Goal: Task Accomplishment & Management: Use online tool/utility

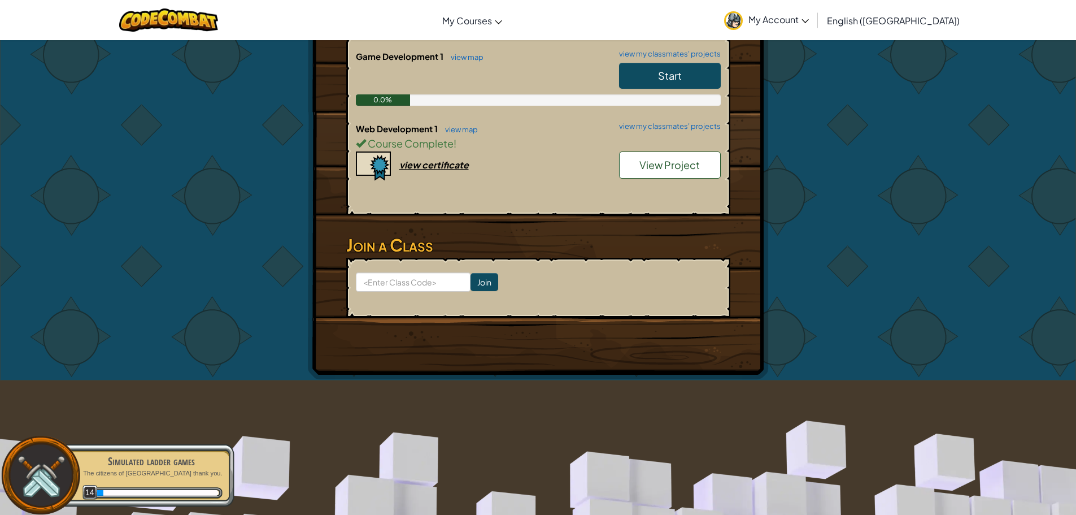
scroll to position [282, 0]
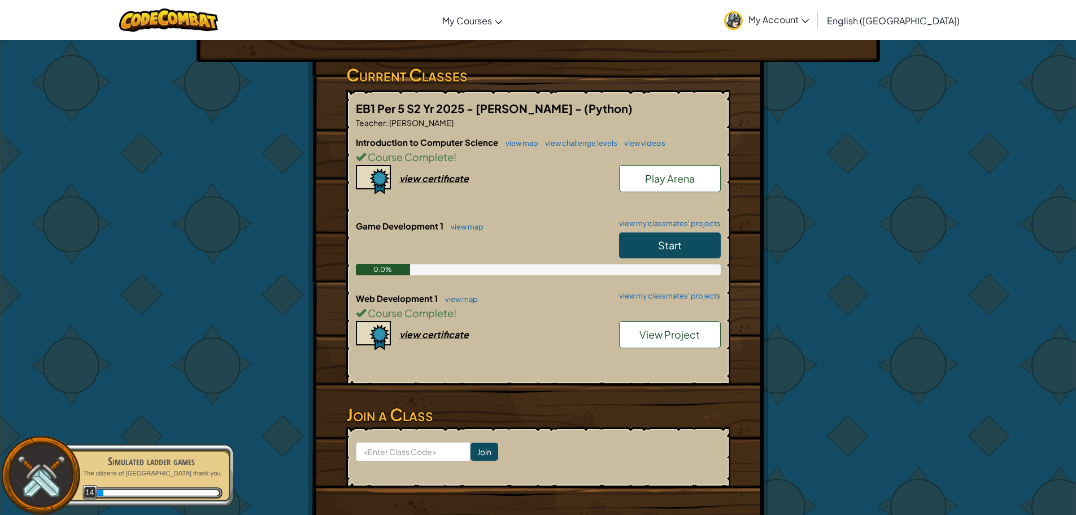
click at [556, 229] on h6 "Game Development 1 view map view my classmates' projects" at bounding box center [538, 226] width 365 height 12
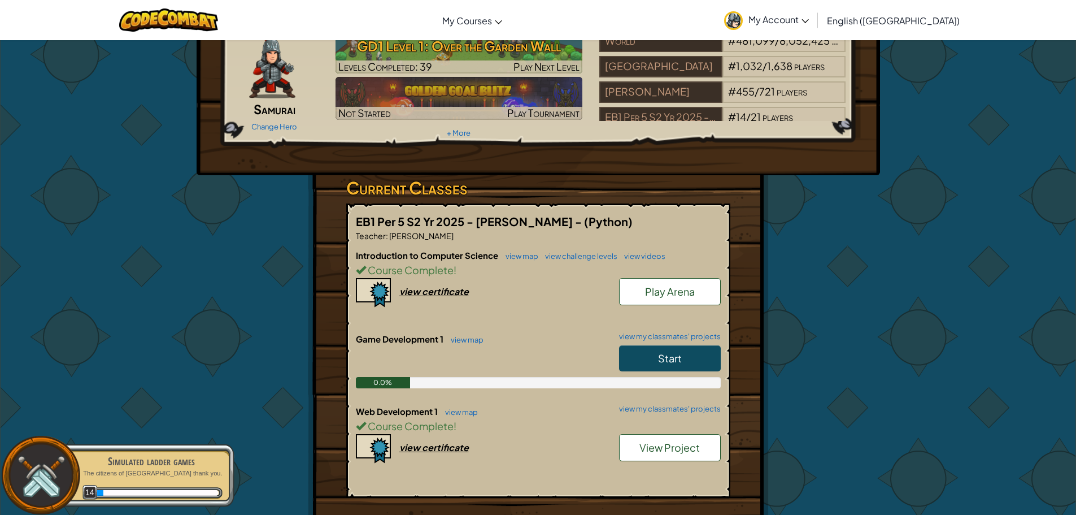
scroll to position [0, 0]
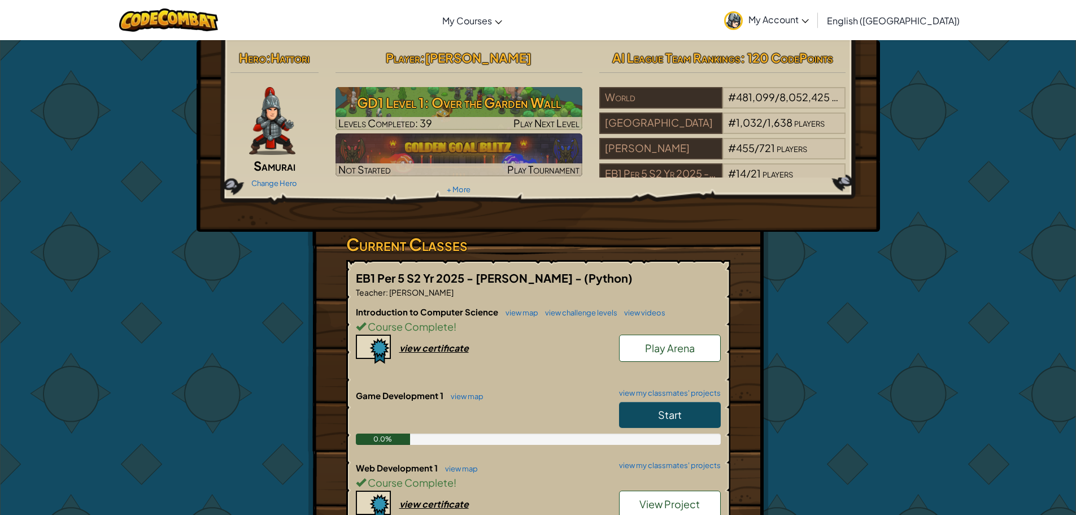
click at [226, 271] on div "Hero : Hattori Samurai Change Hero Player : [PERSON_NAME] GD1 Level 1: Over the…" at bounding box center [538, 379] width 661 height 678
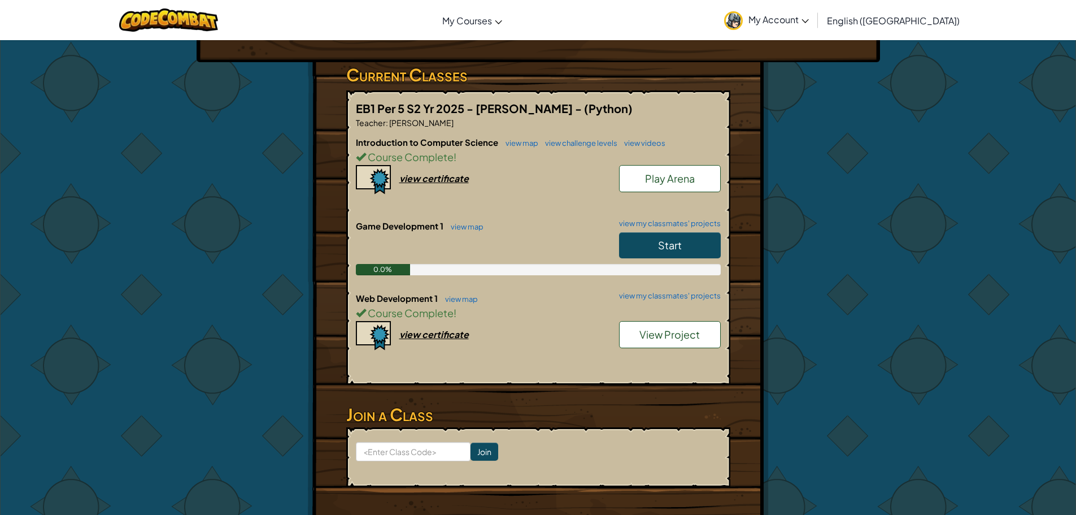
scroll to position [226, 0]
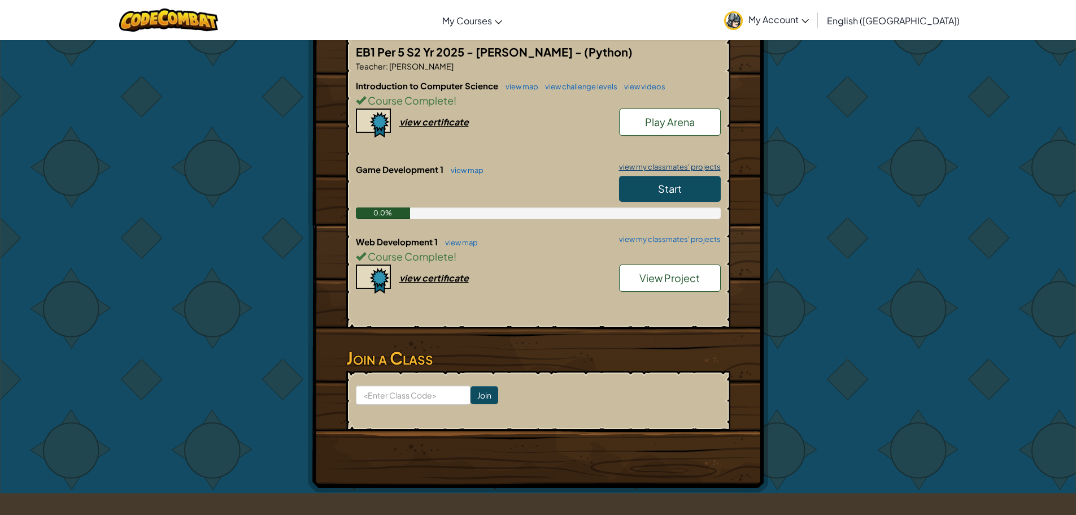
click at [670, 169] on link "view my classmates' projects" at bounding box center [666, 166] width 107 height 7
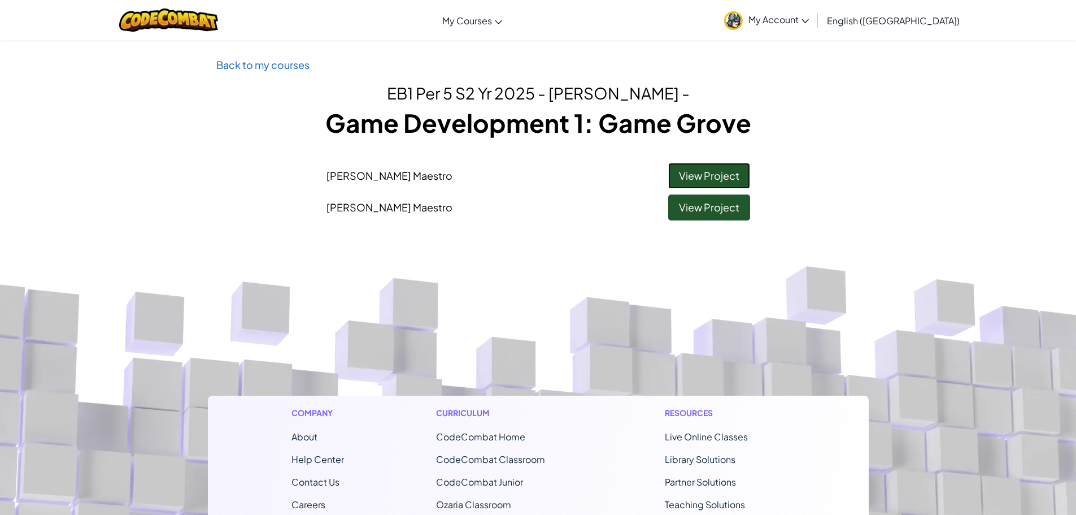
click at [689, 186] on link "View Project" at bounding box center [709, 176] width 82 height 26
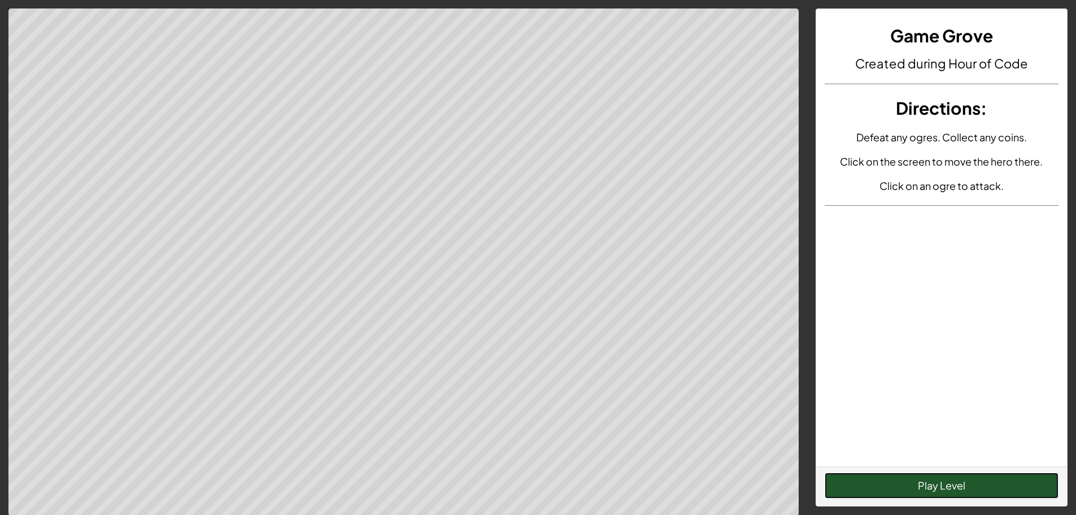
click at [986, 487] on button "Play Level" at bounding box center [942, 485] width 234 height 26
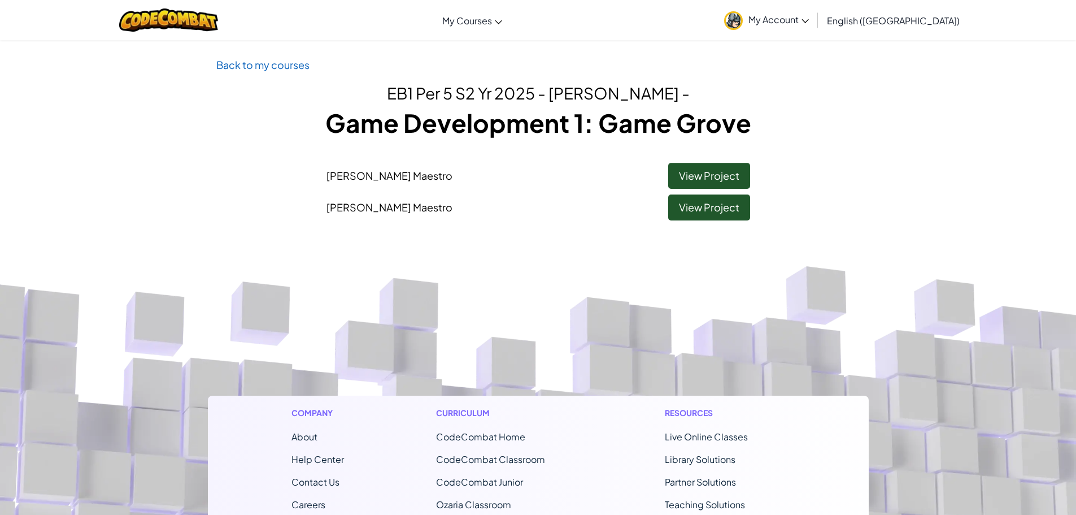
click at [726, 221] on div "Back to my courses EB1 Per 5 S2 Yr 2025 - Connelly - Game Development 1: Game G…" at bounding box center [538, 140] width 661 height 169
click at [713, 215] on link "View Project" at bounding box center [709, 207] width 82 height 26
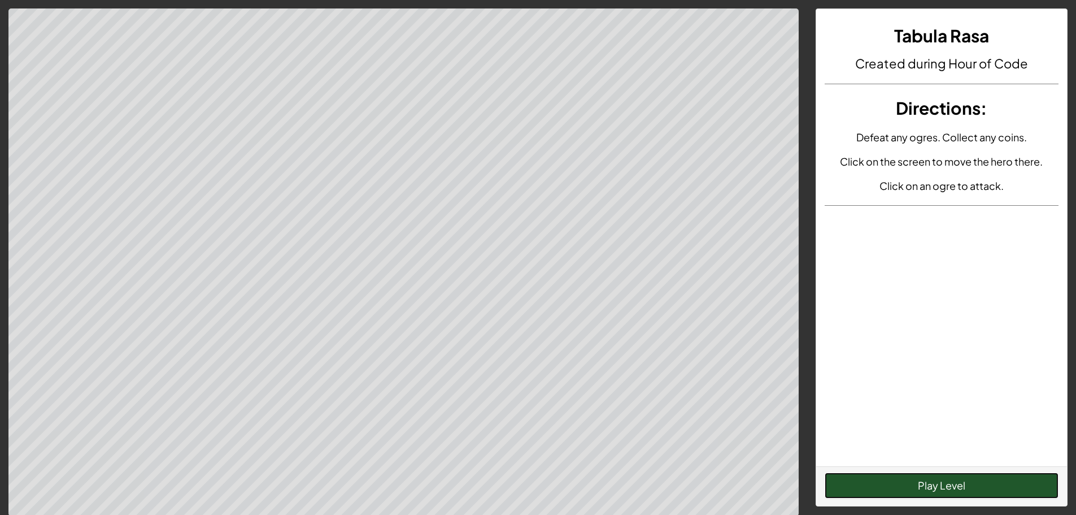
click at [956, 493] on button "Play Level" at bounding box center [942, 485] width 234 height 26
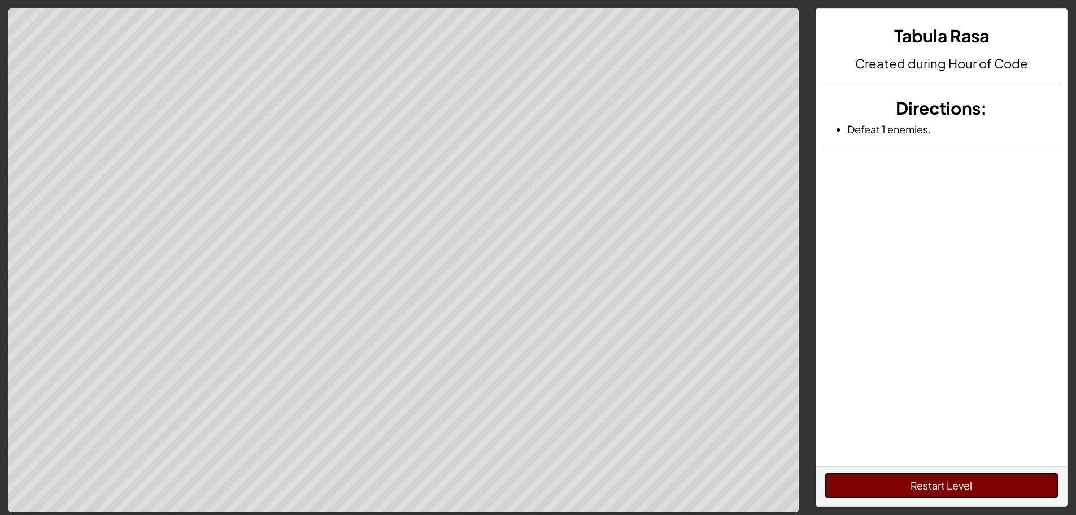
click at [924, 474] on button "Restart Level" at bounding box center [942, 485] width 234 height 26
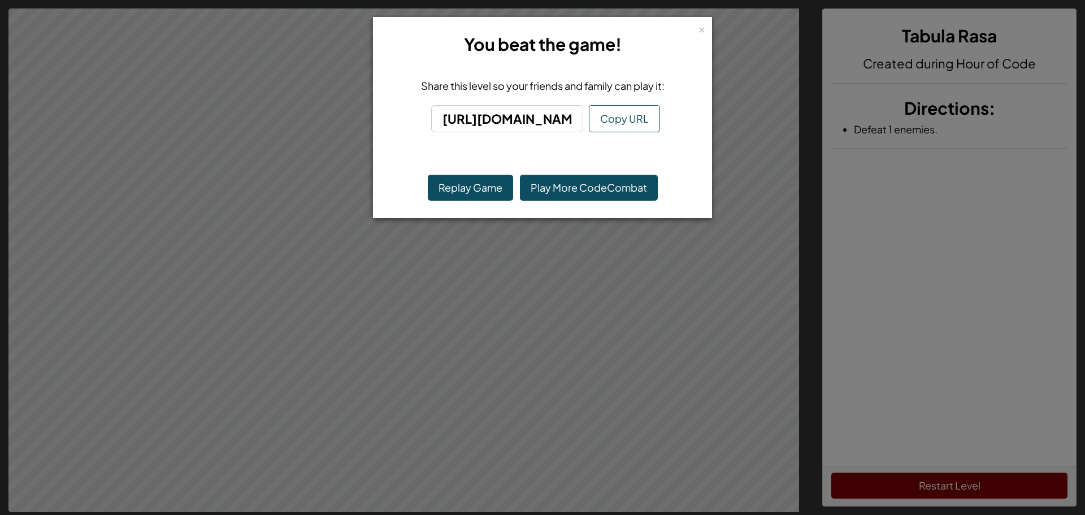
click at [544, 260] on div "× You beat the game! Share this level so your friends and family can play it: h…" at bounding box center [542, 257] width 1085 height 515
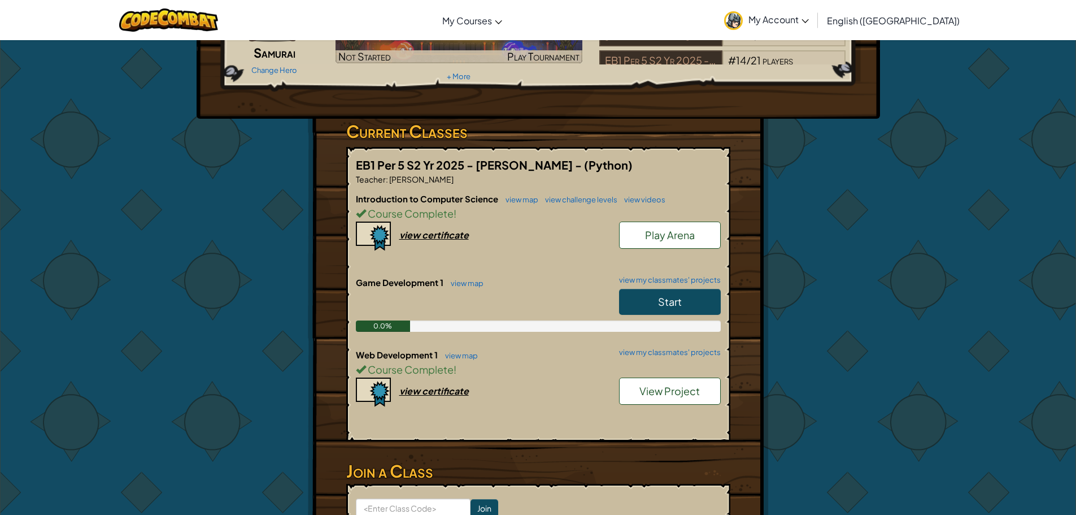
scroll to position [56, 0]
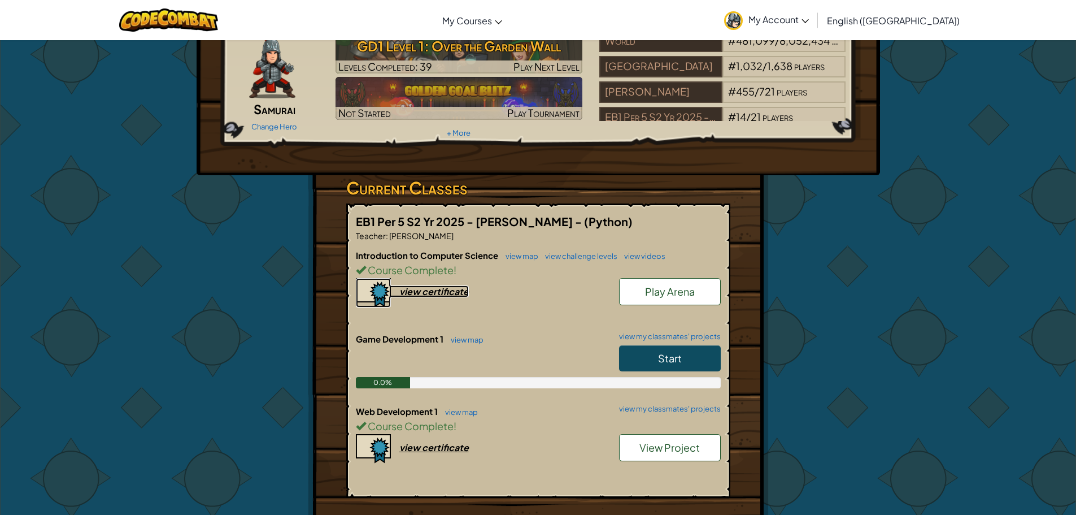
click at [454, 288] on div "view certificate" at bounding box center [433, 291] width 69 height 12
click at [646, 455] on link "View Project" at bounding box center [670, 447] width 102 height 27
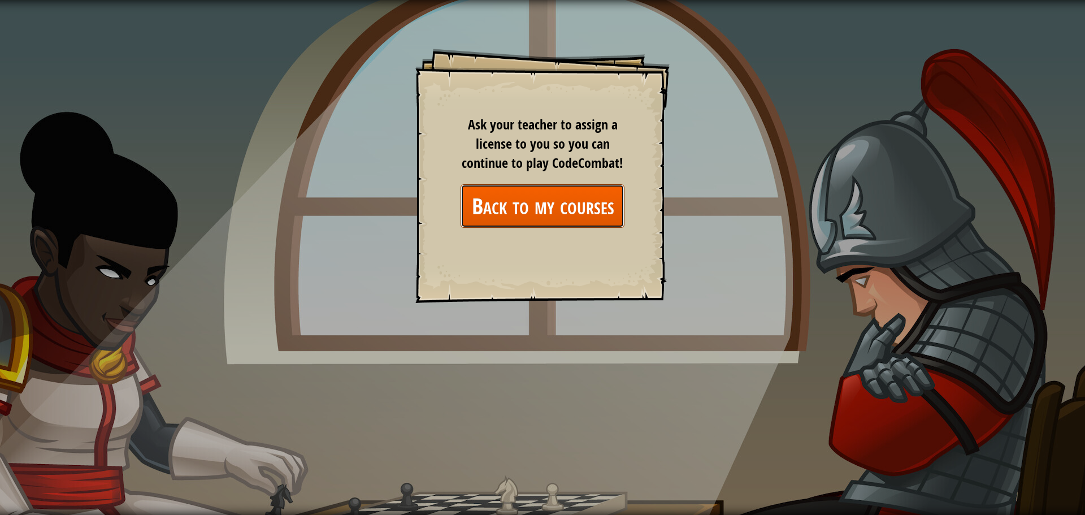
click at [564, 189] on link "Back to my courses" at bounding box center [542, 205] width 164 height 43
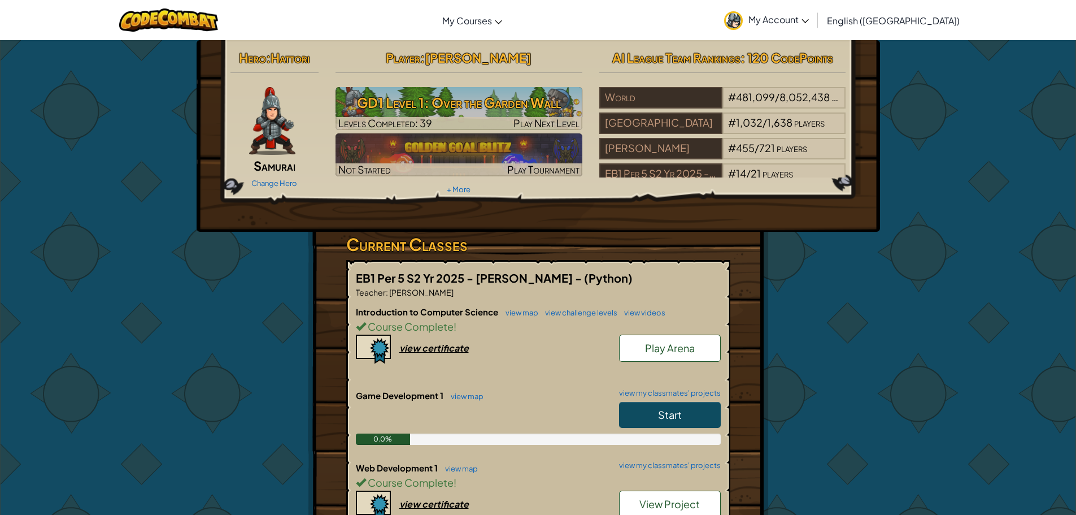
scroll to position [56, 0]
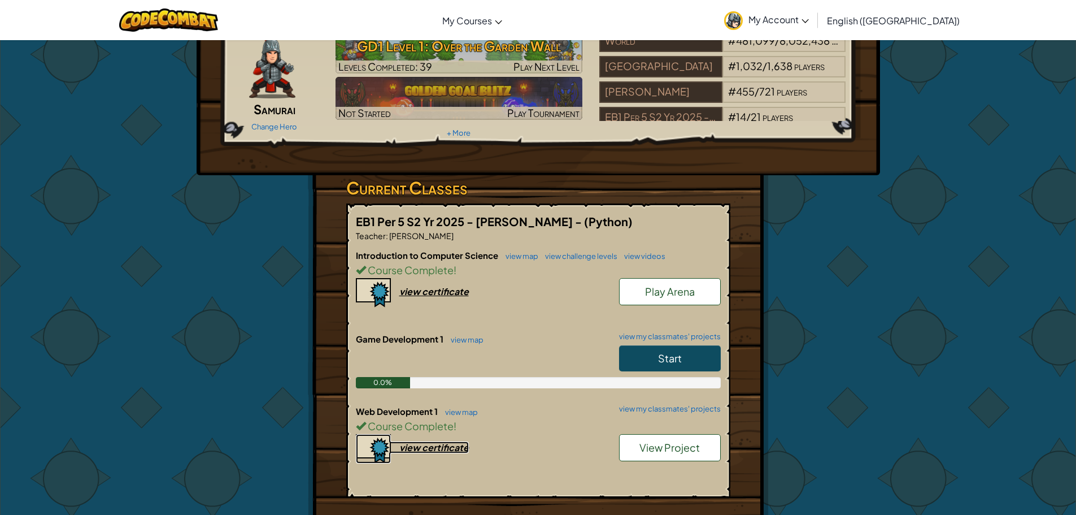
click at [436, 450] on div "view certificate" at bounding box center [433, 447] width 69 height 12
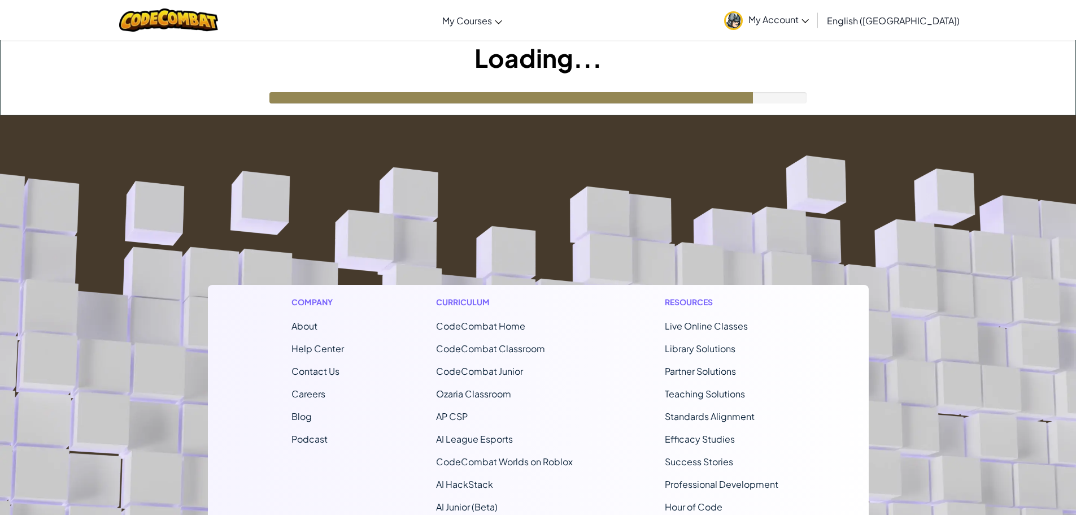
click at [920, 132] on footer "Company About Help Center Contact Us Careers Blog Podcast Curriculum CodeCombat…" at bounding box center [538, 421] width 1076 height 612
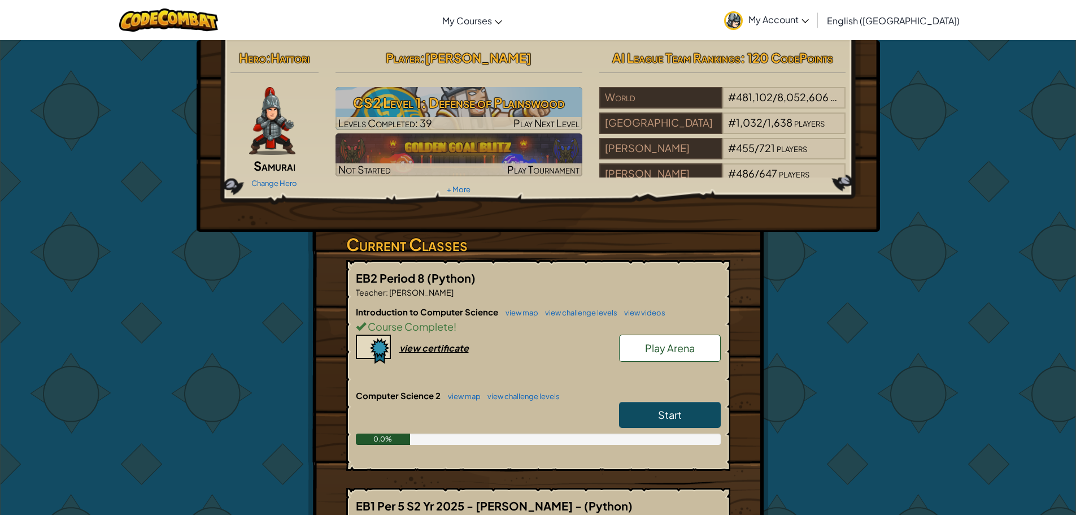
scroll to position [113, 0]
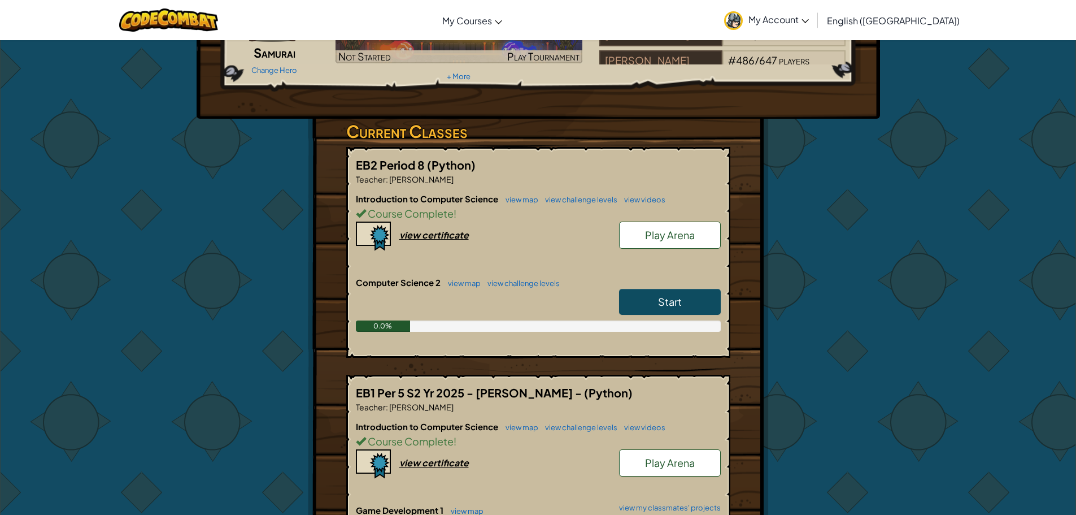
click at [680, 316] on div "Start" at bounding box center [664, 305] width 113 height 32
click at [650, 305] on link "Start" at bounding box center [670, 302] width 102 height 26
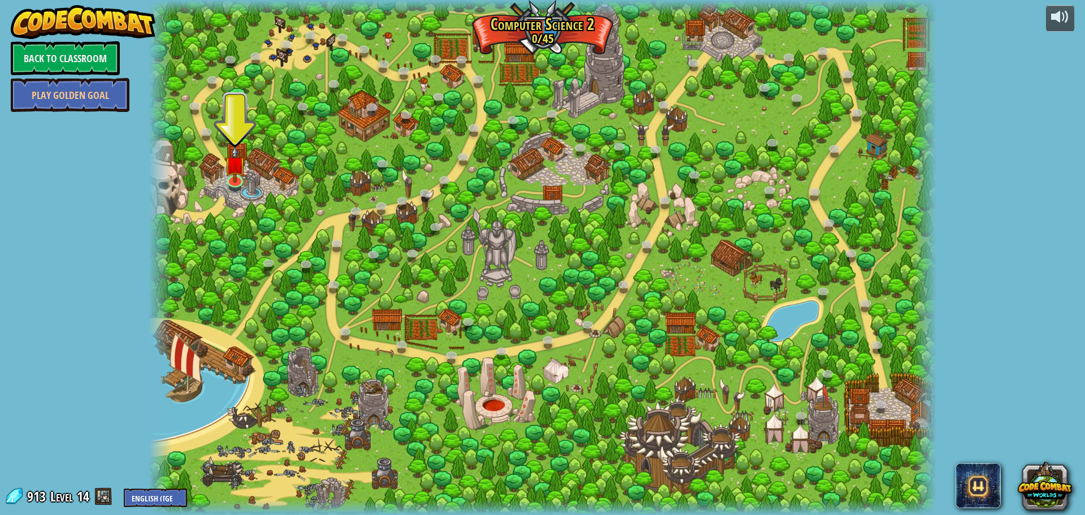
drag, startPoint x: 714, startPoint y: 130, endPoint x: 974, endPoint y: 96, distance: 262.7
click at [974, 96] on div "powered by Back to Classroom Play Golden Goal 8. Picnic Buster (Locked) Protect…" at bounding box center [542, 257] width 1085 height 515
click at [227, 180] on link at bounding box center [234, 178] width 23 height 23
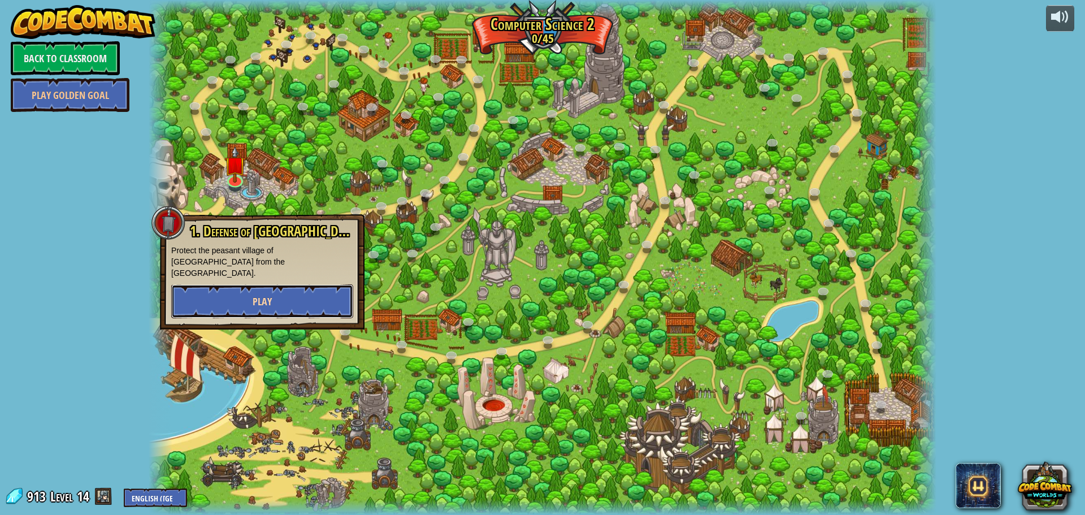
click at [275, 285] on button "Play" at bounding box center [262, 301] width 182 height 34
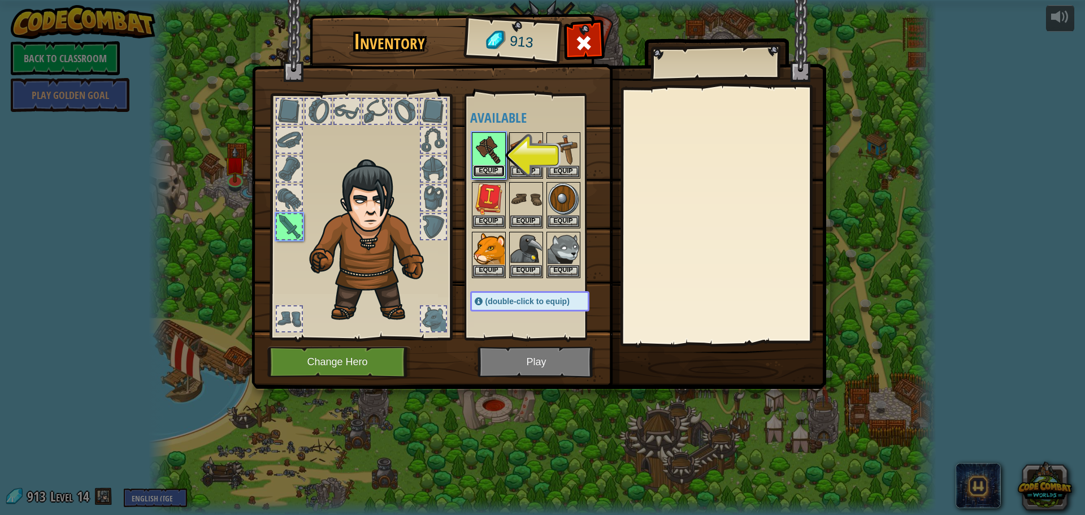
click at [490, 173] on button "Equip" at bounding box center [489, 171] width 32 height 12
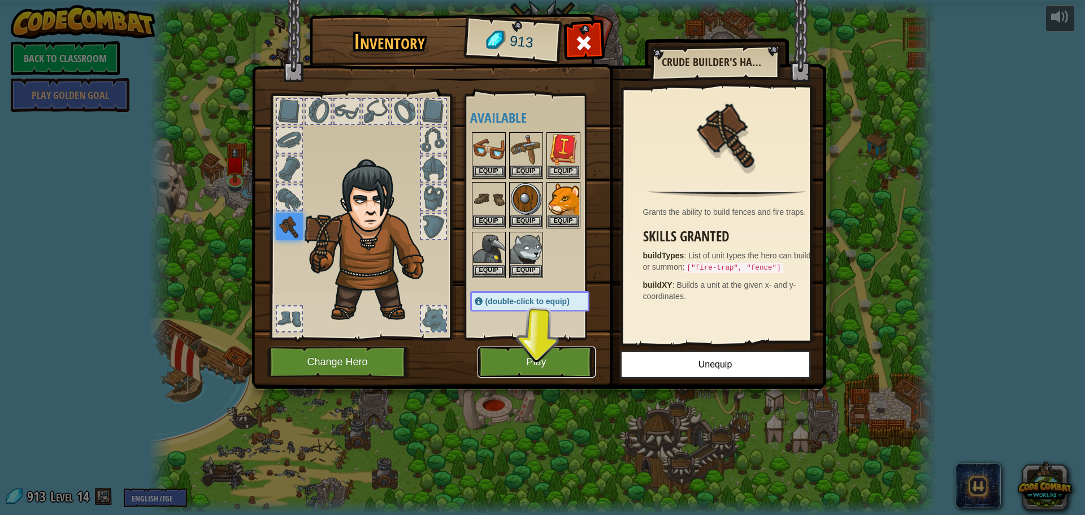
click at [555, 363] on button "Play" at bounding box center [536, 361] width 118 height 31
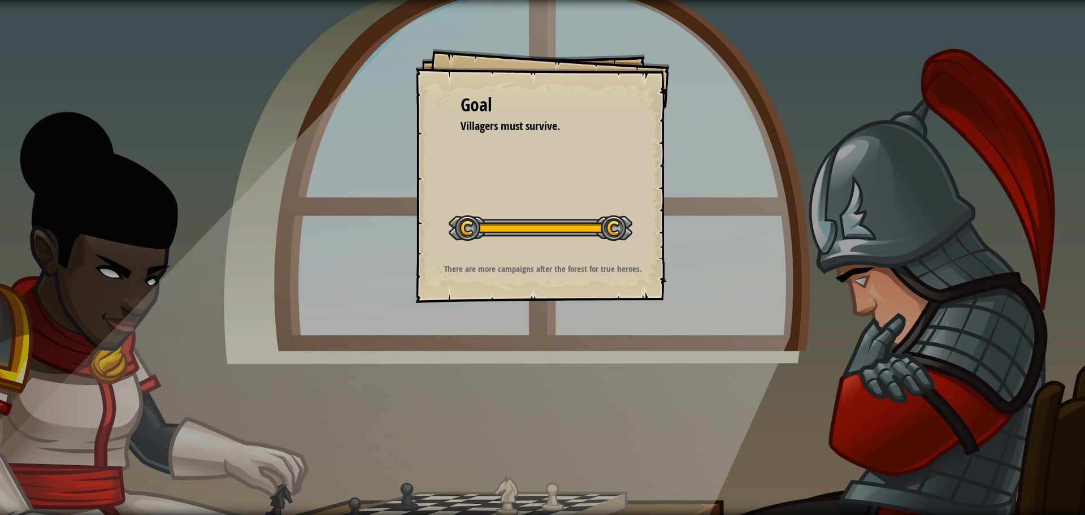
click at [573, 301] on div "Goal Villagers must survive. Start Level Error loading from server. Try refresh…" at bounding box center [542, 176] width 254 height 254
click at [581, 291] on div "Goal Villagers must survive. Start Level Error loading from server. Try refresh…" at bounding box center [542, 176] width 254 height 254
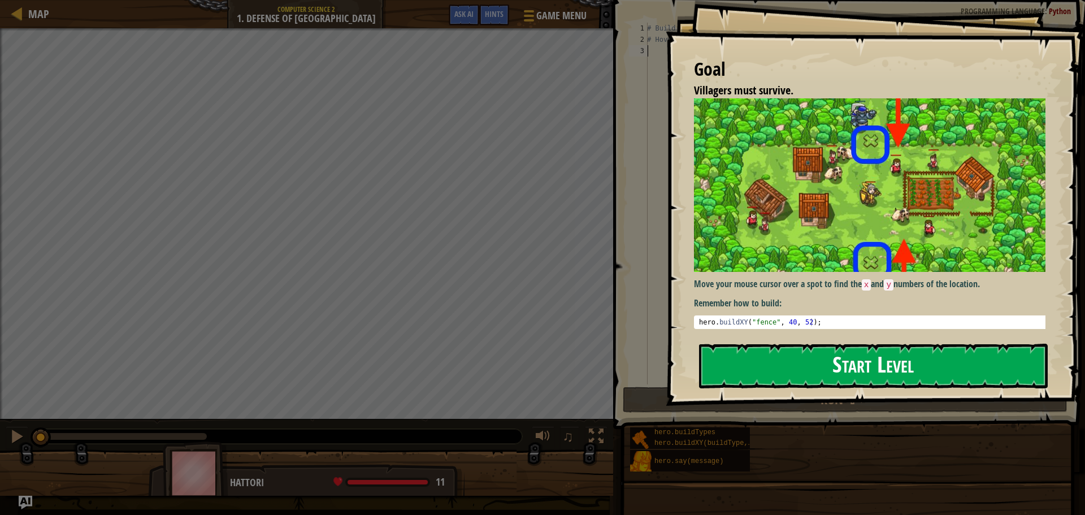
click at [821, 343] on button "Start Level" at bounding box center [873, 365] width 349 height 45
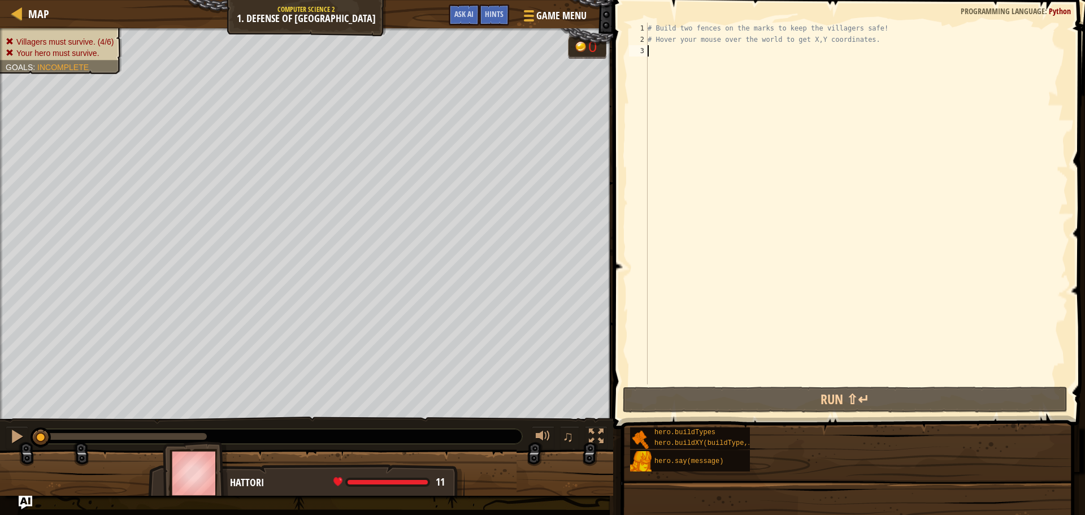
click at [687, 203] on div "# Build two fences on the marks to keep the villagers safe! # Hover your mouse …" at bounding box center [856, 215] width 423 height 384
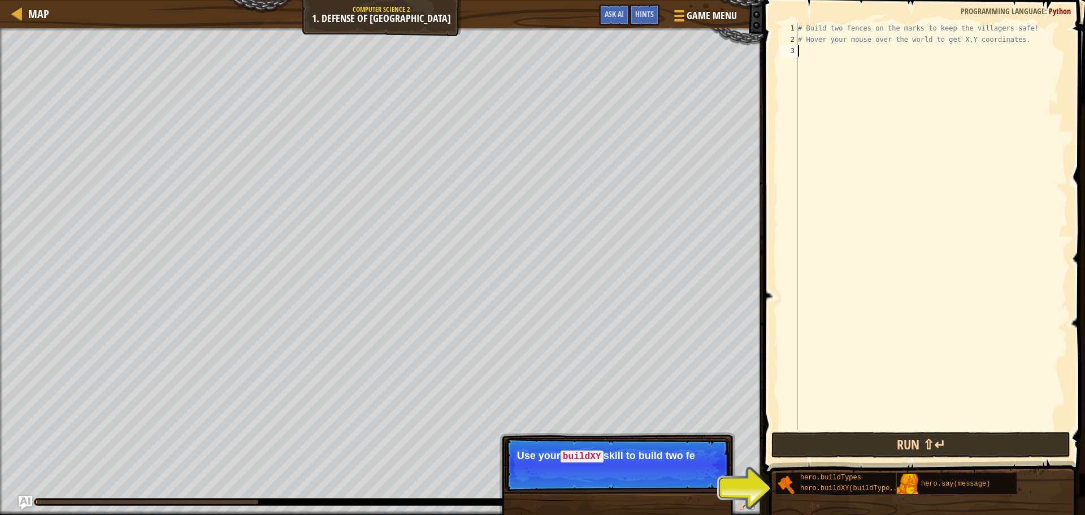
scroll to position [5, 0]
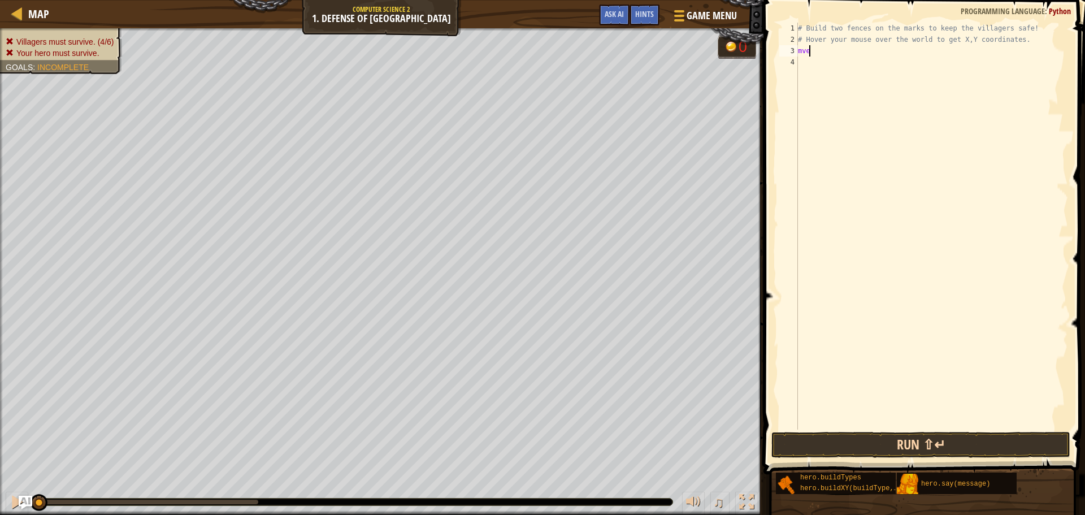
type textarea "m"
type textarea "# Hover your mouse over the world to get X,Y coordinates, 36, 30)"
click at [1051, 59] on div "# Build two fences on the marks to keep the villagers safe! # Hover your mouse …" at bounding box center [931, 237] width 272 height 429
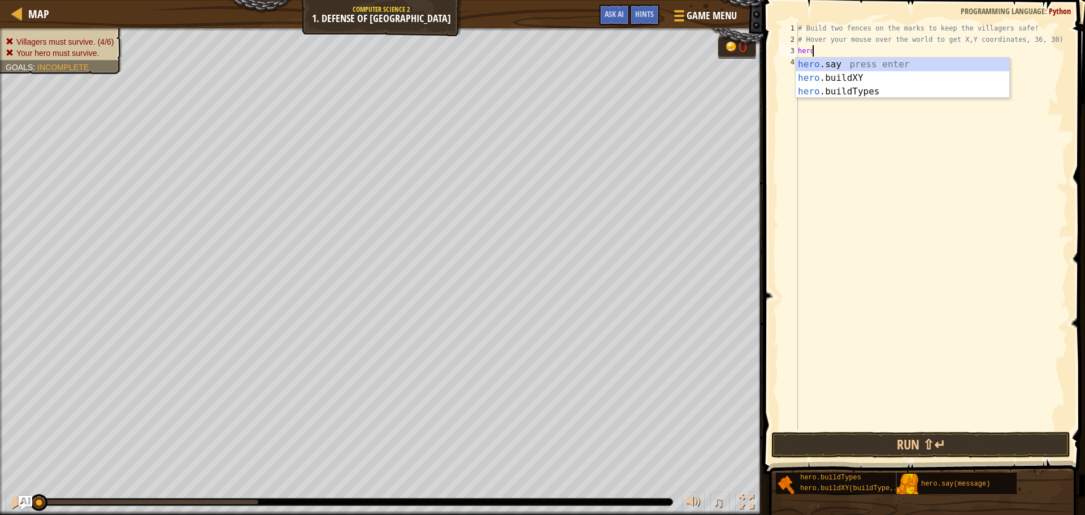
scroll to position [5, 1]
click at [883, 79] on div "he ro.say press enter he ro.buildXY press enter he ro.buildTypes press enter" at bounding box center [902, 92] width 214 height 68
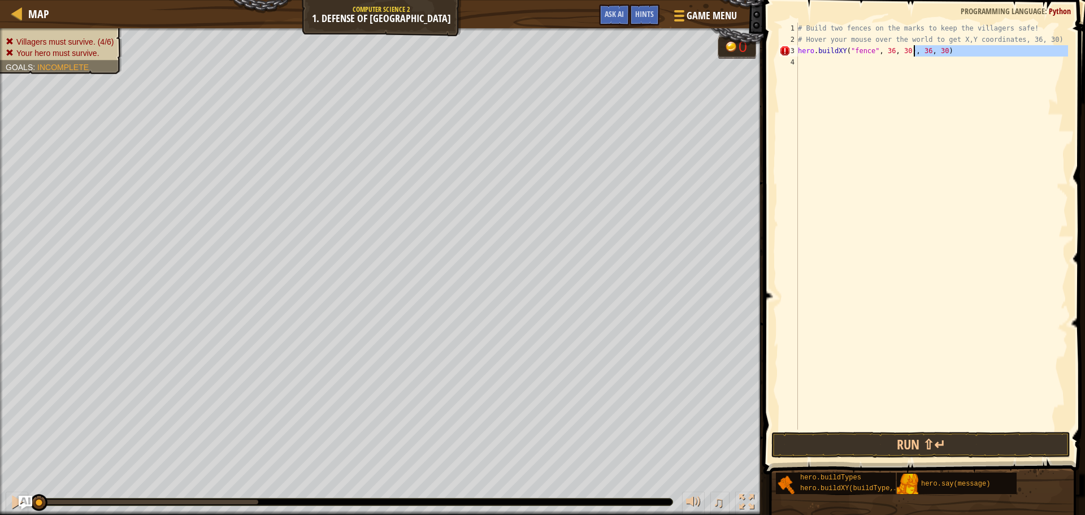
drag, startPoint x: 972, startPoint y: 59, endPoint x: 915, endPoint y: 49, distance: 58.4
click at [915, 49] on div "# Build two fences on the marks to keep the villagers safe! # Hover your mouse …" at bounding box center [931, 237] width 272 height 429
type textarea "hero.buildXY("fence", 36, 30)"
click at [940, 442] on button "Run ⇧↵" at bounding box center [920, 445] width 299 height 26
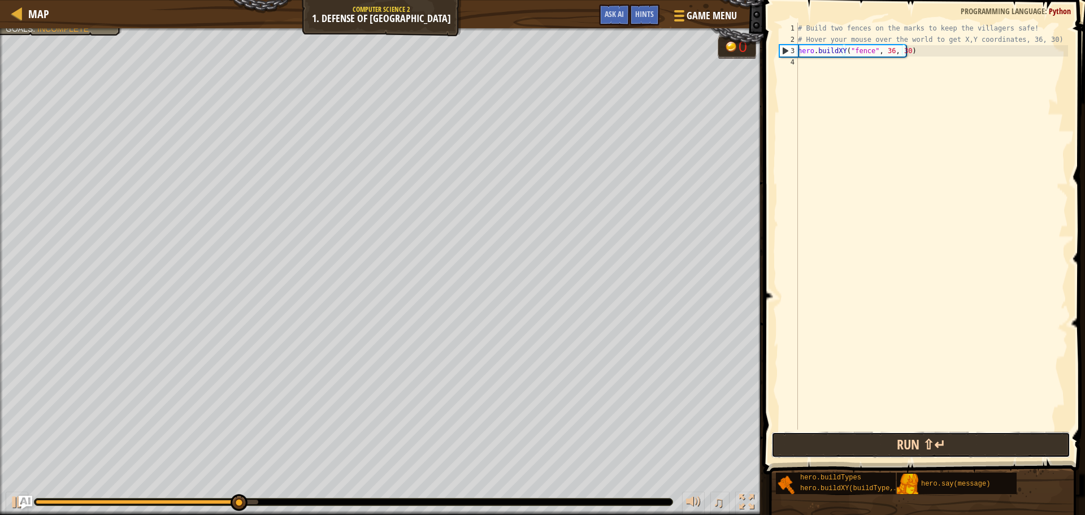
click at [896, 435] on button "Run ⇧↵" at bounding box center [920, 445] width 299 height 26
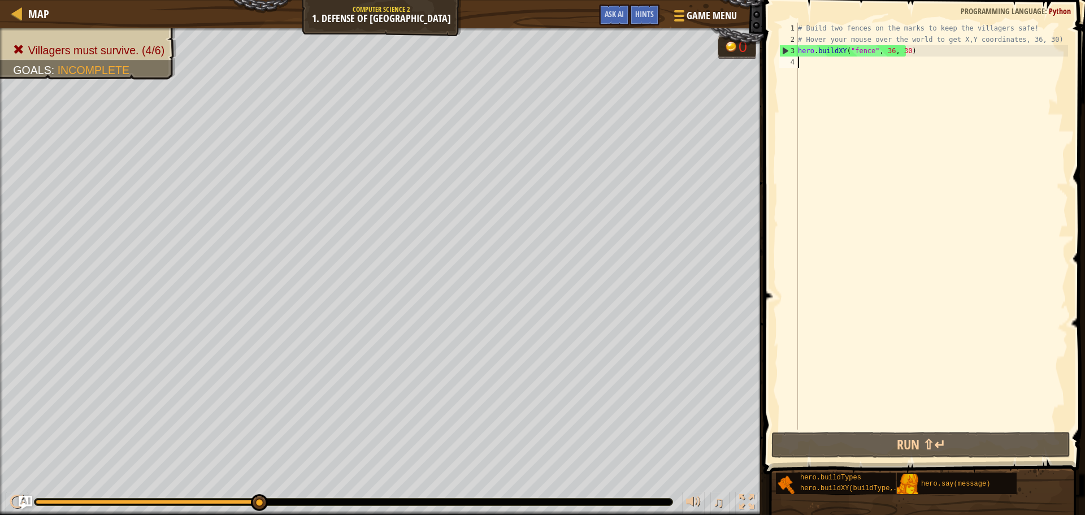
click at [1030, 63] on div "# Build two fences on the marks to keep the villagers safe! # Hover your mouse …" at bounding box center [931, 237] width 272 height 429
click at [942, 51] on div "# Build two fences on the marks to keep the villagers safe! # Hover your mouse …" at bounding box center [931, 237] width 272 height 429
click at [745, 81] on div "Map Computer Science 2 1. Defense of Plainswood Game Menu Done Hints Ask AI 1 ה…" at bounding box center [542, 257] width 1085 height 515
click at [899, 45] on div "# Build two fences on the marks to keep the villagers safe! # Hover your mouse …" at bounding box center [931, 237] width 272 height 429
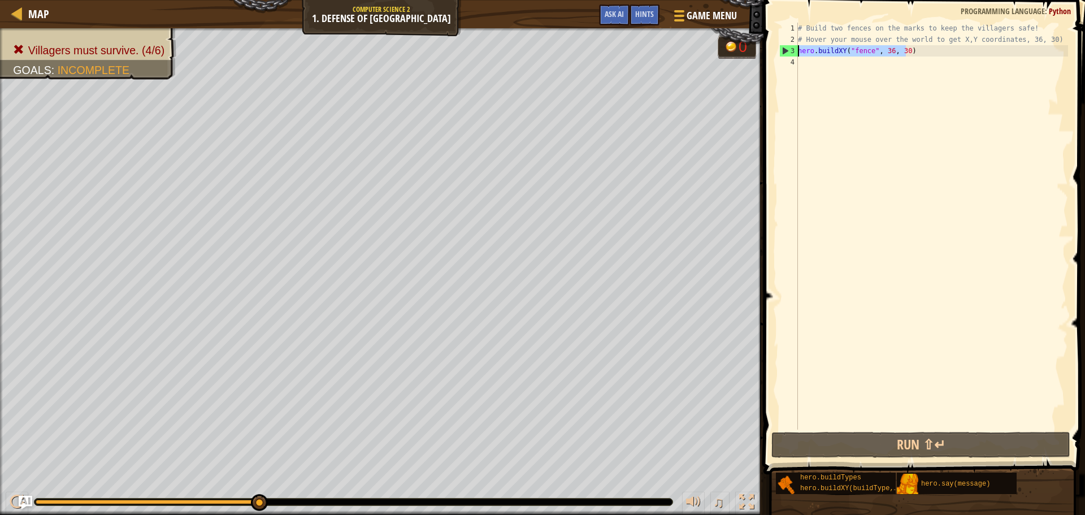
drag, startPoint x: 827, startPoint y: 53, endPoint x: 799, endPoint y: 54, distance: 28.3
click at [799, 54] on div "# Build two fences on the marks to keep the villagers safe! # Hover your mouse …" at bounding box center [931, 237] width 272 height 429
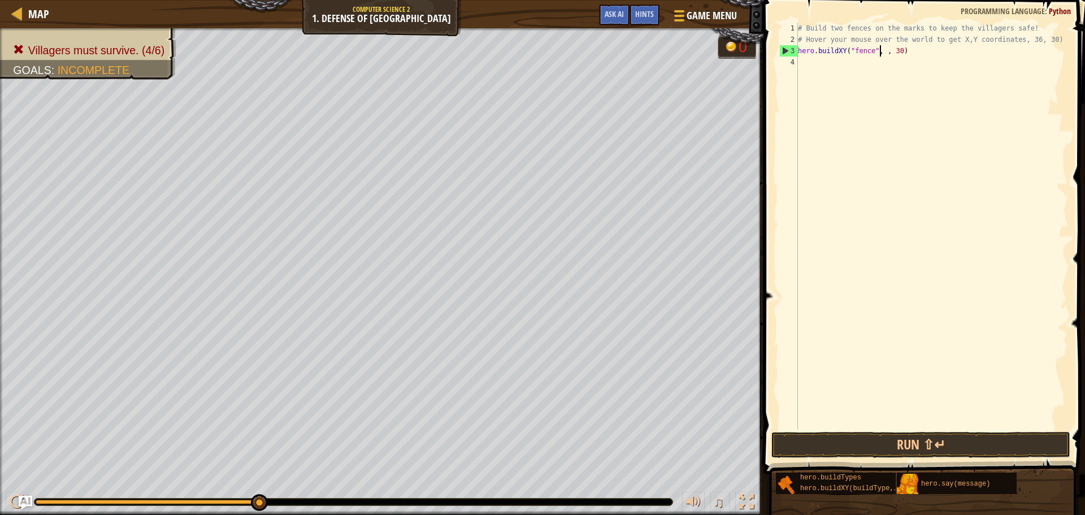
scroll to position [5, 7]
type textarea "hero.buildXY("fence", 41, 53)"
click at [948, 62] on div "# Build two fences on the marks to keep the villagers safe! # Hover your mouse …" at bounding box center [931, 237] width 272 height 429
click at [912, 450] on button "Run ⇧↵" at bounding box center [920, 445] width 299 height 26
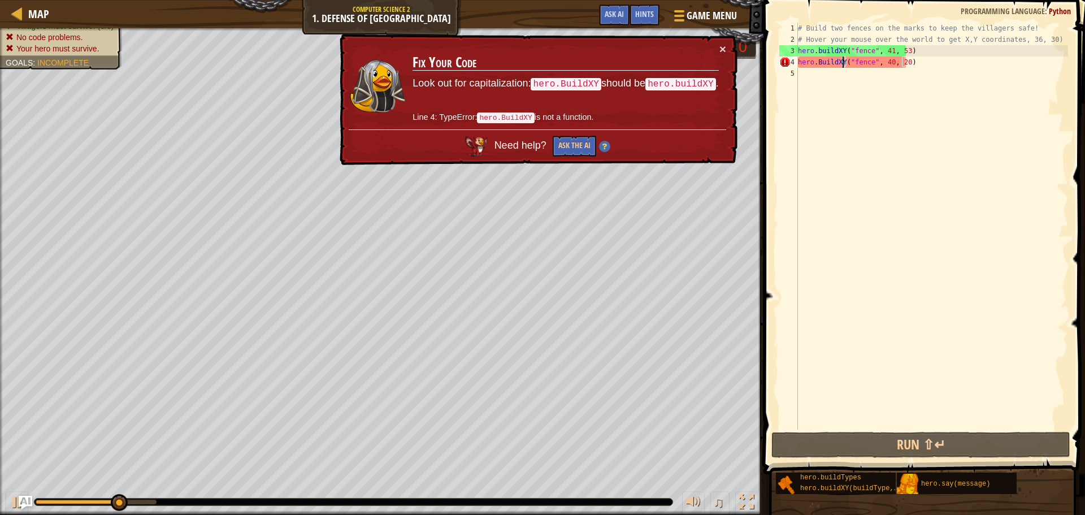
click at [843, 63] on div "# Build two fences on the marks to keep the villagers safe! # Hover your mouse …" at bounding box center [931, 237] width 272 height 429
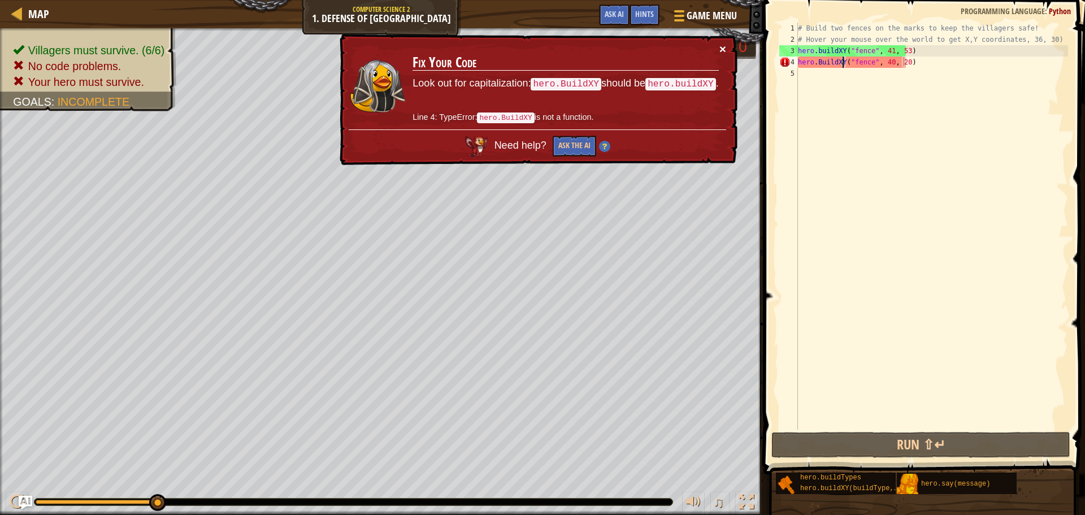
click at [721, 46] on button "×" at bounding box center [722, 49] width 7 height 12
click at [816, 62] on div "# Build two fences on the marks to keep the villagers safe! # Hover your mouse …" at bounding box center [931, 237] width 272 height 429
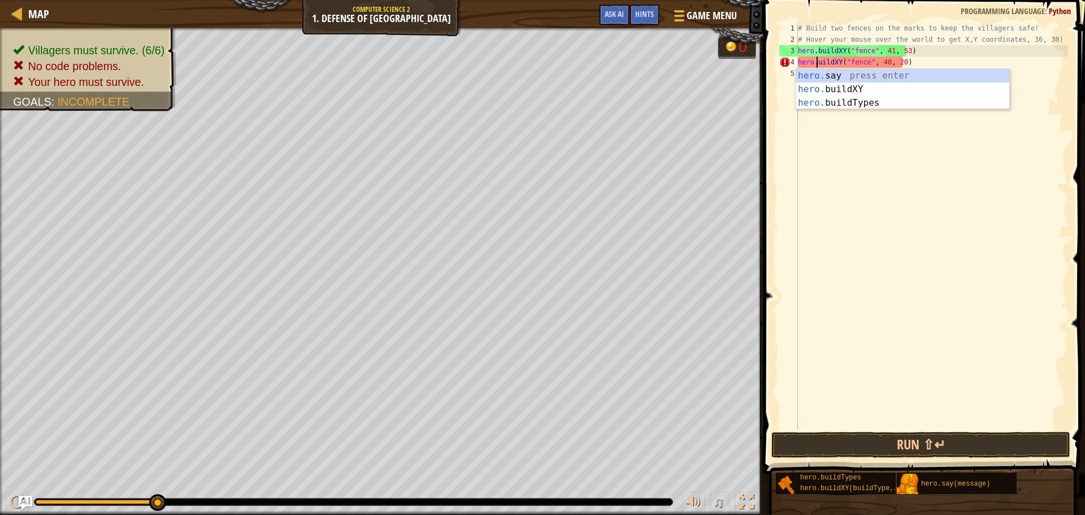
scroll to position [5, 2]
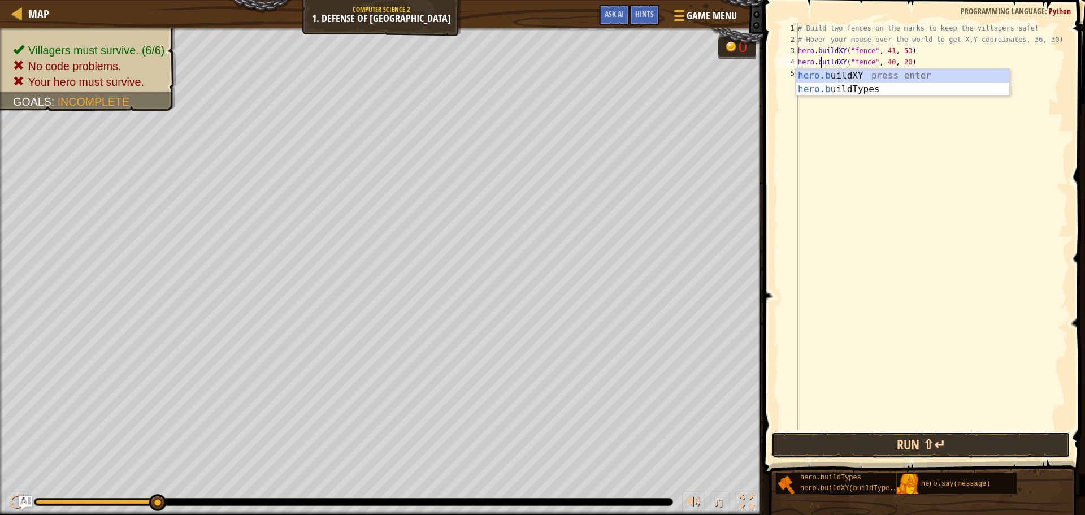
click at [962, 456] on button "Run ⇧↵" at bounding box center [920, 445] width 299 height 26
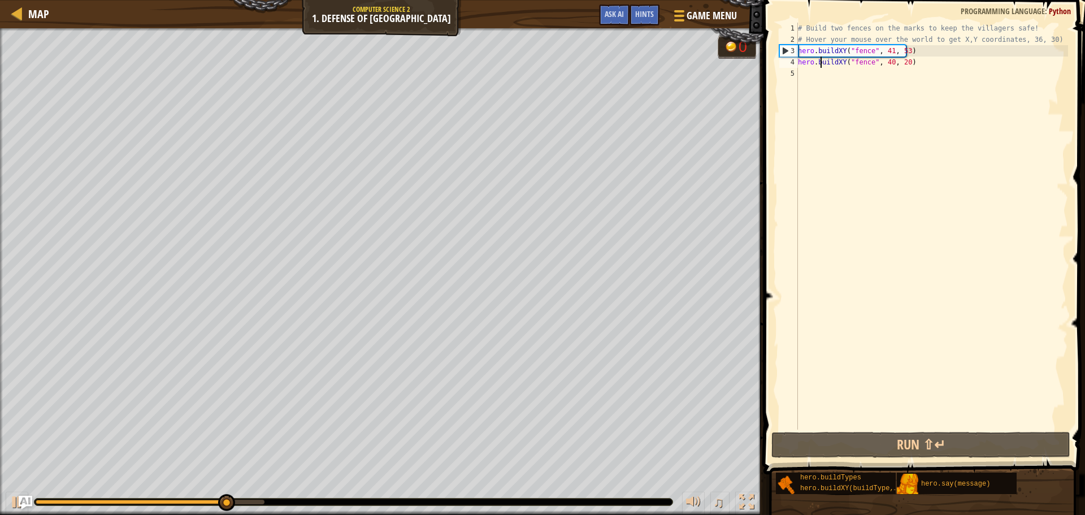
click at [886, 431] on span at bounding box center [925, 220] width 330 height 507
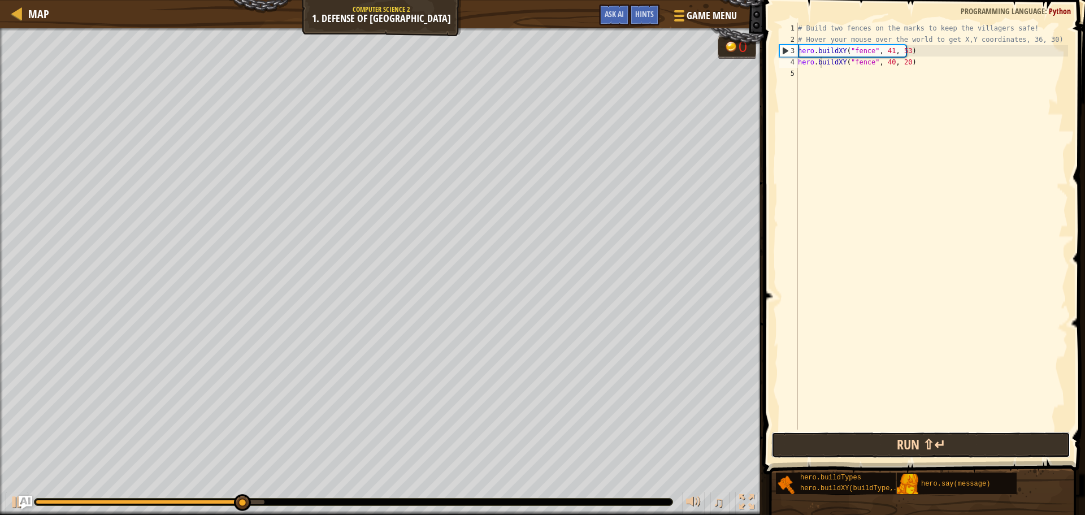
click at [875, 441] on button "Run ⇧↵" at bounding box center [920, 445] width 299 height 26
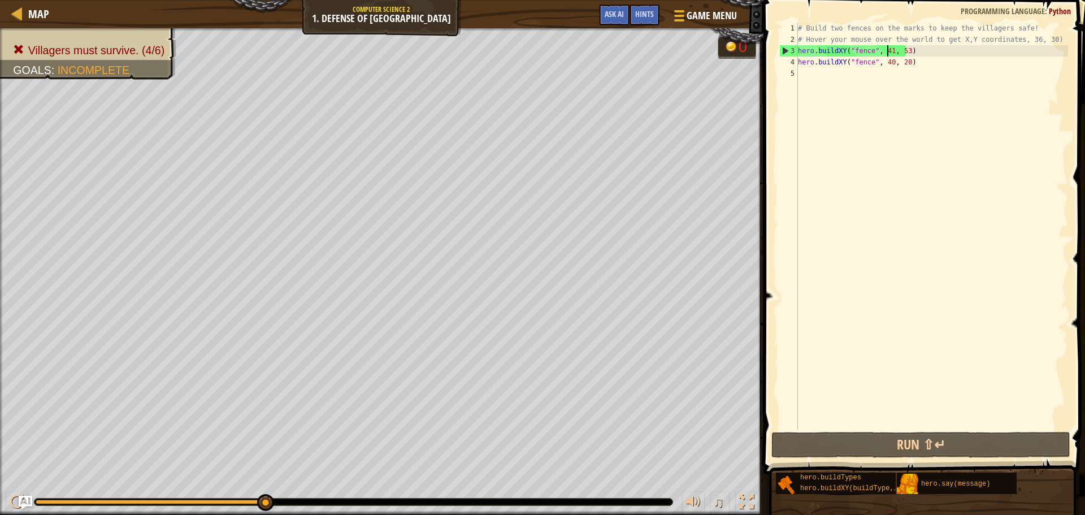
click at [888, 50] on div "# Build two fences on the marks to keep the villagers safe! # Hover your mouse …" at bounding box center [931, 237] width 272 height 429
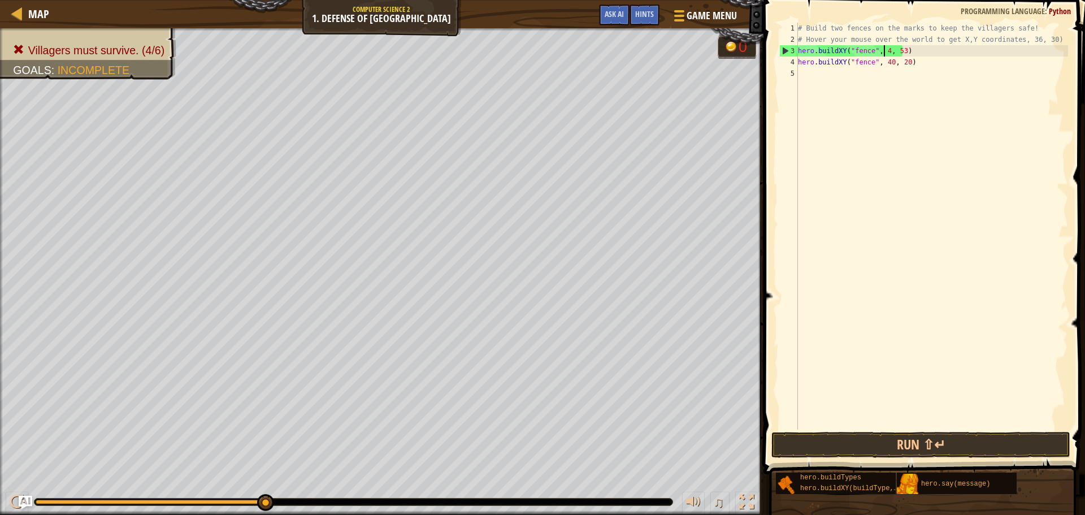
scroll to position [5, 7]
type textarea "hero.buildXY("fence", 40, 53)"
click at [956, 445] on button "Run ⇧↵" at bounding box center [920, 445] width 299 height 26
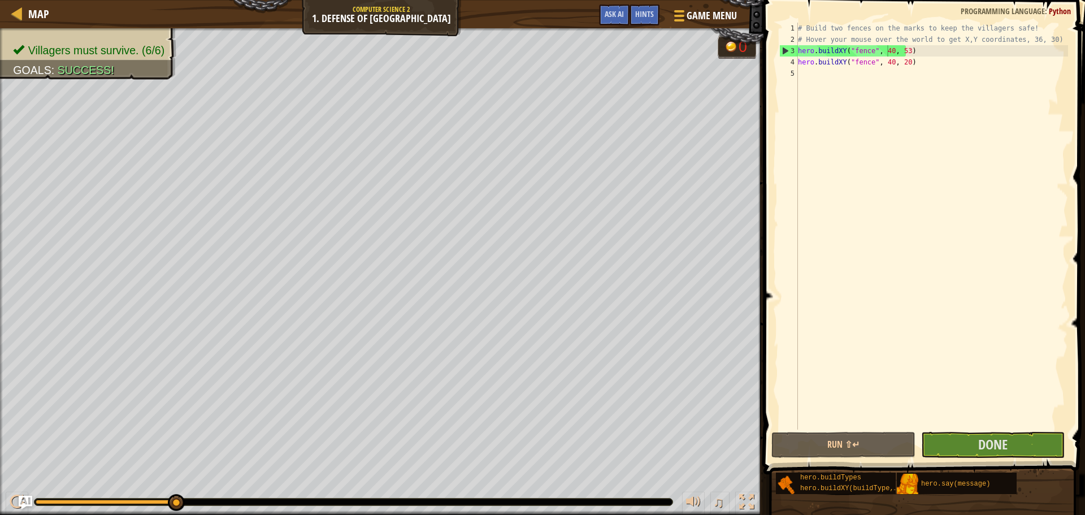
click at [957, 430] on span at bounding box center [925, 220] width 330 height 507
click at [973, 198] on div "# Build two fences on the marks to keep the villagers safe! # Hover your mouse …" at bounding box center [931, 237] width 272 height 429
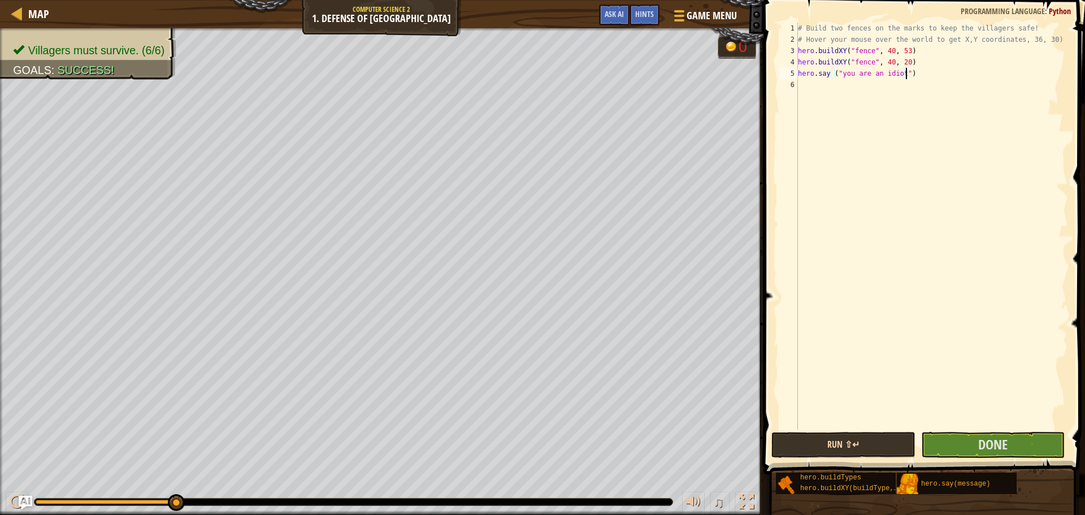
type textarea "hero.say ("you are an idiot")"
click at [821, 442] on button "Run ⇧↵" at bounding box center [842, 445] width 143 height 26
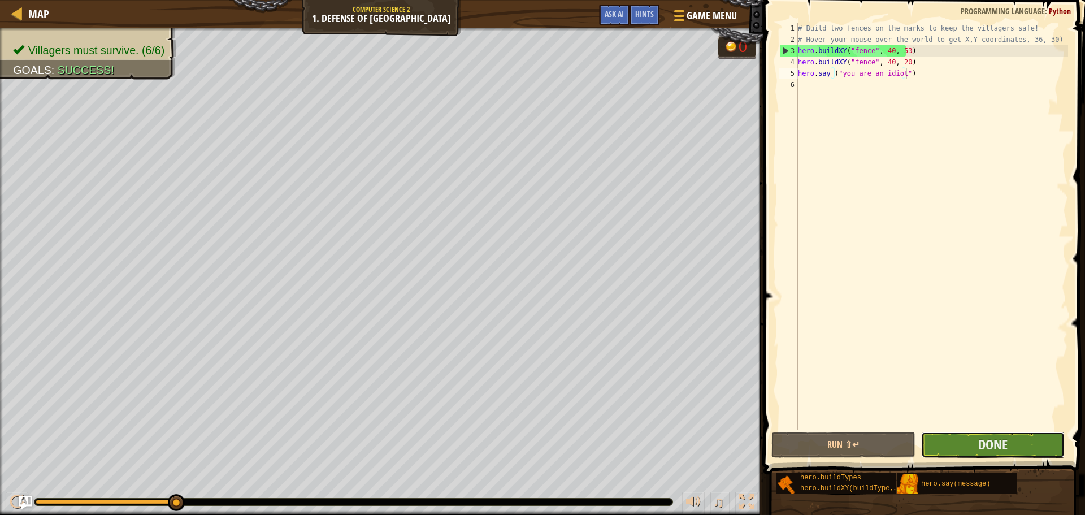
click at [972, 437] on button "Done" at bounding box center [992, 445] width 143 height 26
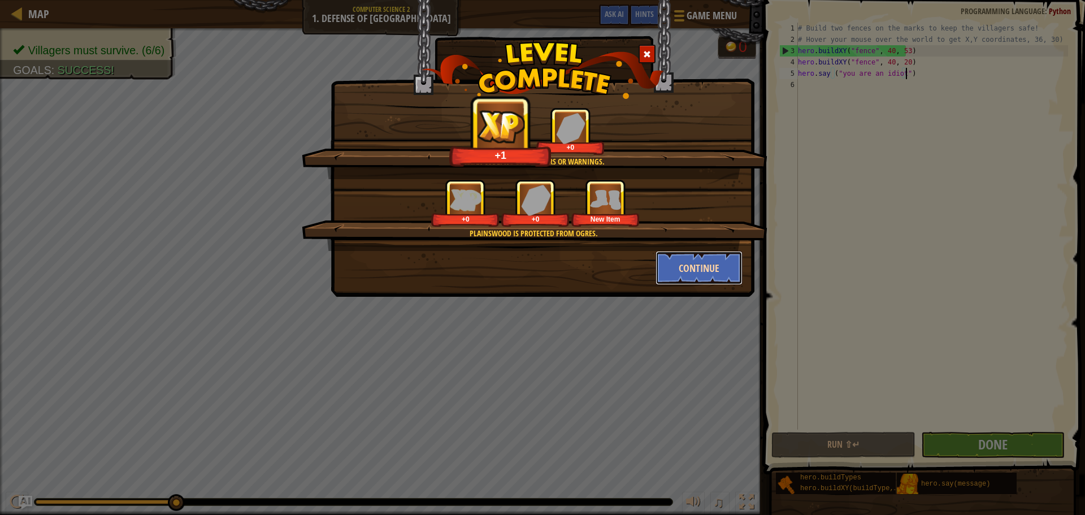
click at [724, 274] on button "Continue" at bounding box center [699, 268] width 88 height 34
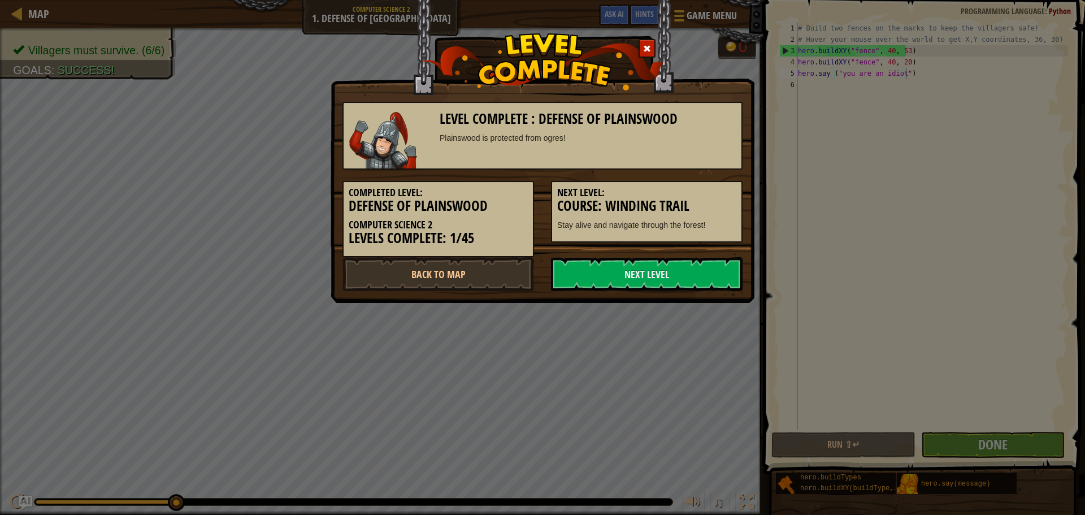
click at [724, 274] on link "Next Level" at bounding box center [646, 274] width 191 height 34
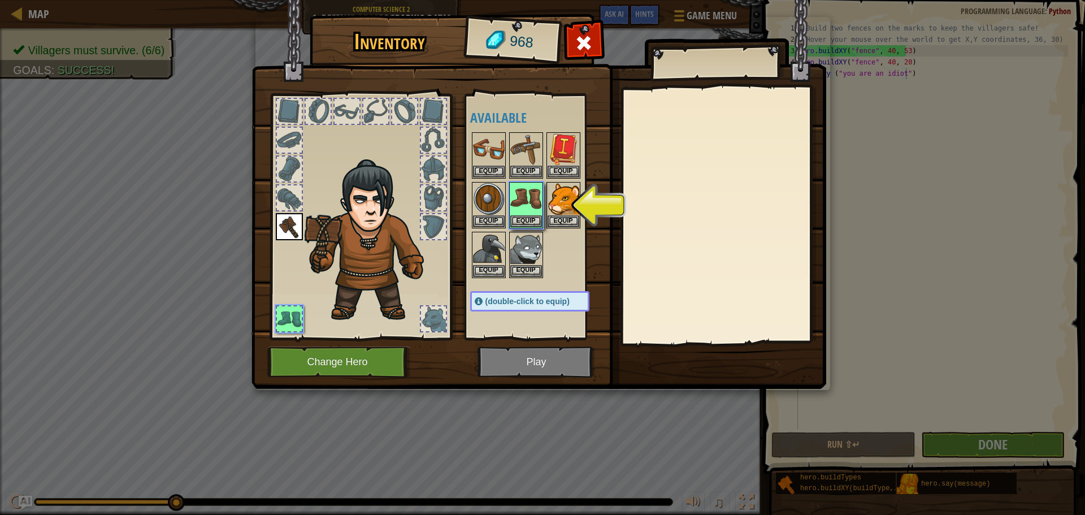
click at [563, 355] on img at bounding box center [538, 184] width 574 height 410
click at [523, 219] on button "Equip" at bounding box center [526, 221] width 32 height 12
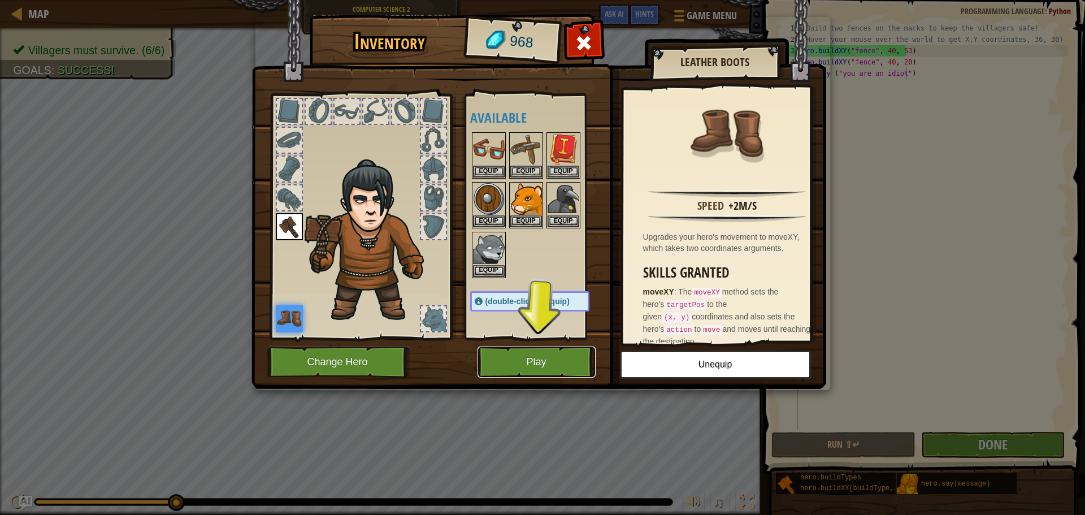
click at [550, 354] on button "Play" at bounding box center [536, 361] width 118 height 31
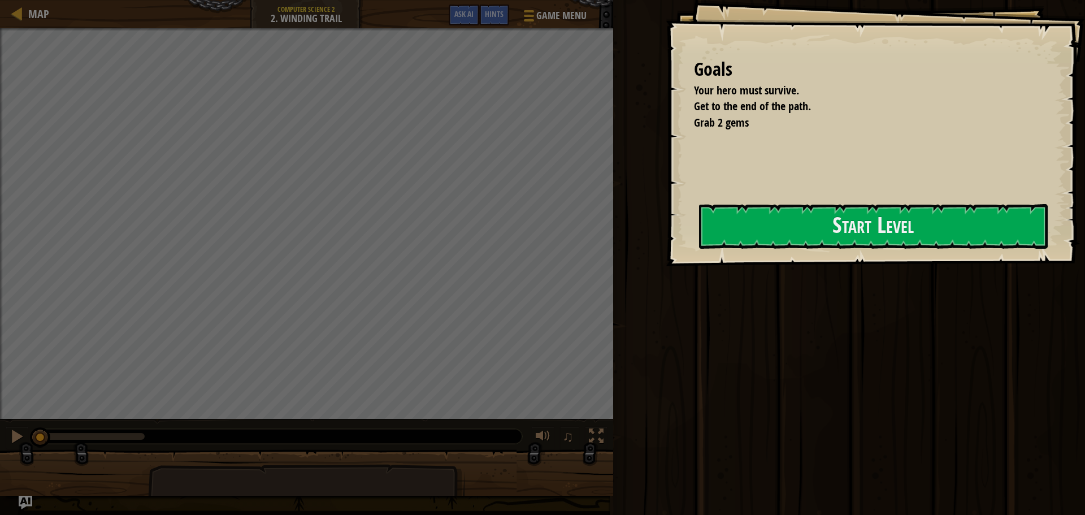
click at [844, 202] on div "Goals Your hero must survive. Get to the end of the path. Grab 2 gems Start Lev…" at bounding box center [874, 133] width 419 height 266
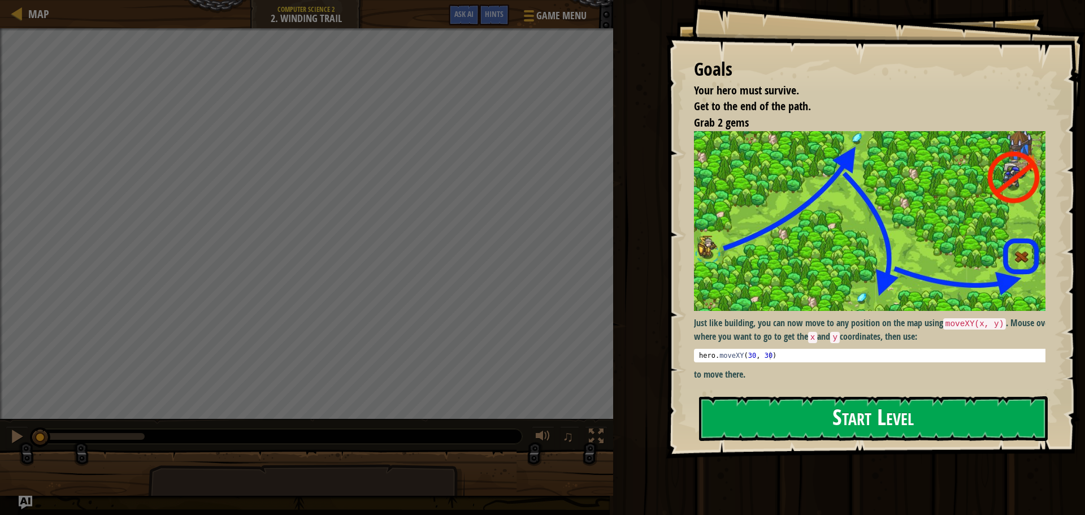
click at [825, 427] on button "Start Level" at bounding box center [873, 418] width 349 height 45
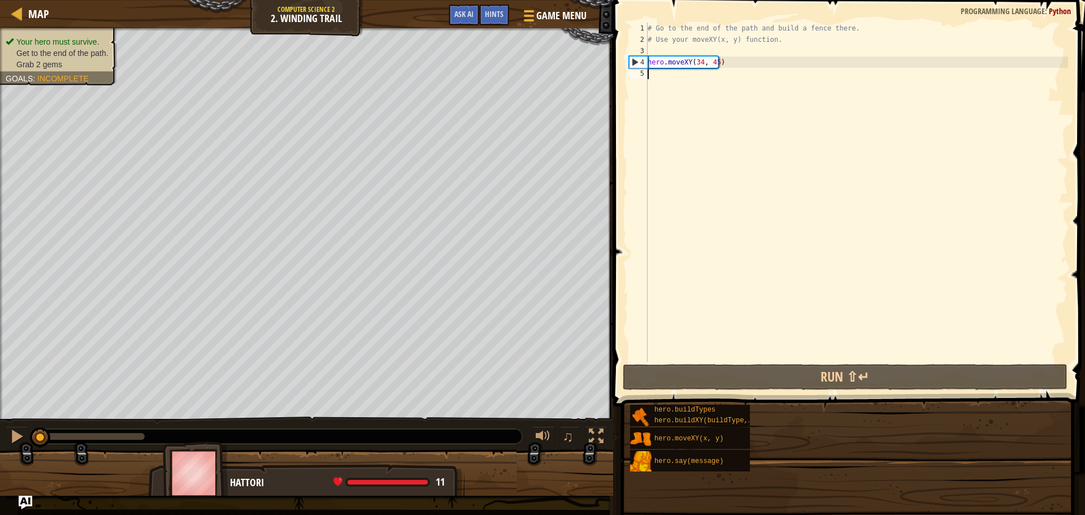
click at [772, 85] on div "# Go to the end of the path and build a fence there. # Use your moveXY(x, y) fu…" at bounding box center [856, 204] width 423 height 362
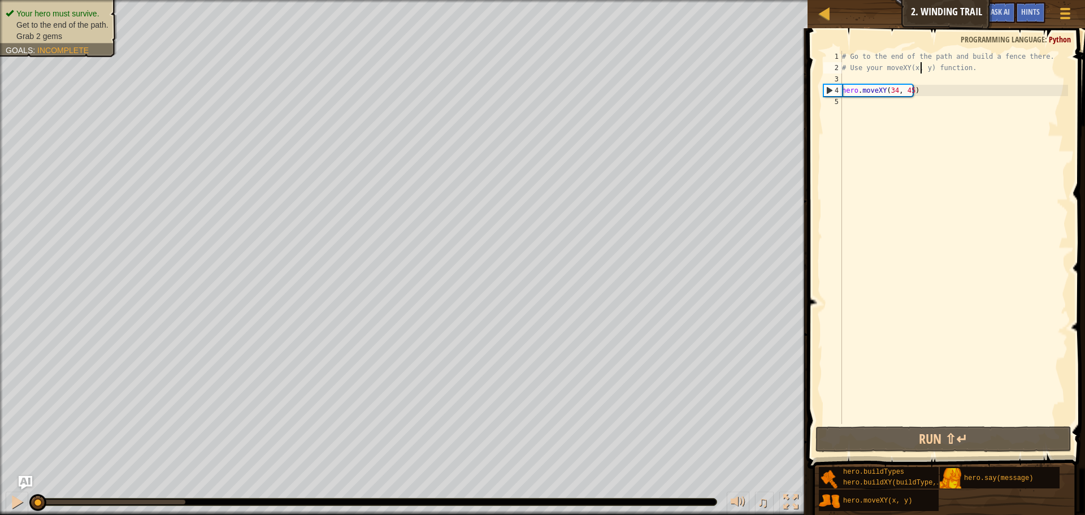
click at [920, 63] on div "# Go to the end of the path and build a fence there. # Use your moveXY(x, y) fu…" at bounding box center [953, 248] width 228 height 395
type textarea "# Use your moveXY(x, y) function."
click at [887, 108] on div "# Go to the end of the path and build a fence there. # Use your moveXY(x, y) fu…" at bounding box center [953, 248] width 228 height 395
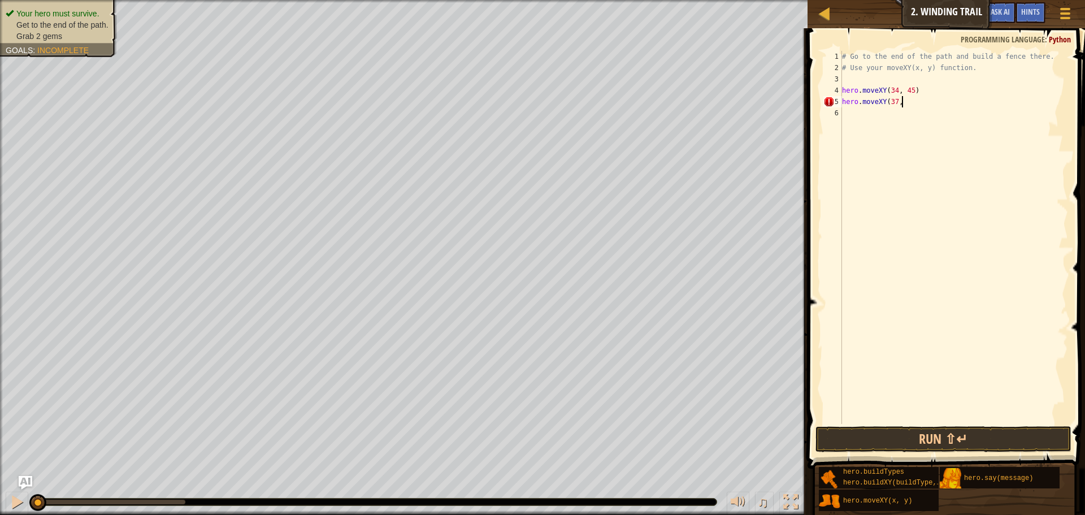
scroll to position [5, 5]
type textarea "hero.moveXY(37, 12)"
click at [934, 433] on button "Run ⇧↵" at bounding box center [943, 439] width 256 height 26
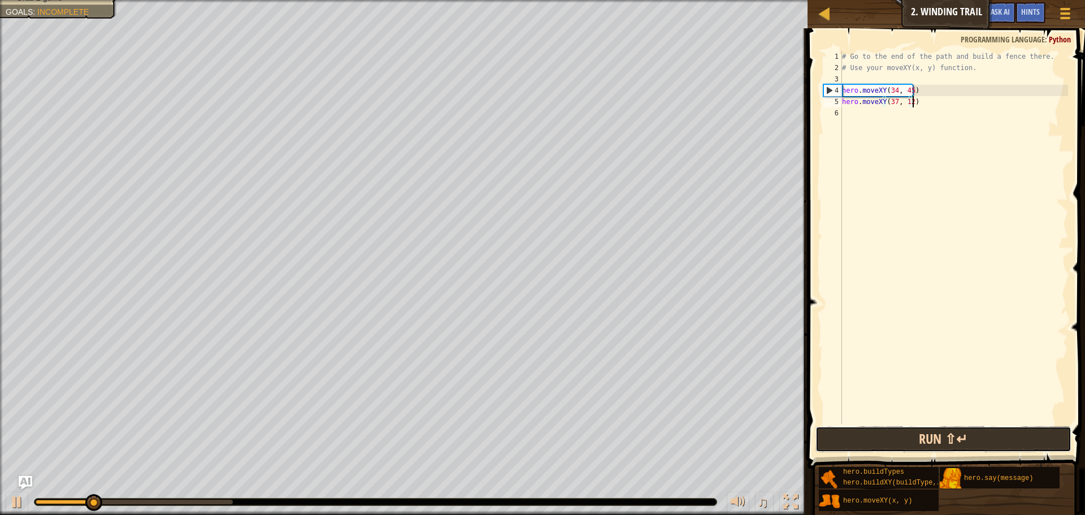
click at [929, 447] on button "Run ⇧↵" at bounding box center [943, 439] width 256 height 26
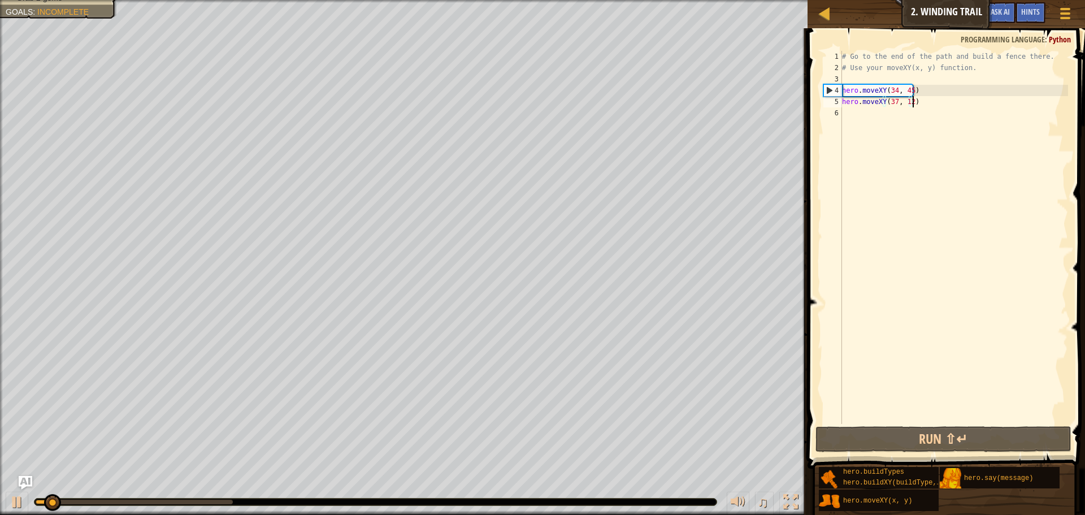
drag, startPoint x: 937, startPoint y: 78, endPoint x: 929, endPoint y: 83, distance: 8.9
click at [933, 81] on div "# Go to the end of the path and build a fence there. # Use your moveXY(x, y) fu…" at bounding box center [953, 248] width 228 height 395
click at [929, 84] on div "# Go to the end of the path and build a fence there. # Use your moveXY(x, y) fu…" at bounding box center [953, 248] width 228 height 395
click at [924, 89] on div "# Go to the end of the path and build a fence there. # Use your moveXY(x, y) fu…" at bounding box center [953, 248] width 228 height 395
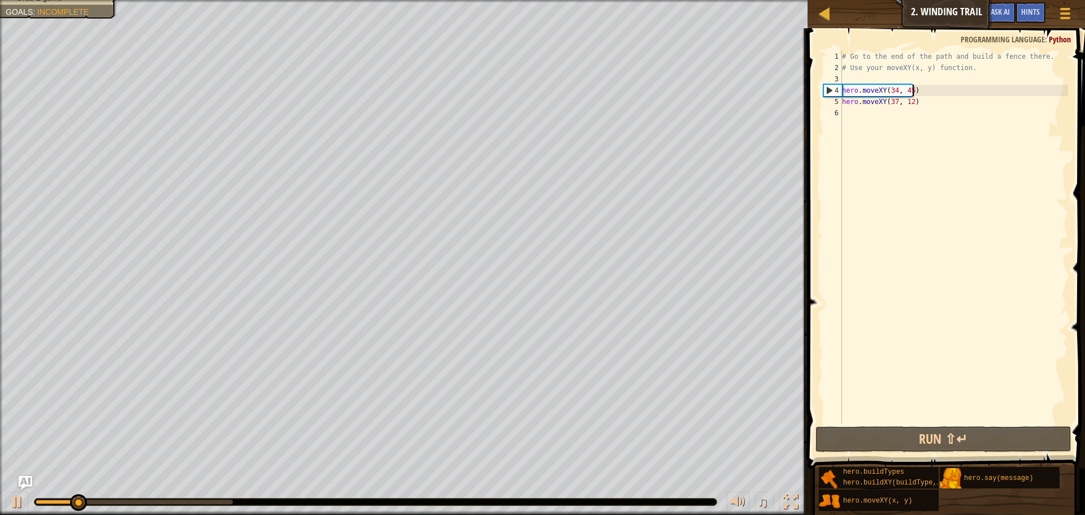
type textarea "hero.moveXY(34, 45)"
click at [922, 90] on div "# Go to the end of the path and build a fence there. # Use your moveXY(x, y) fu…" at bounding box center [953, 248] width 228 height 395
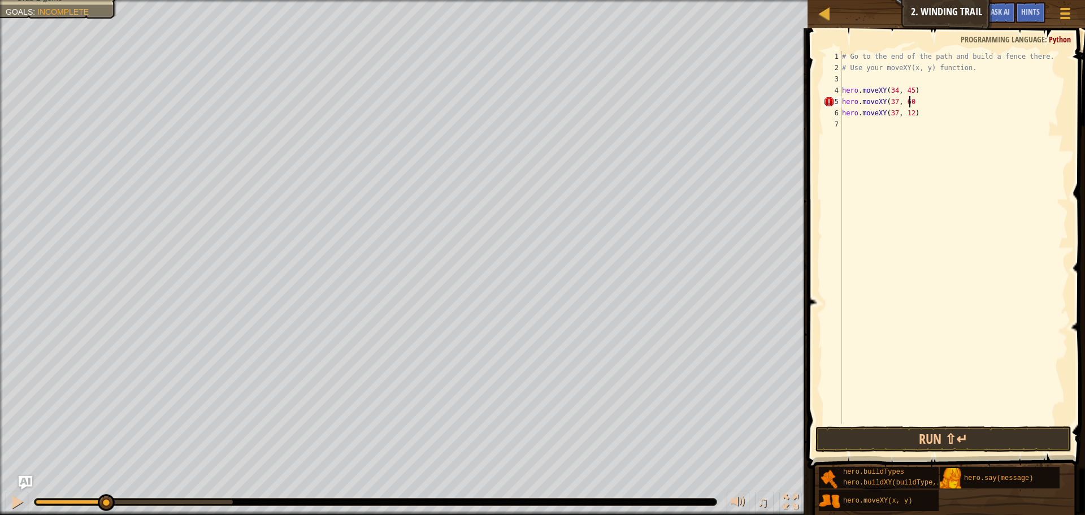
scroll to position [5, 5]
type textarea "hero.moveXY(37, 60)"
click at [855, 79] on div "# Go to the end of the path and build a fence there. # Use your moveXY(x, y) fu…" at bounding box center [953, 248] width 228 height 395
click at [1029, 432] on button "Run ⇧↵" at bounding box center [943, 439] width 256 height 26
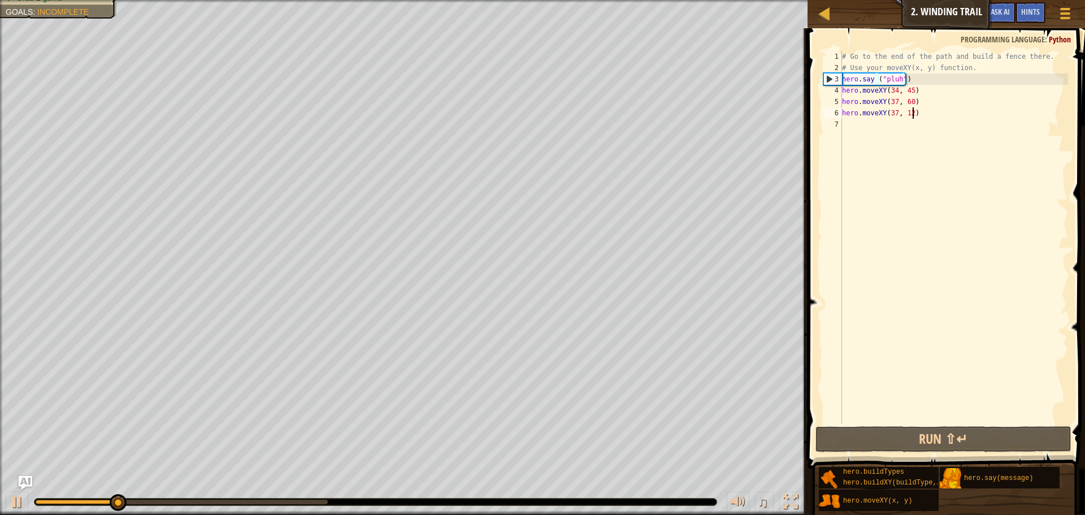
click at [937, 116] on div "# Go to the end of the path and build a fence there. # Use your moveXY(x, y) fu…" at bounding box center [953, 248] width 228 height 395
type textarea "hero.moveXY(37, 12)"
click at [894, 130] on div "# Go to the end of the path and build a fence there. # Use your moveXY(x, y) fu…" at bounding box center [953, 248] width 228 height 395
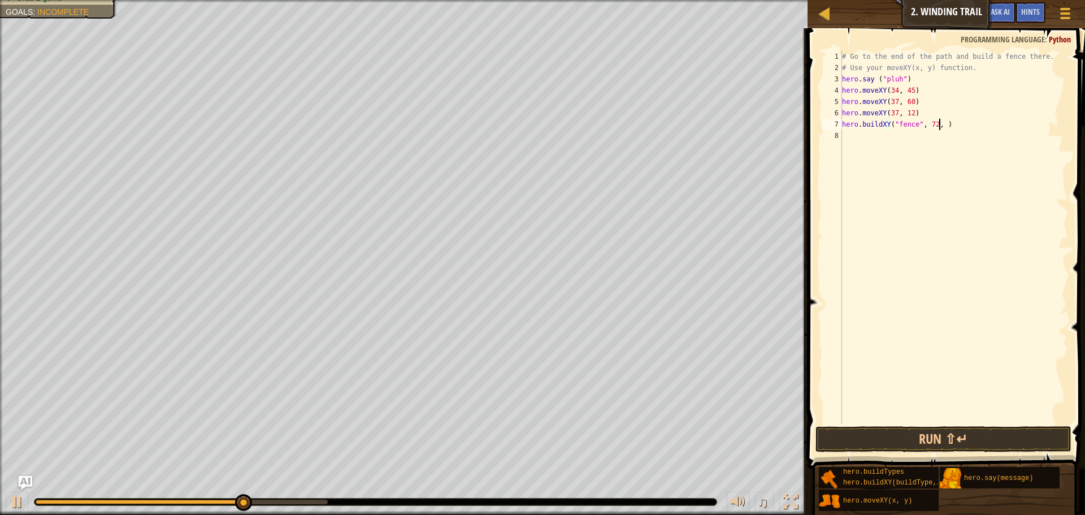
scroll to position [5, 8]
type textarea "hero.buildXY("fence", 72, 25)"
click at [947, 431] on button "Run ⇧↵" at bounding box center [943, 439] width 256 height 26
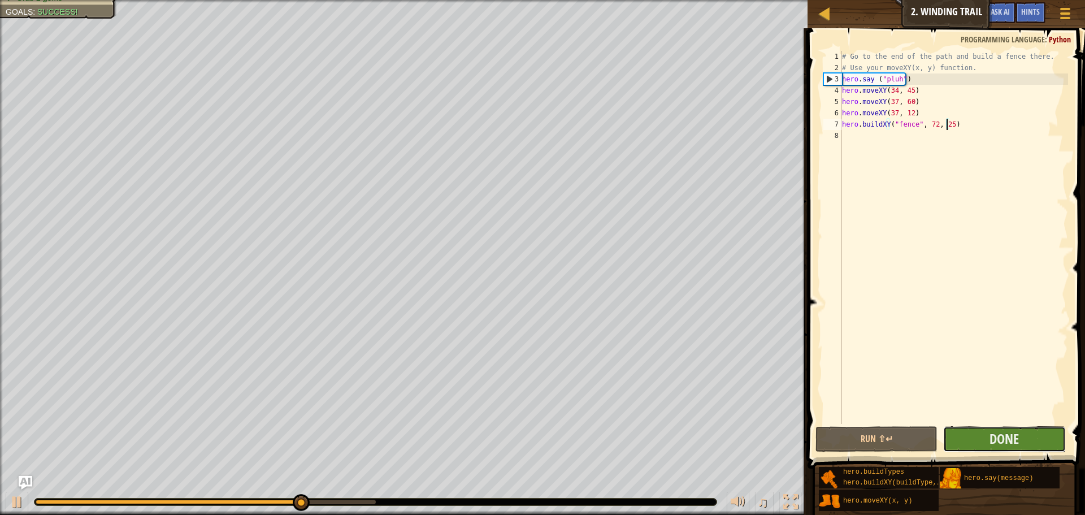
click at [983, 436] on button "Done" at bounding box center [1004, 439] width 122 height 26
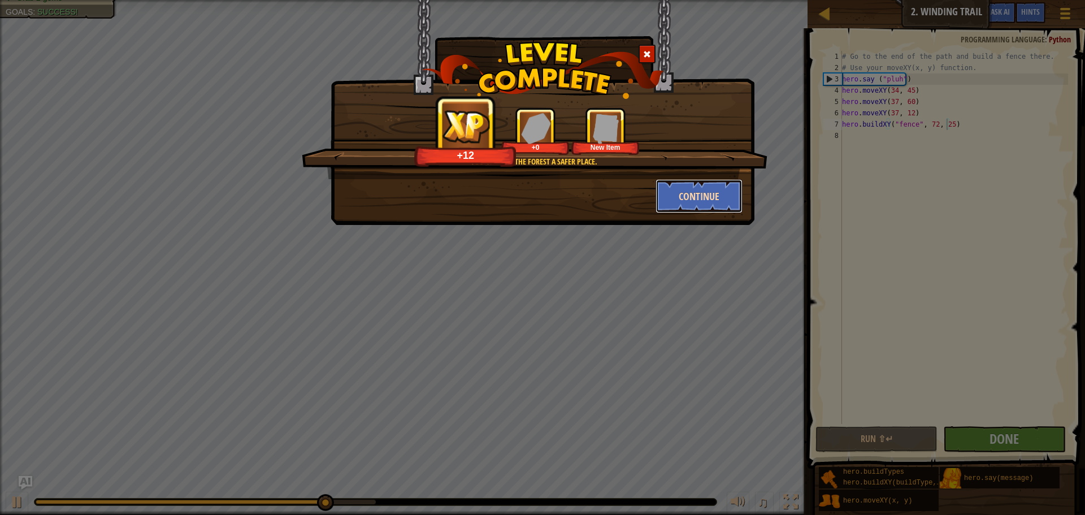
click at [693, 195] on button "Continue" at bounding box center [699, 196] width 88 height 34
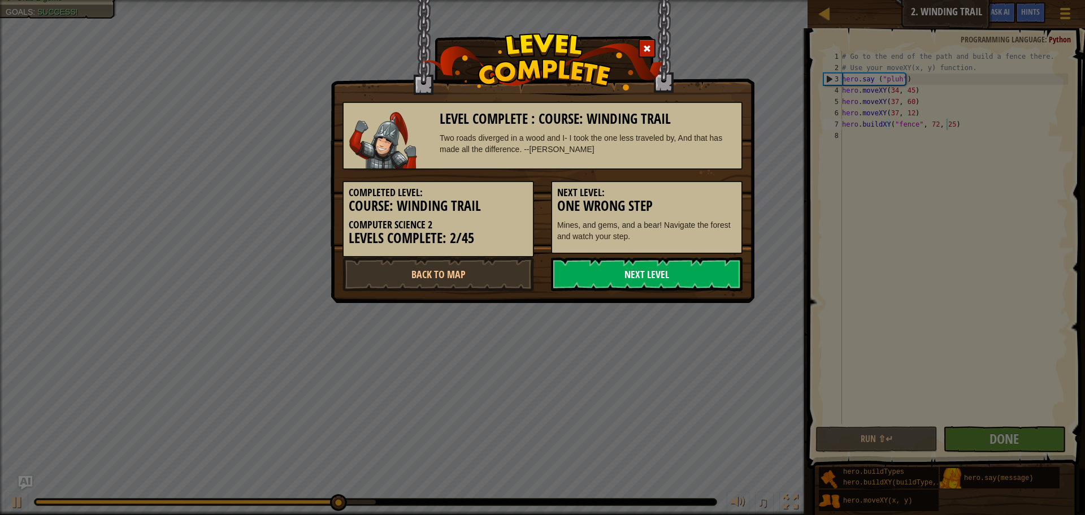
click at [569, 282] on link "Next Level" at bounding box center [646, 274] width 191 height 34
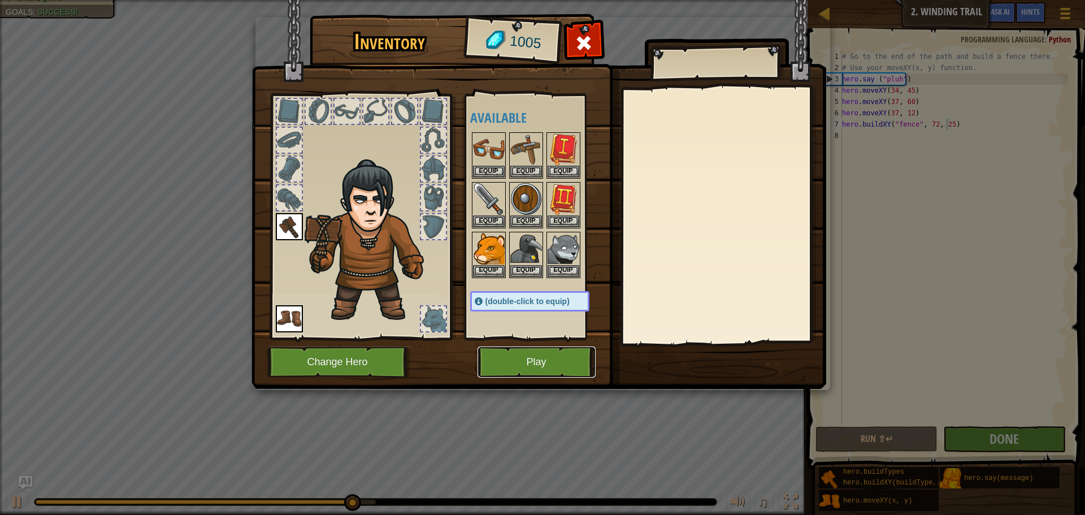
click at [520, 363] on button "Play" at bounding box center [536, 361] width 118 height 31
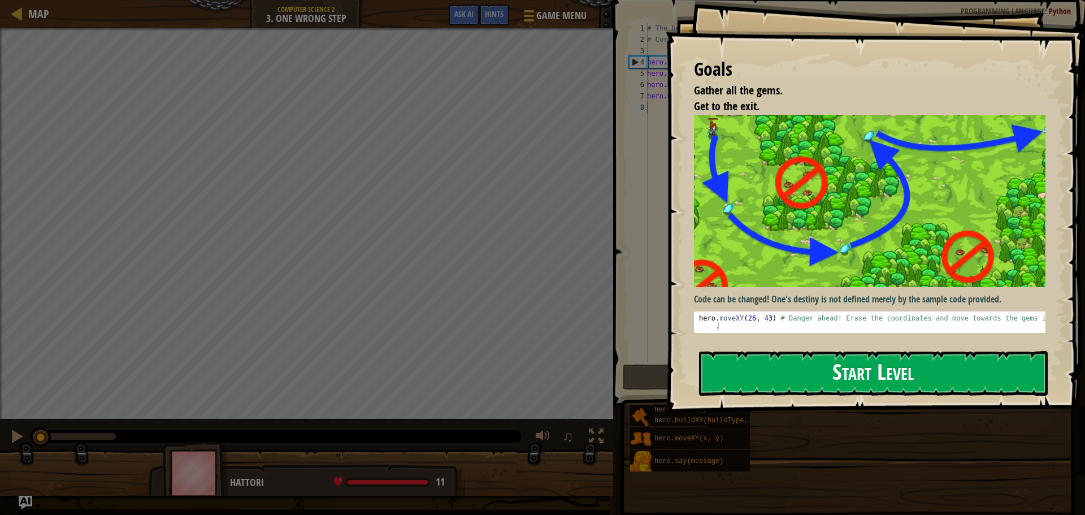
click at [910, 351] on button "Start Level" at bounding box center [873, 373] width 349 height 45
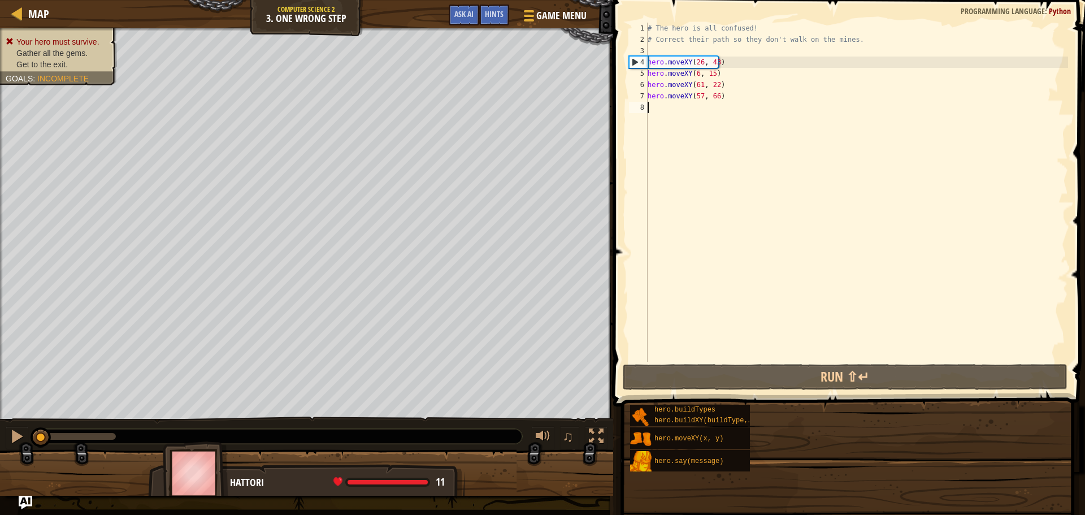
click at [900, 214] on div "# The hero is all confused! # Correct their path so they don't walk on the mine…" at bounding box center [856, 204] width 423 height 362
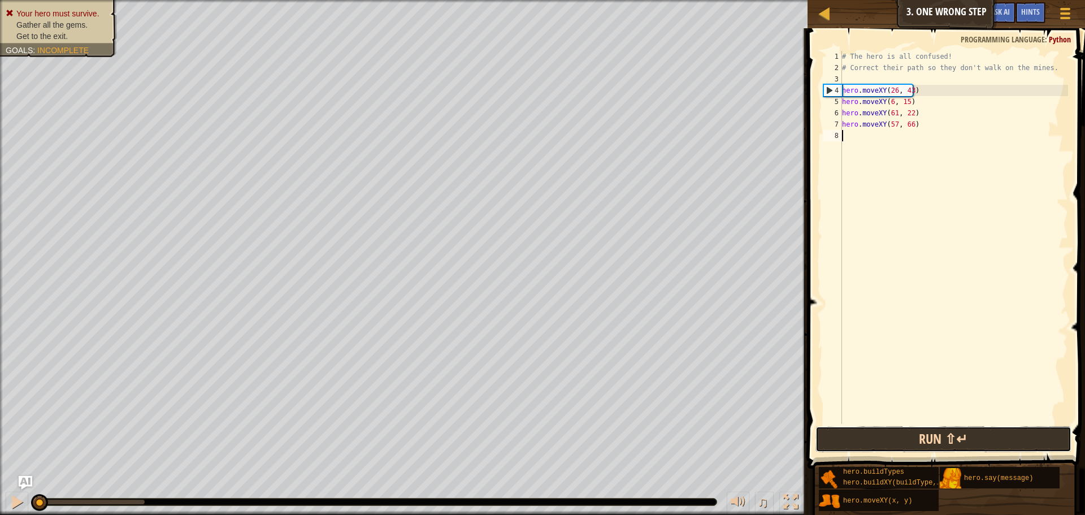
click at [942, 435] on button "Run ⇧↵" at bounding box center [943, 439] width 256 height 26
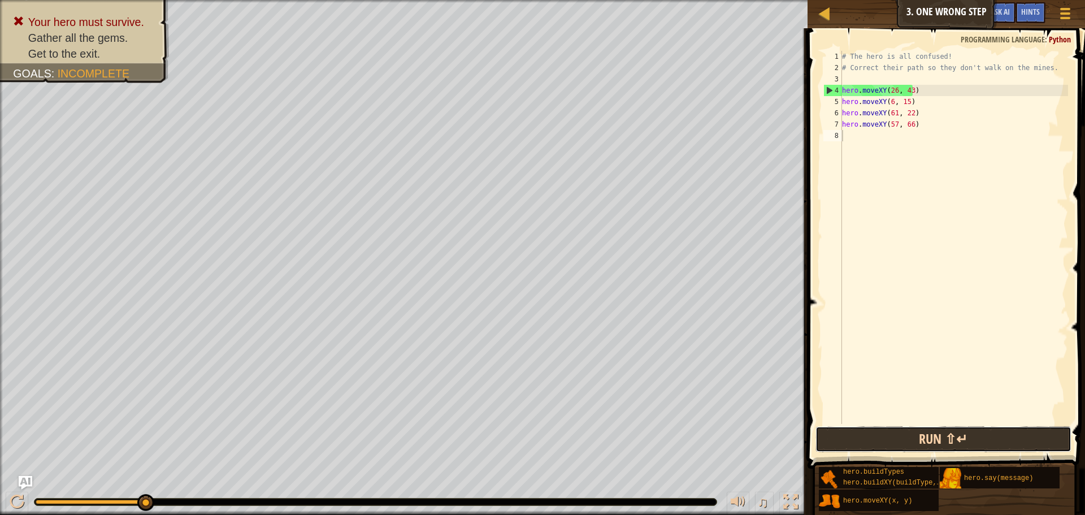
click at [938, 428] on button "Run ⇧↵" at bounding box center [943, 439] width 256 height 26
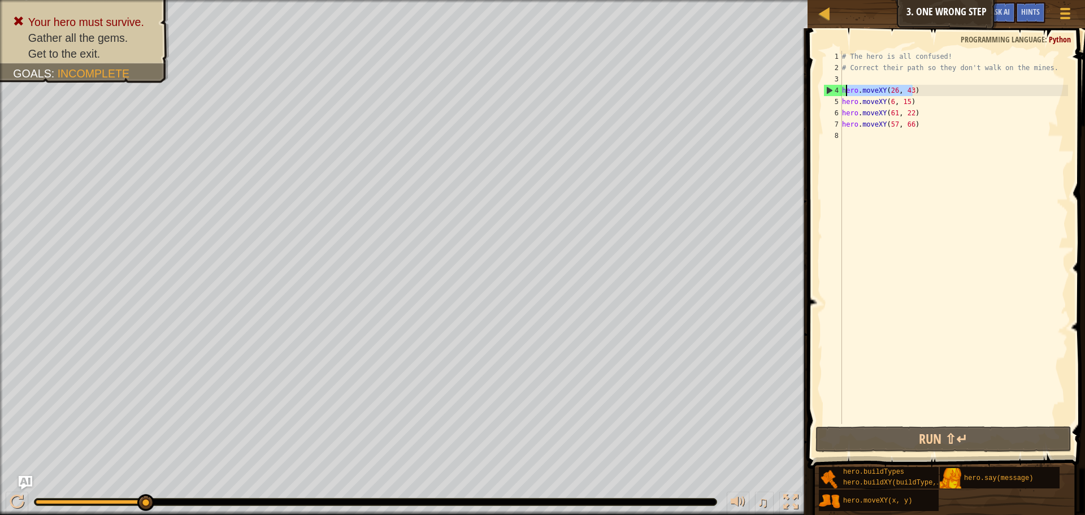
drag, startPoint x: 927, startPoint y: 94, endPoint x: 842, endPoint y: 91, distance: 85.4
click at [842, 91] on div "# The hero is all confused! # Correct their path so they don't walk on the mine…" at bounding box center [953, 248] width 228 height 395
type textarea "hero.moveXY(26, 43)"
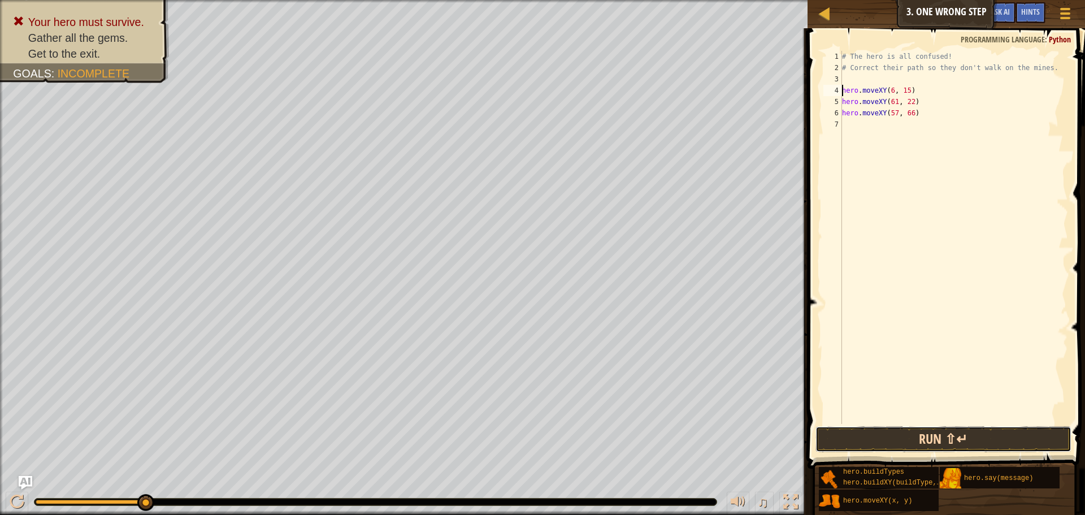
click at [916, 442] on button "Run ⇧↵" at bounding box center [943, 439] width 256 height 26
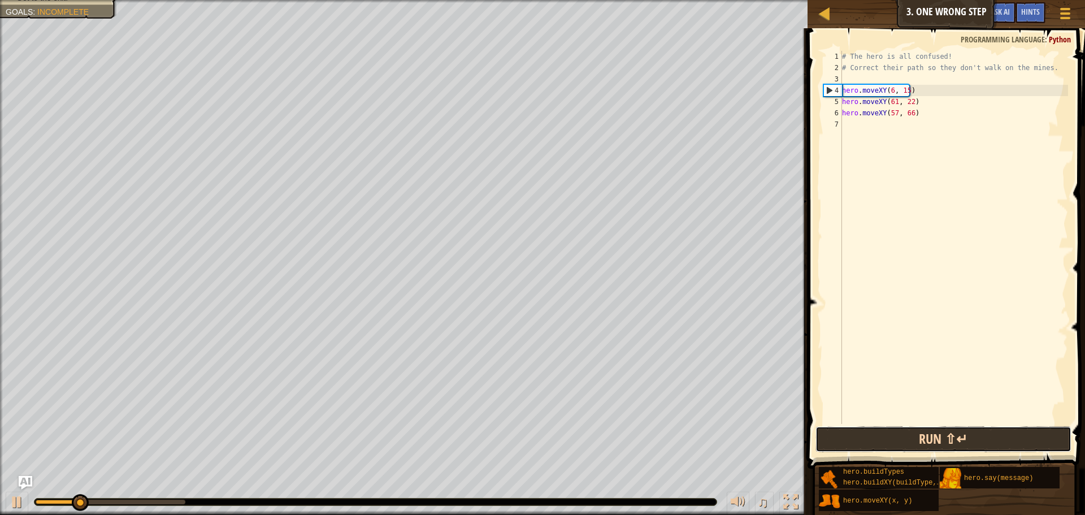
click at [903, 431] on button "Run ⇧↵" at bounding box center [943, 439] width 256 height 26
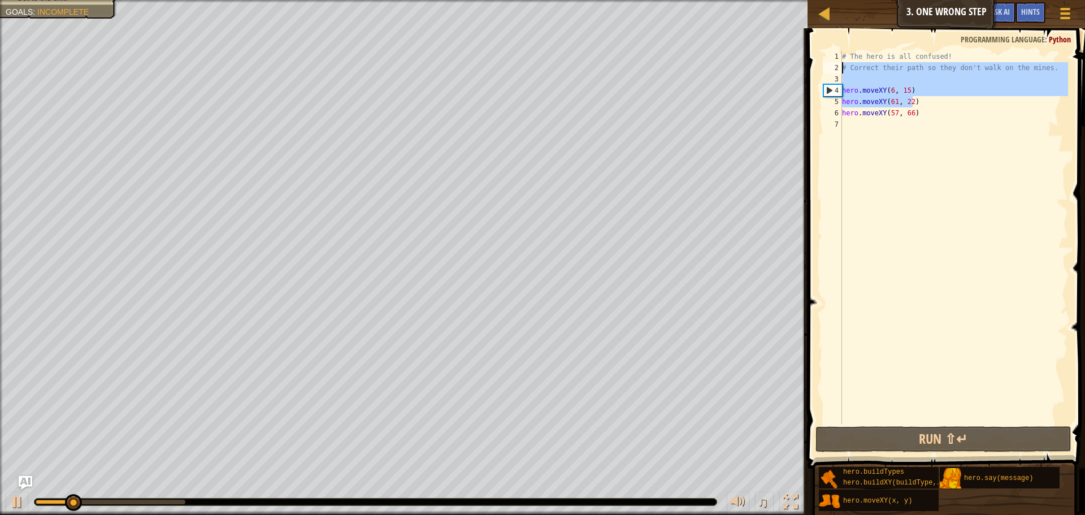
click at [734, 69] on div "Map Computer Science 2 3. One Wrong Step Game Menu Done Hints Ask AI 1 הההההההה…" at bounding box center [542, 257] width 1085 height 515
type textarea "# Correct their path so they don't walk on the mines."
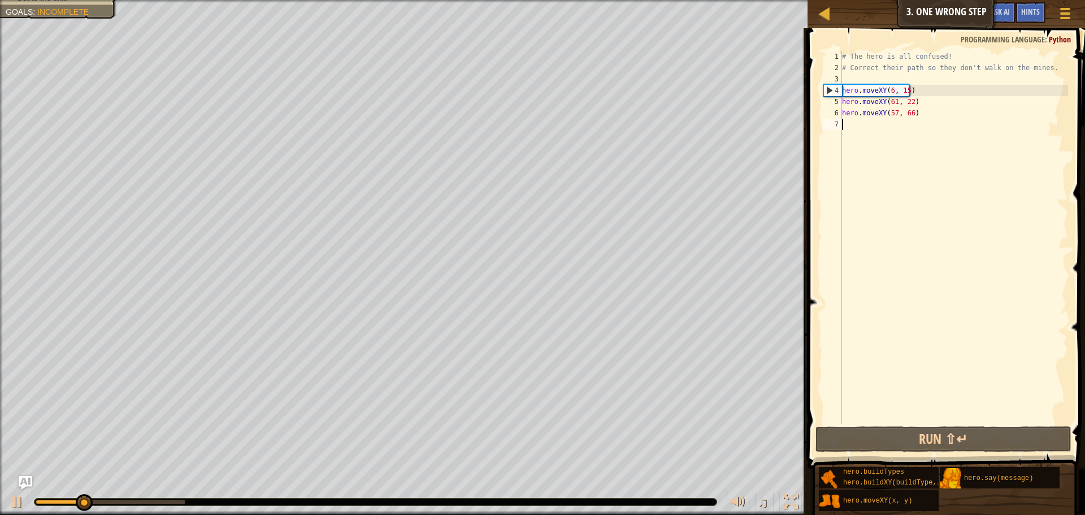
click at [900, 146] on div "# The hero is all confused! # Correct their path so they don't walk on the mine…" at bounding box center [953, 248] width 228 height 395
click at [916, 92] on div "# The hero is all confused! # Correct their path so they don't walk on the mine…" at bounding box center [953, 248] width 228 height 395
type textarea "hero.moveXY(6, 15)"
drag, startPoint x: 916, startPoint y: 92, endPoint x: 839, endPoint y: 95, distance: 76.3
click at [839, 95] on div "hero.moveXY(6, 15) 1 2 3 4 5 6 7 # The hero is all confused! # Correct their pa…" at bounding box center [944, 237] width 247 height 373
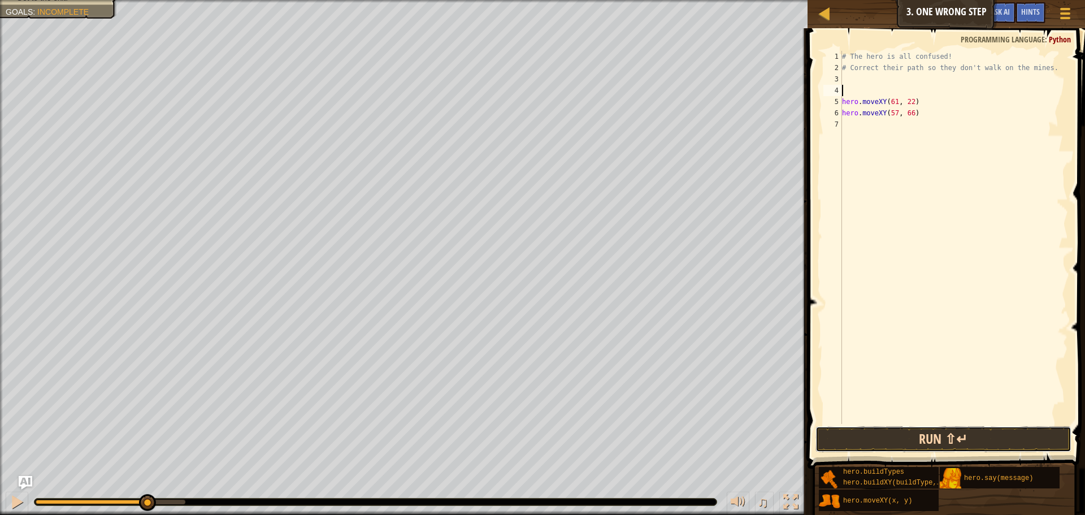
click at [949, 432] on button "Run ⇧↵" at bounding box center [943, 439] width 256 height 26
click at [953, 427] on button "Run ⇧↵" at bounding box center [943, 439] width 256 height 26
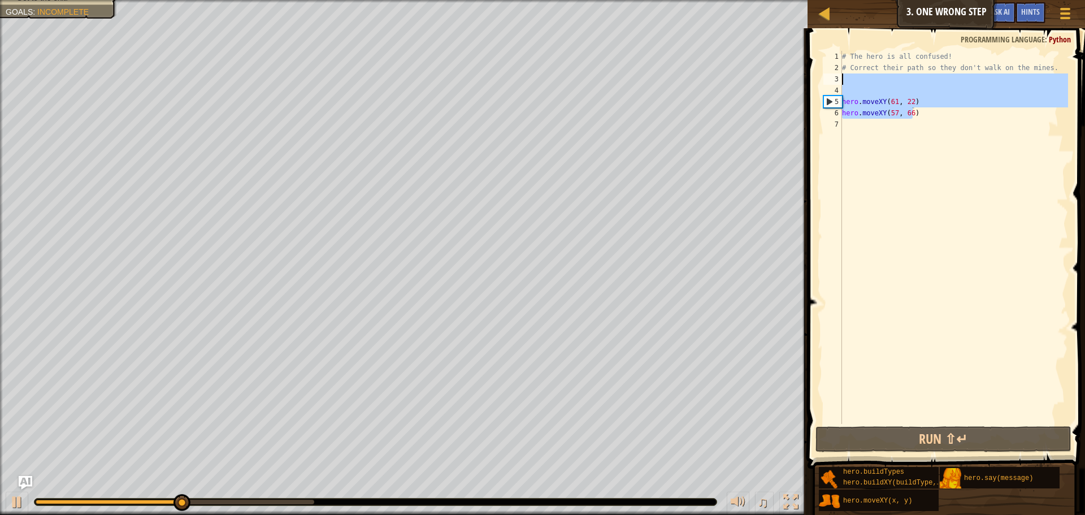
click at [749, 83] on div "Map Computer Science 2 3. One Wrong Step Game Menu Done Hints Ask AI 1 הההההההה…" at bounding box center [542, 257] width 1085 height 515
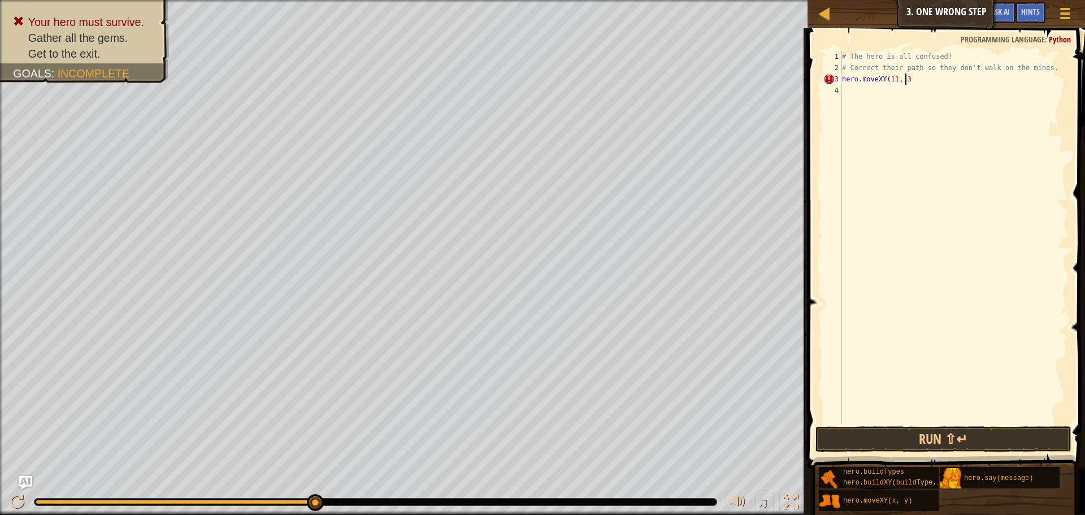
scroll to position [5, 5]
type textarea "hero.moveXY(11, 35)"
click at [939, 432] on button "Run ⇧↵" at bounding box center [943, 439] width 256 height 26
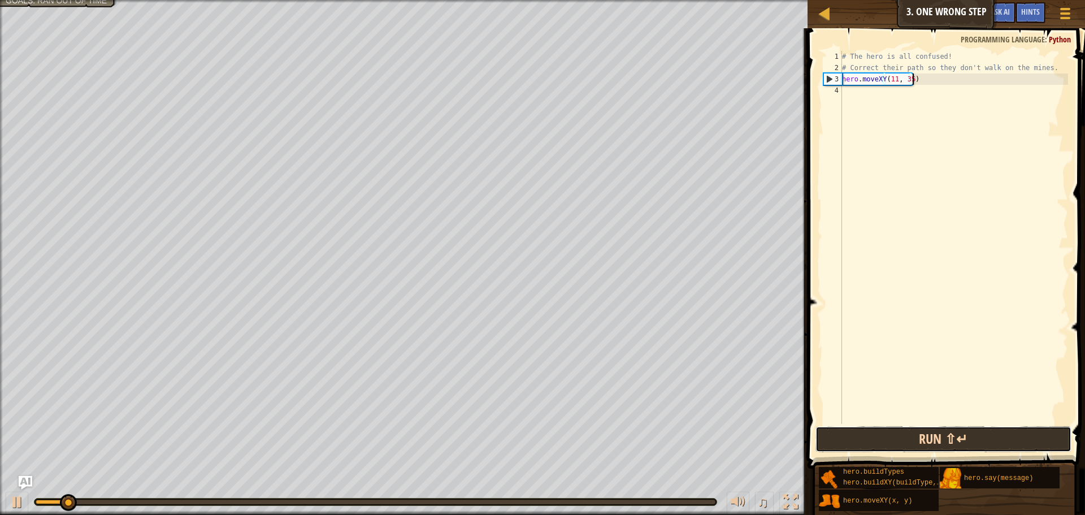
click at [939, 432] on button "Run ⇧↵" at bounding box center [943, 439] width 256 height 26
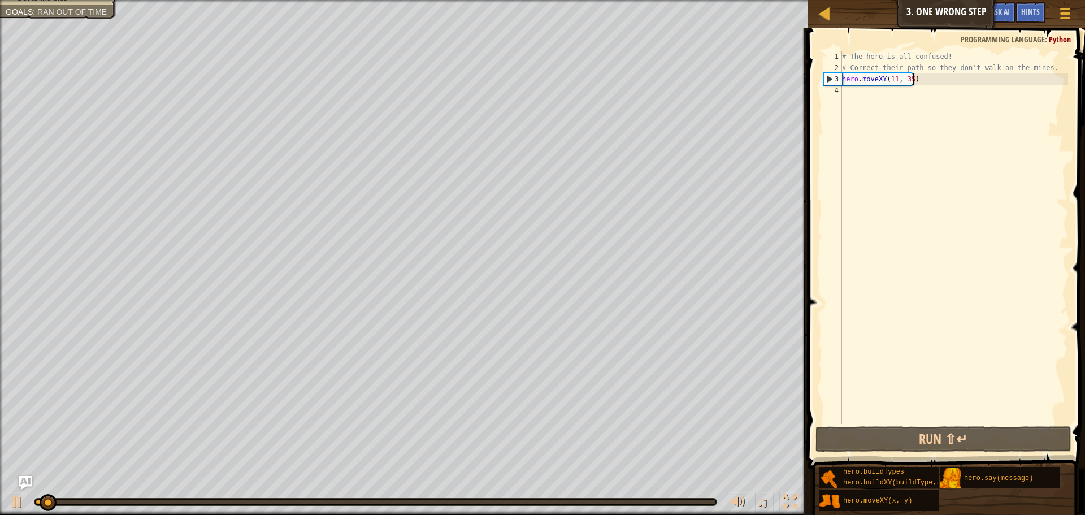
click at [905, 90] on div "# The hero is all confused! # Correct their path so they don't walk on the mine…" at bounding box center [953, 248] width 228 height 395
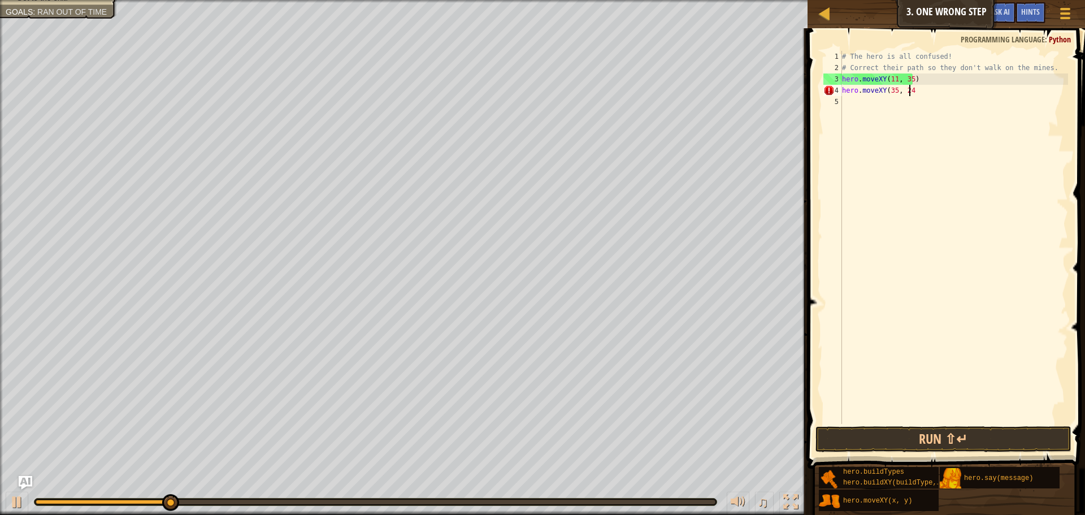
type textarea "hero.moveXY(35, 24)"
type textarea "hero.moveXY(40, 55)"
type textarea "hero.moveXY(77, 57)"
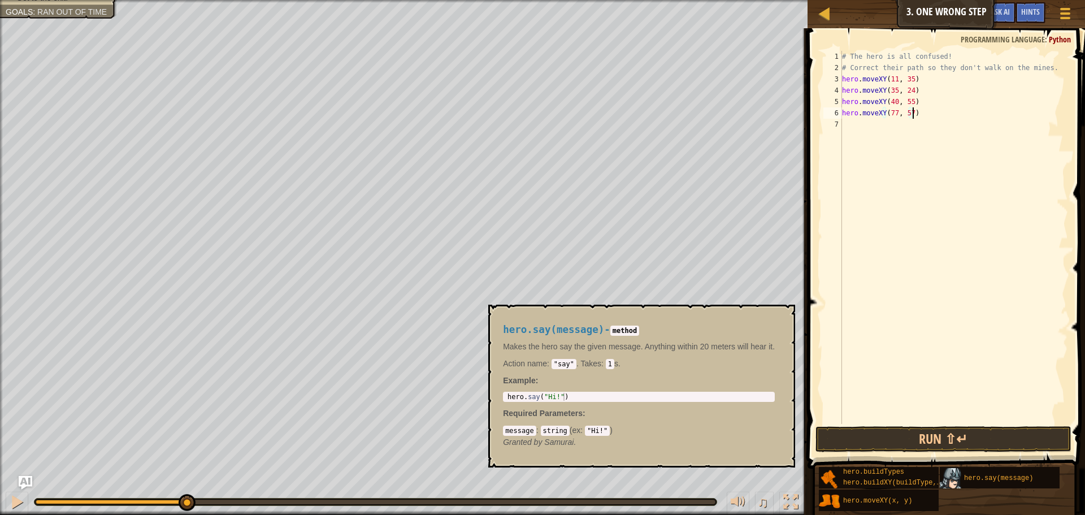
scroll to position [5, 0]
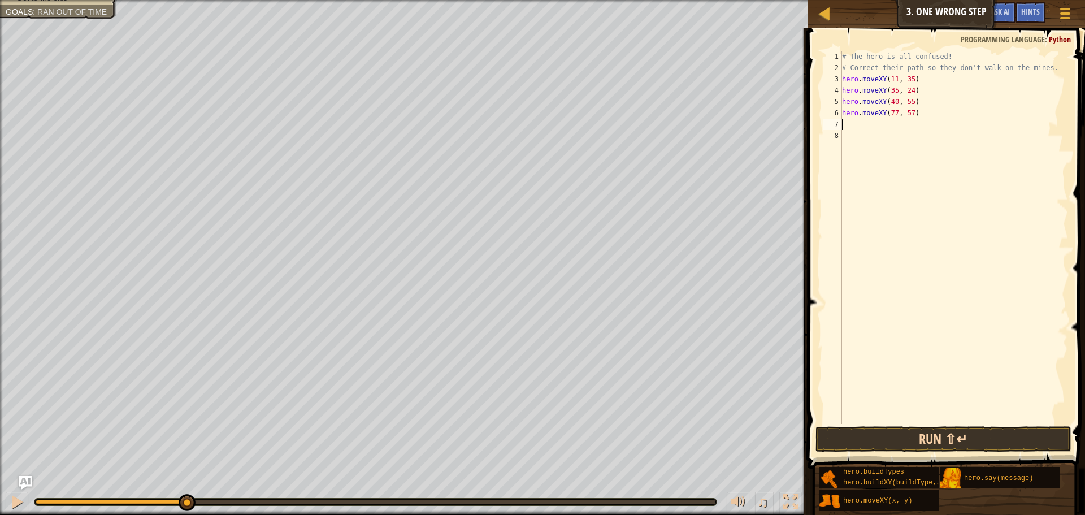
type textarea "a"
type textarea "hero.say ("yuh")"
click at [947, 438] on button "Run ⇧↵" at bounding box center [943, 439] width 256 height 26
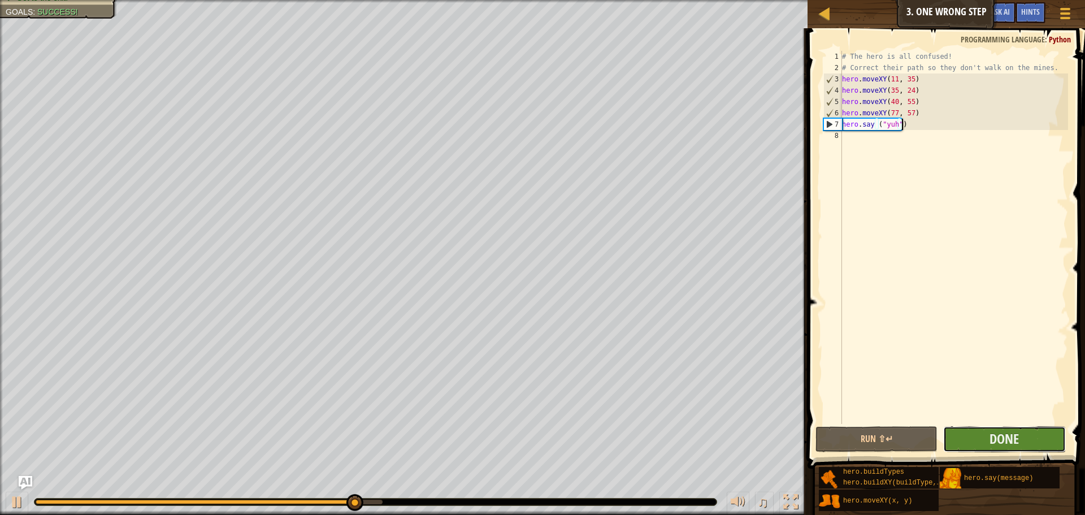
click at [1028, 435] on button "Done" at bounding box center [1004, 439] width 122 height 26
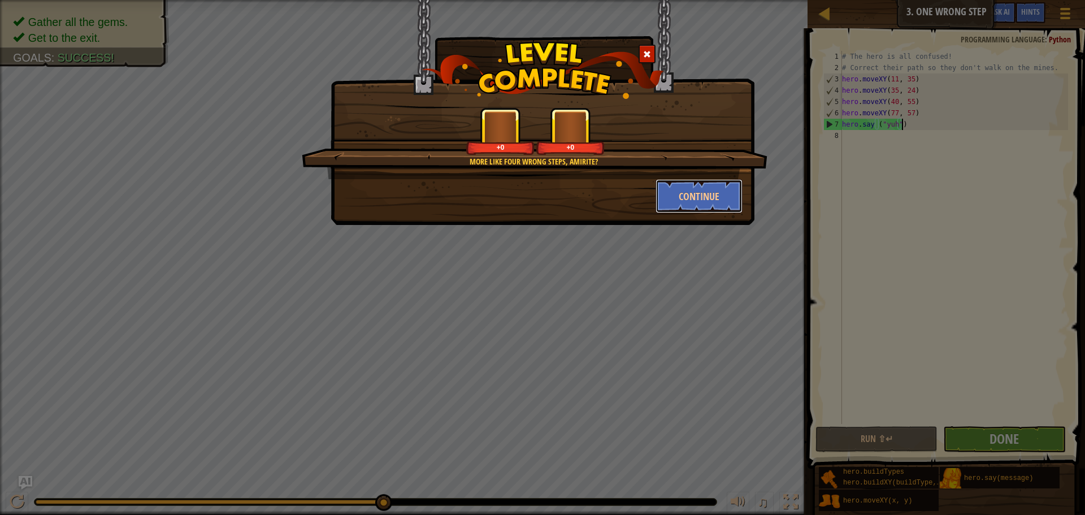
click at [681, 190] on button "Continue" at bounding box center [699, 196] width 88 height 34
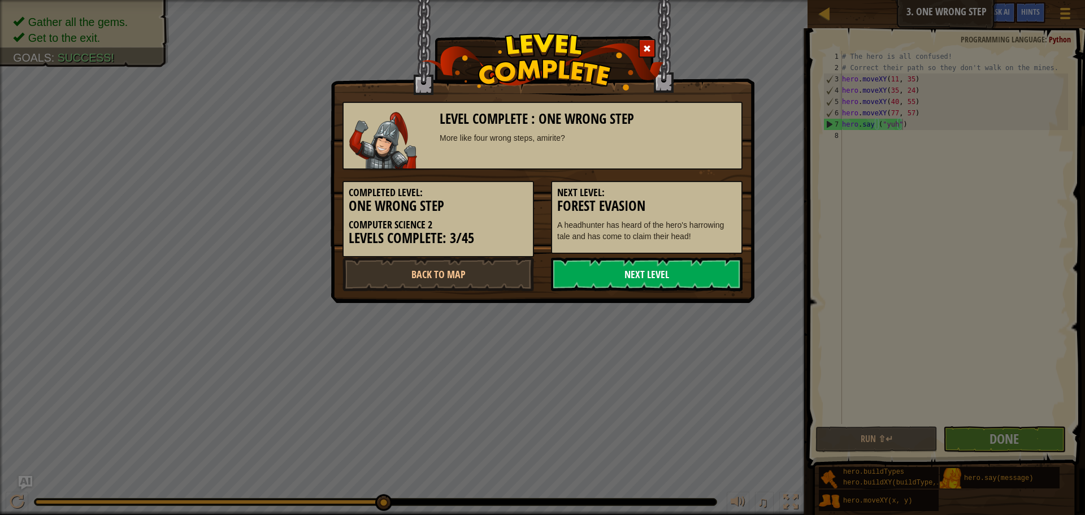
click at [654, 268] on link "Next Level" at bounding box center [646, 274] width 191 height 34
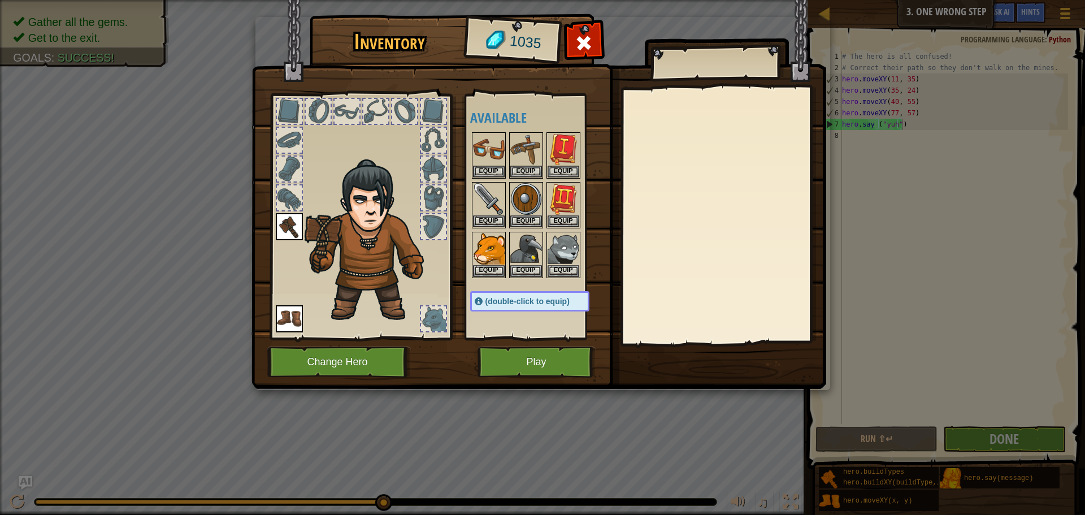
click at [541, 339] on div "Available Equip Equip Equip Equip Equip Equip Equip Equip Equip Equip Equip (do…" at bounding box center [534, 217] width 138 height 246
click at [521, 364] on button "Play" at bounding box center [536, 361] width 118 height 31
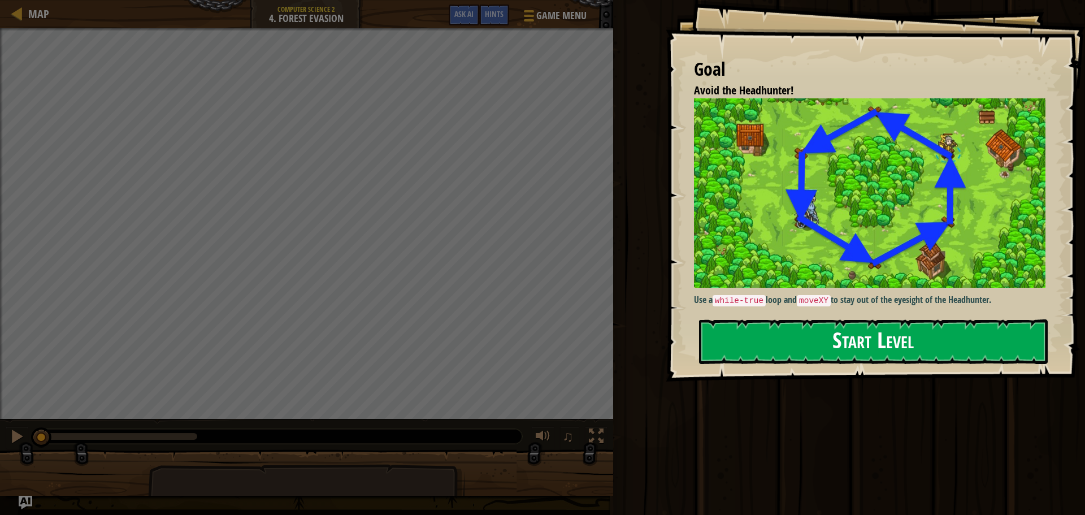
click at [912, 311] on div "Goal Avoid the Headhunter! Use a while-true loop and moveXY to stay out of the …" at bounding box center [874, 190] width 419 height 381
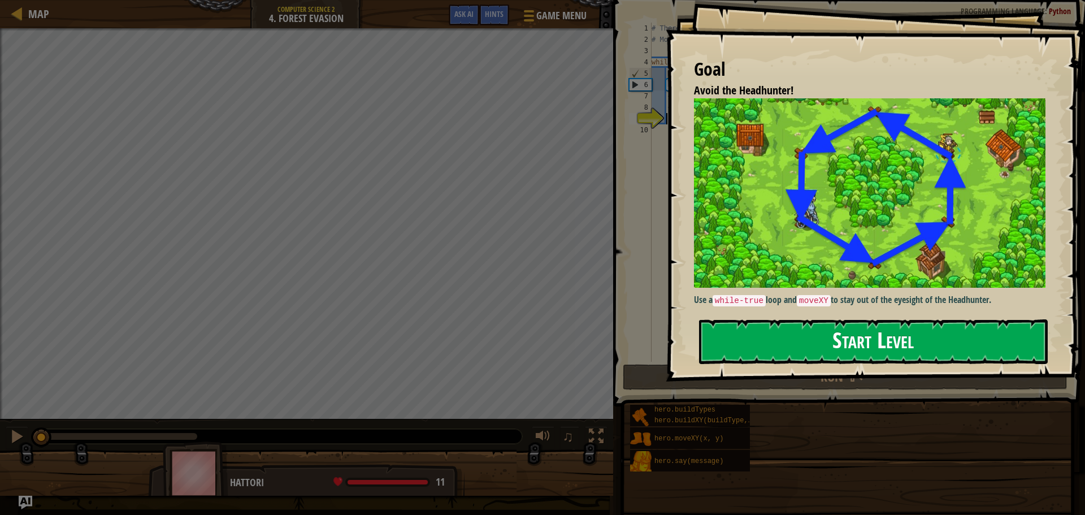
click at [954, 333] on button "Start Level" at bounding box center [873, 341] width 349 height 45
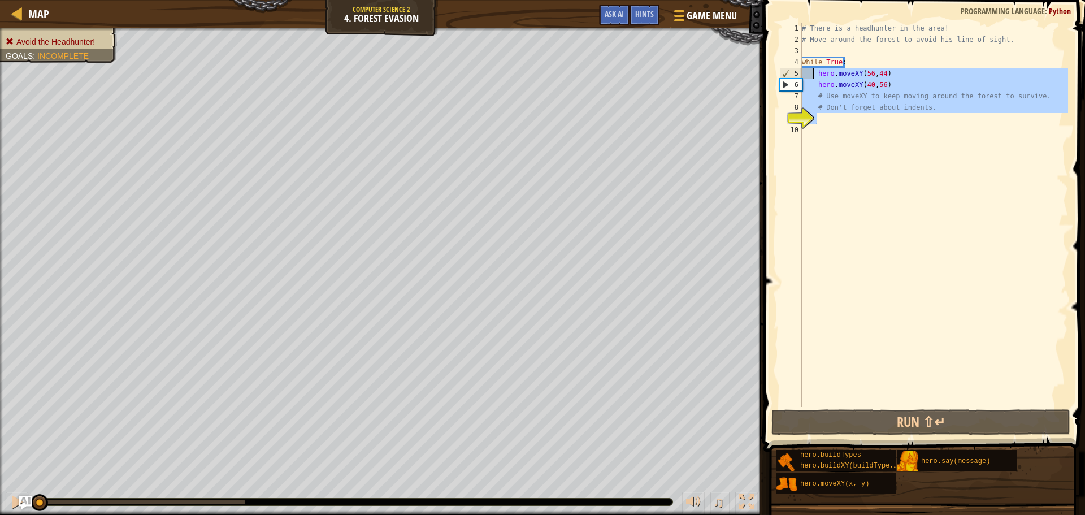
drag, startPoint x: 868, startPoint y: 118, endPoint x: 811, endPoint y: 74, distance: 71.6
click at [811, 74] on div "# There is a headhunter in the area! # Move around the forest to avoid his line…" at bounding box center [933, 226] width 268 height 407
click at [857, 97] on div "# There is a headhunter in the area! # Move around the forest to avoid his line…" at bounding box center [933, 215] width 268 height 384
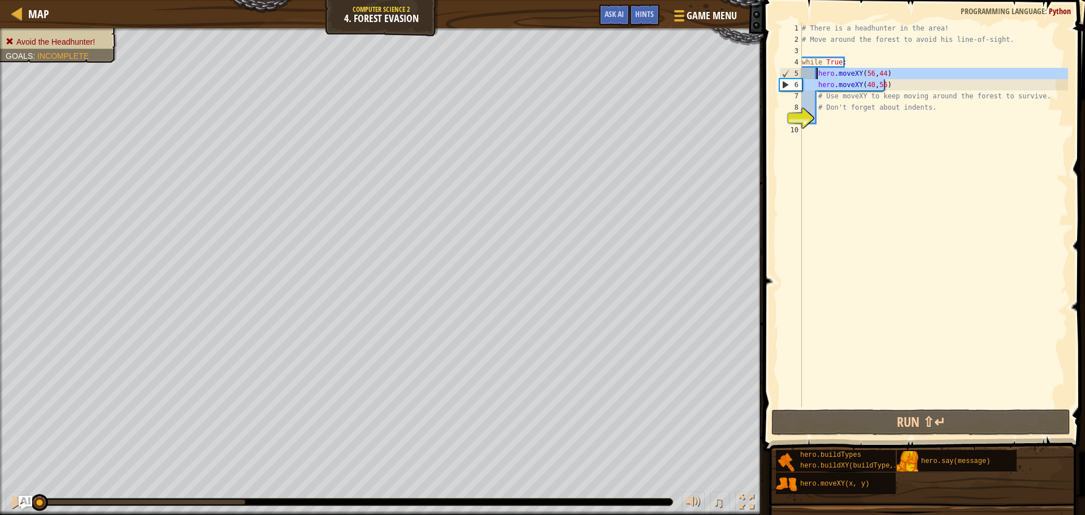
drag, startPoint x: 838, startPoint y: 72, endPoint x: 815, endPoint y: 71, distance: 23.2
click at [815, 71] on div "# There is a headhunter in the area! # Move around the forest to avoid his line…" at bounding box center [933, 226] width 268 height 407
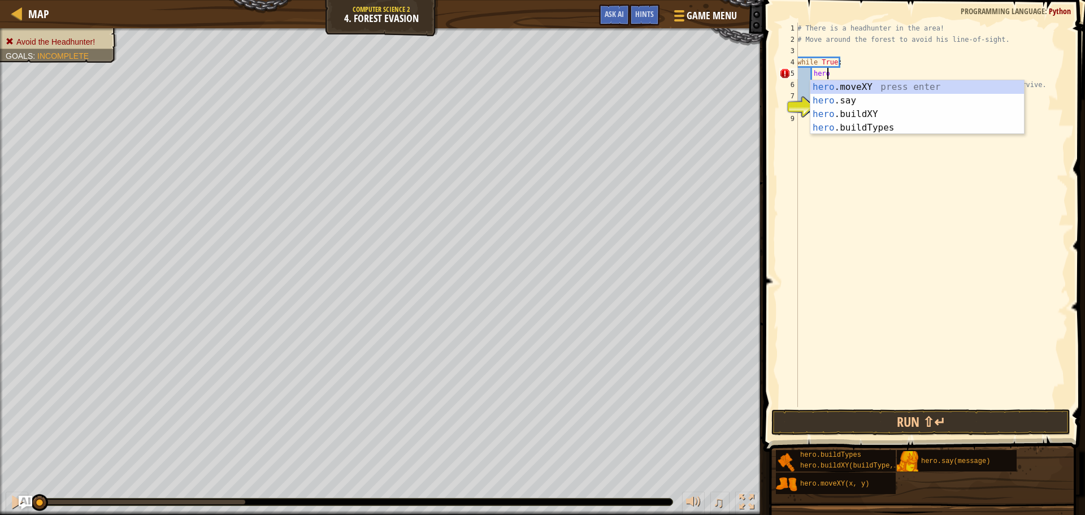
scroll to position [5, 2]
click at [851, 86] on div "hero. moveXY press enter hero. say press enter hero. buildXY press enter hero. …" at bounding box center [917, 120] width 214 height 81
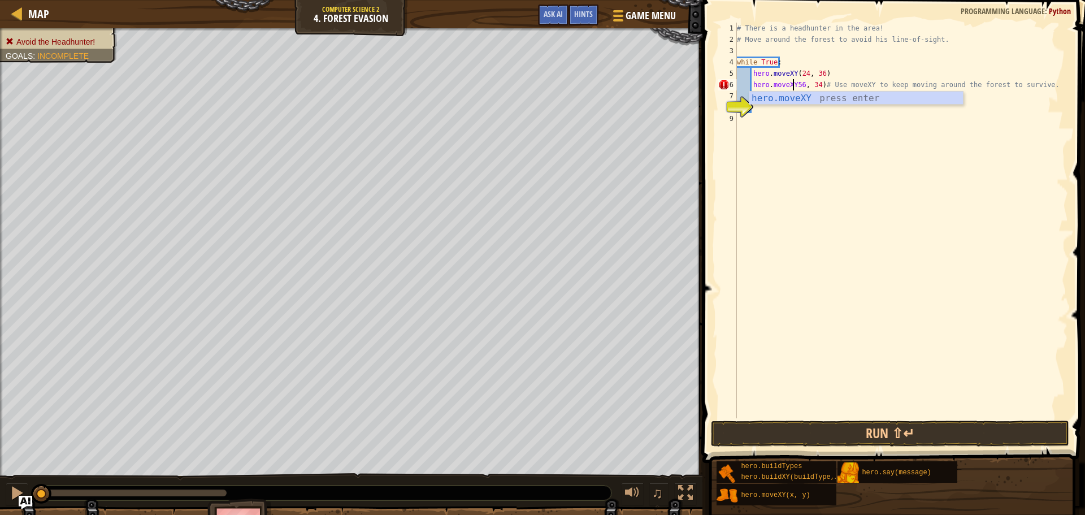
scroll to position [5, 5]
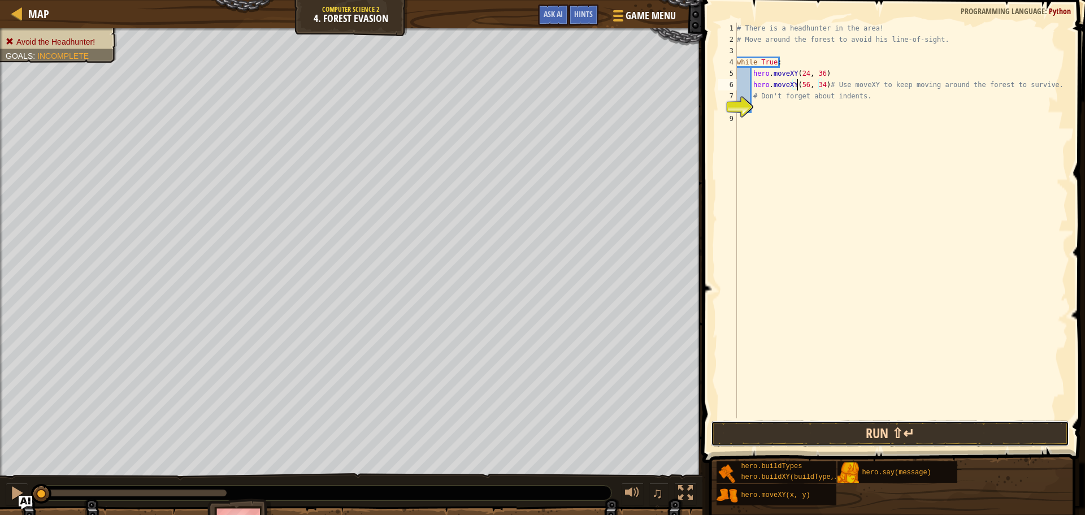
click at [887, 436] on button "Run ⇧↵" at bounding box center [890, 433] width 358 height 26
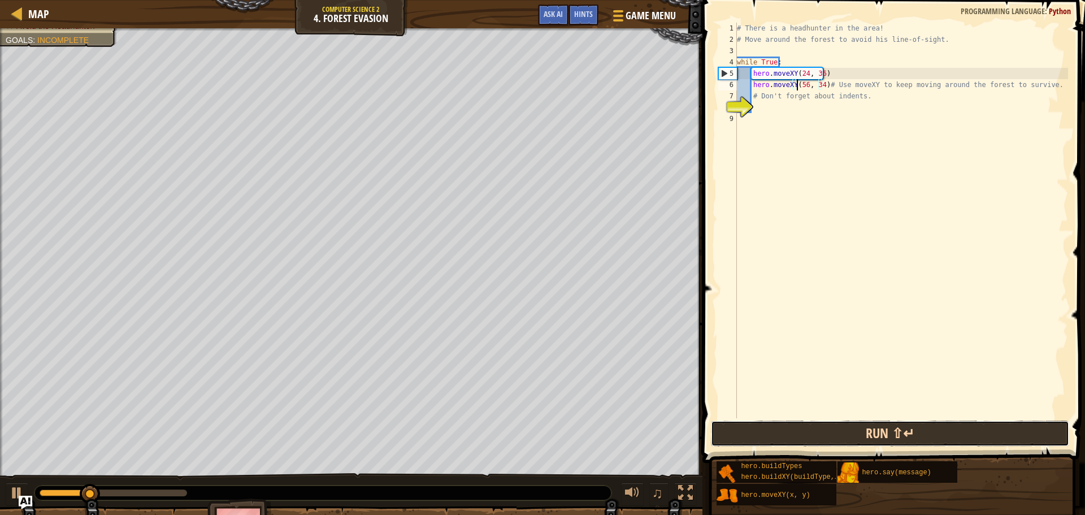
click at [904, 440] on button "Run ⇧↵" at bounding box center [890, 433] width 358 height 26
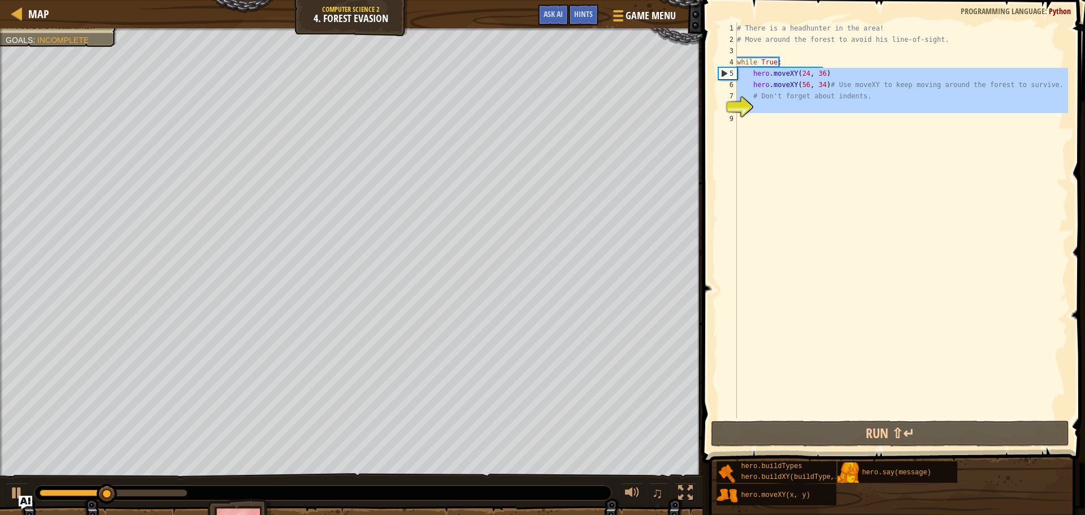
drag, startPoint x: 860, startPoint y: 128, endPoint x: 725, endPoint y: 78, distance: 144.4
click at [725, 78] on div "hero.moveXY(56, 34)# Use moveXY to keep moving around the forest to survive. 1 …" at bounding box center [892, 220] width 352 height 395
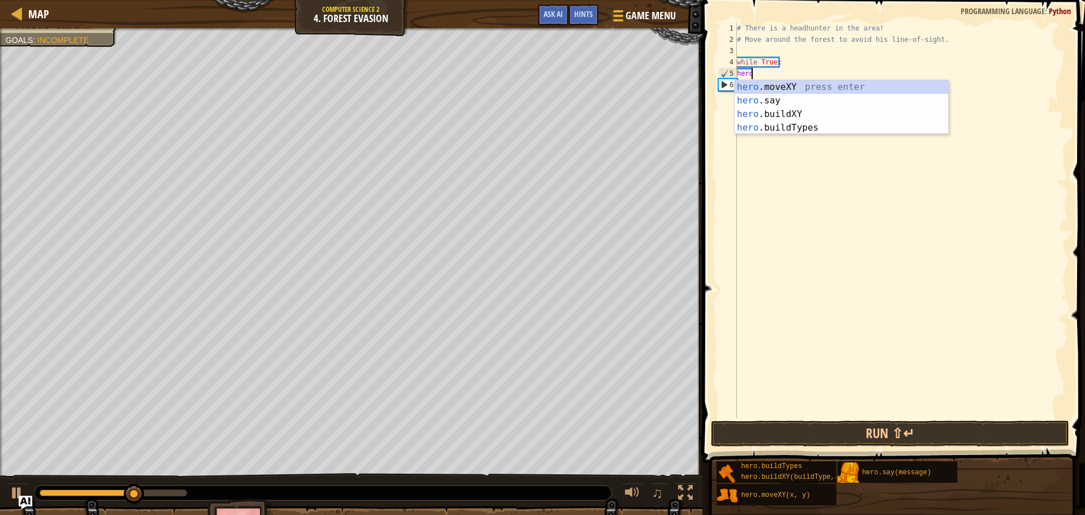
scroll to position [5, 1]
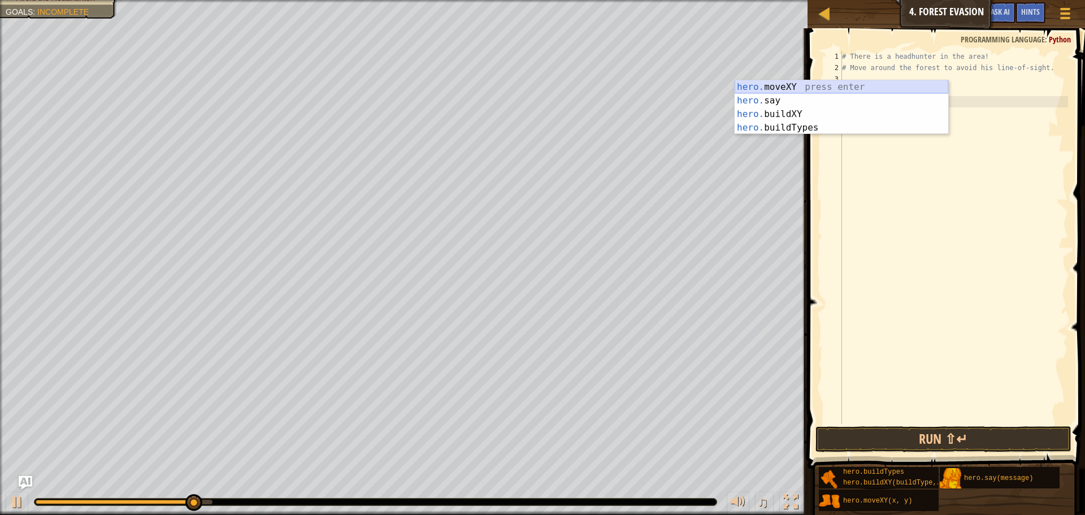
click at [777, 86] on div "hero. moveXY press enter hero. say press enter hero. buildXY press enter hero. …" at bounding box center [841, 120] width 214 height 81
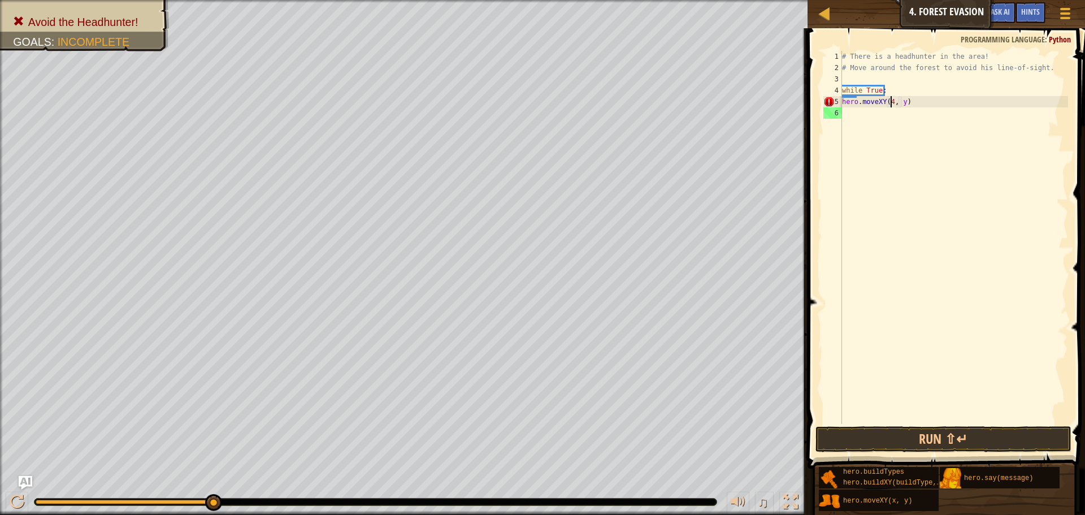
scroll to position [5, 5]
type textarea "hero.moveXY(40, 54)"
type textarea "hero.moveXY(19, 34)"
type textarea "hero.moveXY(41, 16)"
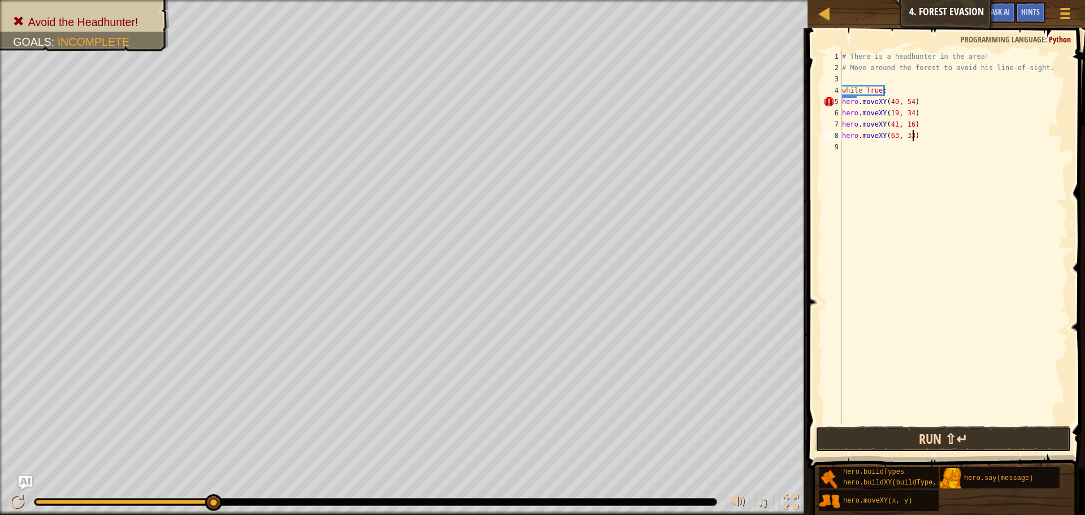
click at [973, 440] on button "Run ⇧↵" at bounding box center [943, 439] width 256 height 26
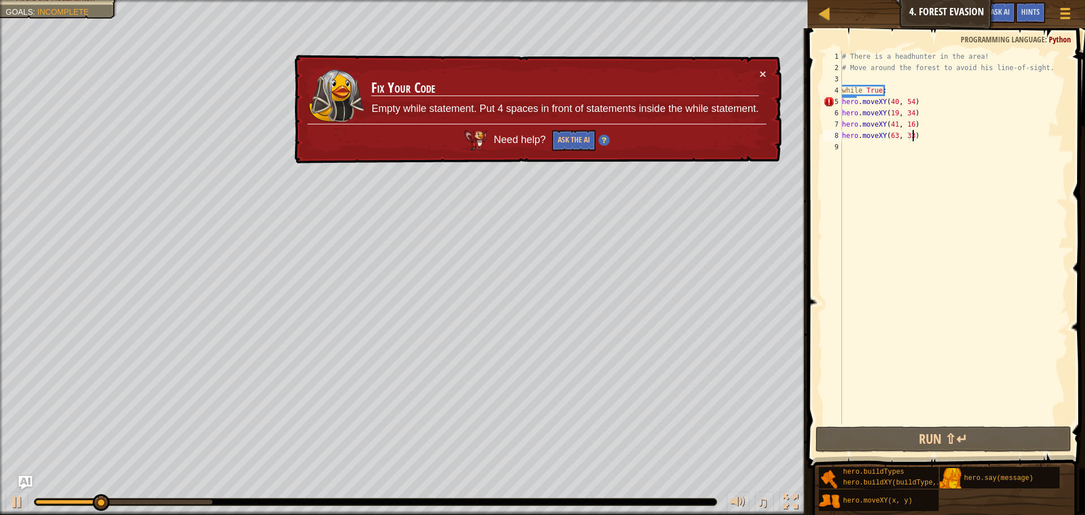
click at [758, 74] on td "Fix Your Code Empty while statement. Put 4 spaces in front of statements inside…" at bounding box center [565, 96] width 388 height 56
click at [842, 99] on div "# There is a headhunter in the area! # Move around the forest to avoid his line…" at bounding box center [953, 248] width 228 height 395
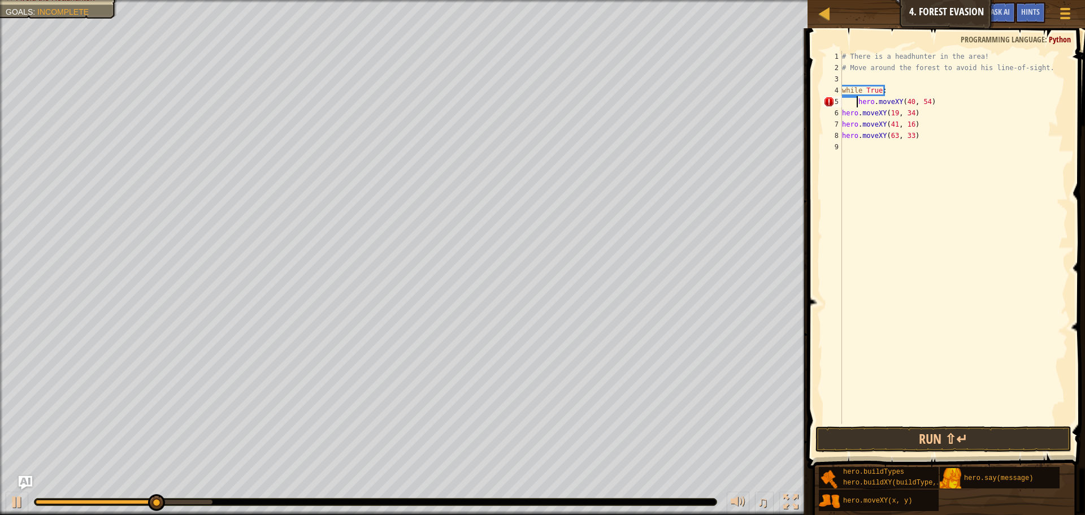
click at [843, 113] on div "# There is a headhunter in the area! # Move around the forest to avoid his line…" at bounding box center [953, 248] width 228 height 395
click at [841, 123] on div "7" at bounding box center [832, 124] width 19 height 11
click at [841, 124] on div "7" at bounding box center [832, 124] width 19 height 11
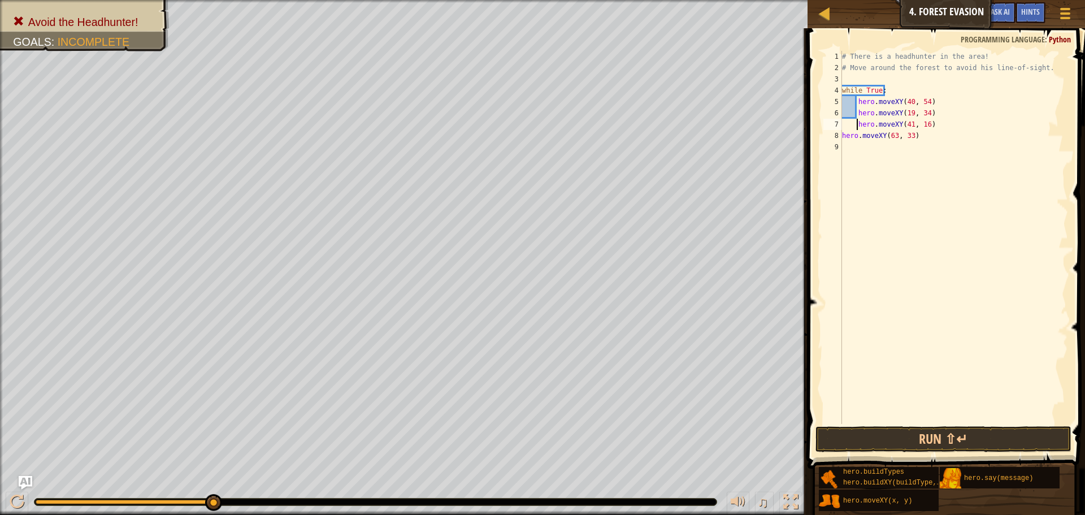
click at [842, 133] on div "# There is a headhunter in the area! # Move around the forest to avoid his line…" at bounding box center [953, 248] width 228 height 395
click at [928, 430] on button "Run ⇧↵" at bounding box center [943, 439] width 256 height 26
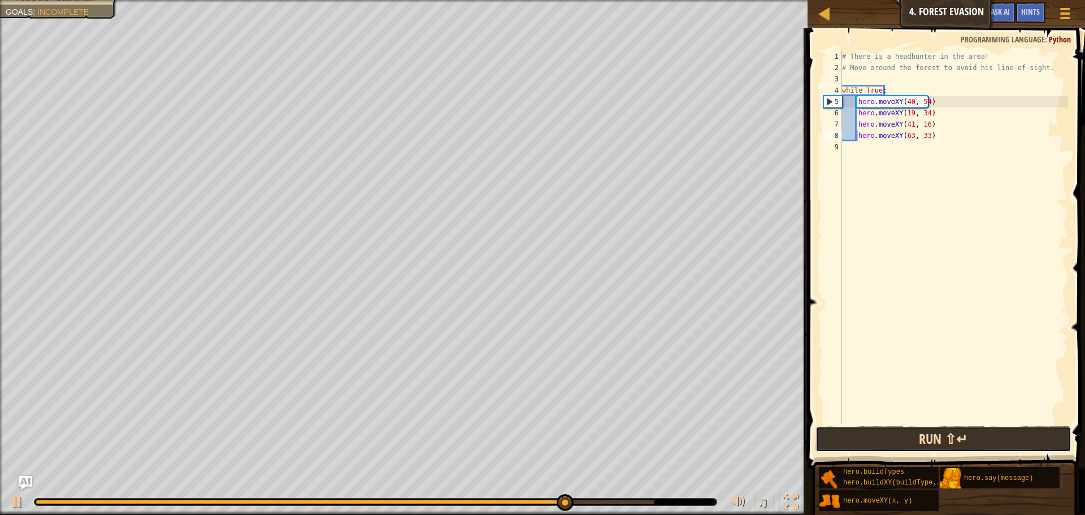
click at [921, 437] on button "Run ⇧↵" at bounding box center [943, 439] width 256 height 26
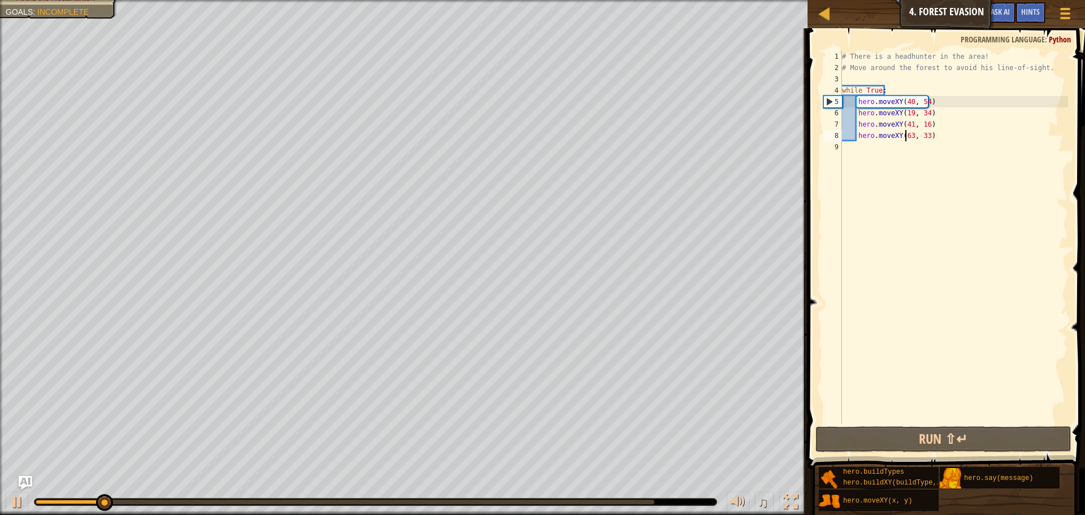
click at [906, 138] on div "# There is a headhunter in the area! # Move around the forest to avoid his line…" at bounding box center [953, 248] width 228 height 395
click at [907, 138] on div "# There is a headhunter in the area! # Move around the forest to avoid his line…" at bounding box center [953, 248] width 228 height 395
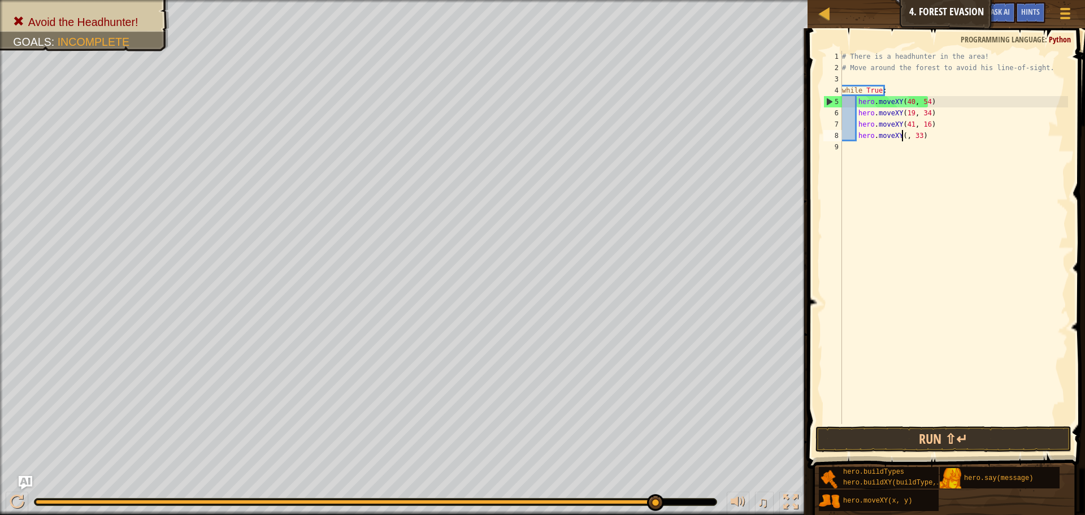
scroll to position [5, 6]
type textarea "hero.moveXY(54, 33)"
click at [1009, 442] on button "Run ⇧↵" at bounding box center [943, 439] width 256 height 26
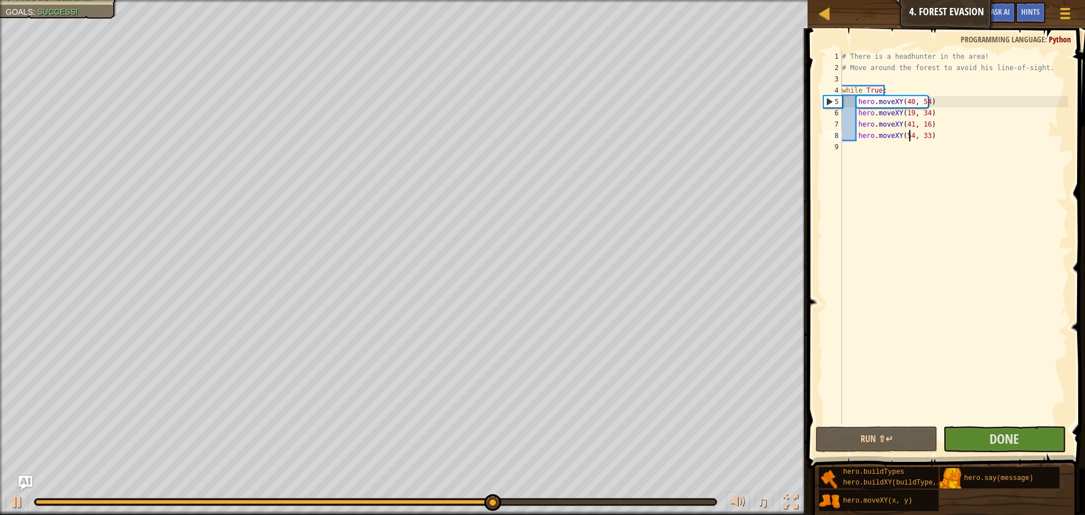
click at [921, 347] on div "# There is a headhunter in the area! # Move around the forest to avoid his line…" at bounding box center [953, 248] width 228 height 395
click at [906, 368] on div "# There is a headhunter in the area! # Move around the forest to avoid his line…" at bounding box center [953, 248] width 228 height 395
click at [994, 449] on button "Done" at bounding box center [1004, 439] width 122 height 26
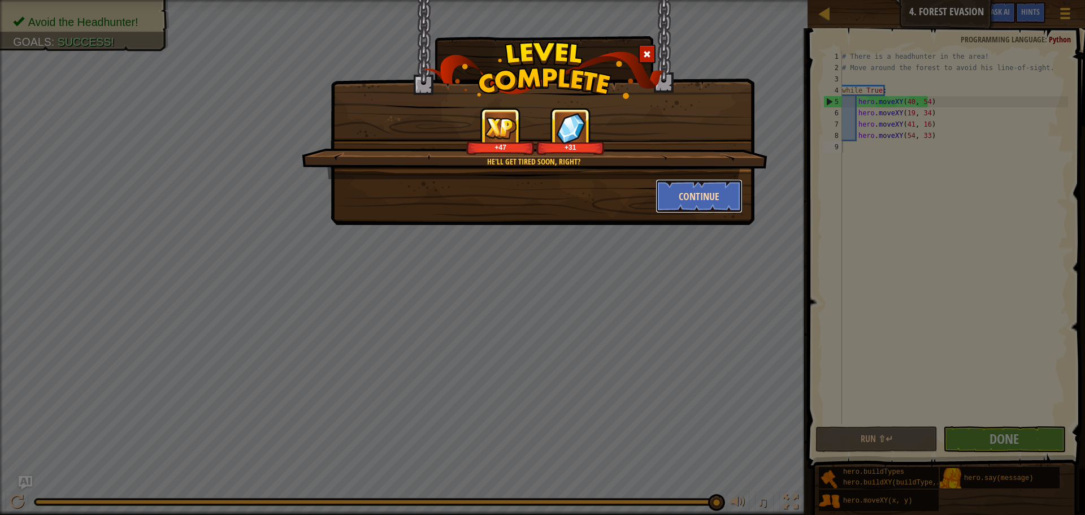
click at [692, 205] on button "Continue" at bounding box center [699, 196] width 88 height 34
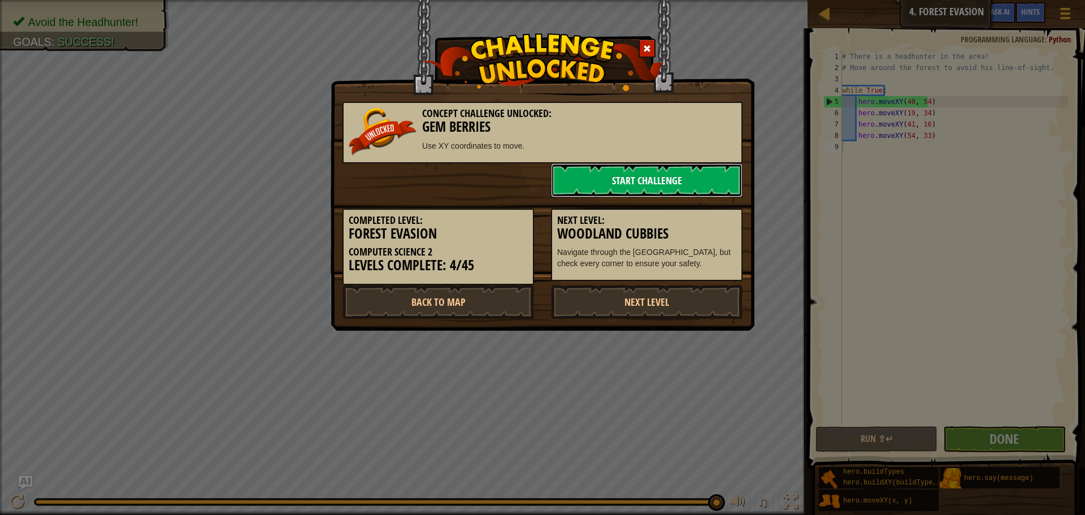
click at [648, 177] on link "Start Challenge" at bounding box center [646, 180] width 191 height 34
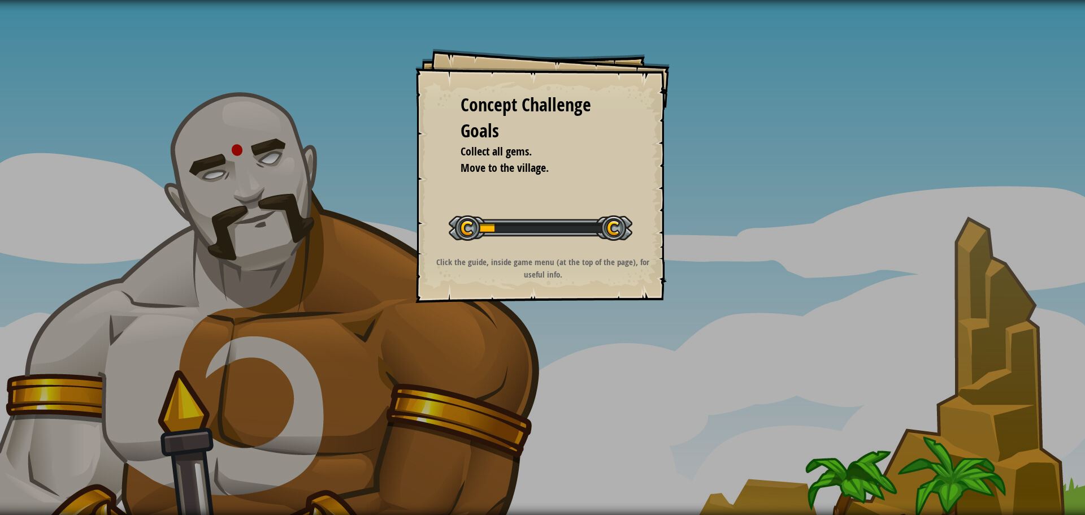
click at [648, 180] on div "Concept Challenge Goals Collect all gems. Move to the village. Start Concept Ch…" at bounding box center [542, 176] width 254 height 254
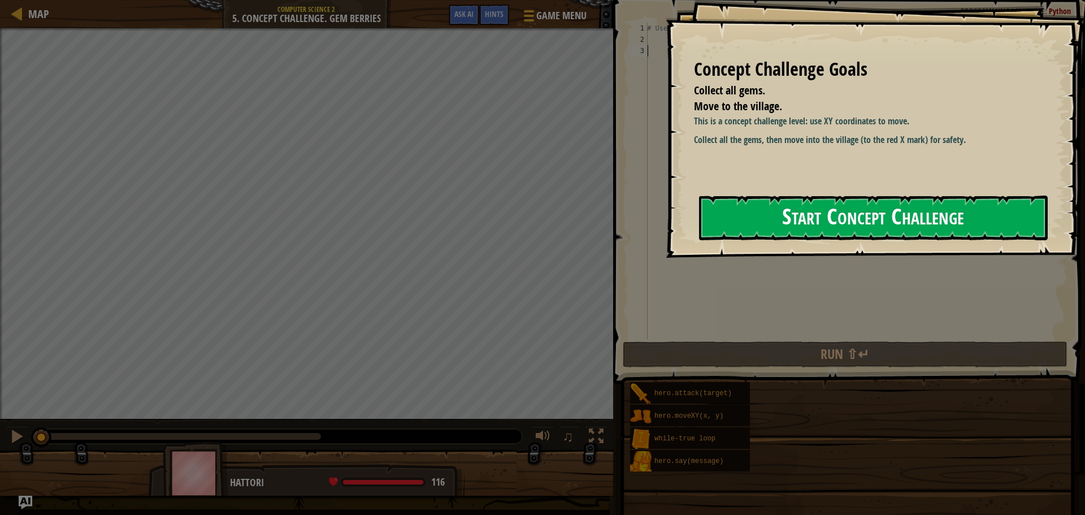
click at [832, 229] on button "Start Concept Challenge" at bounding box center [873, 217] width 349 height 45
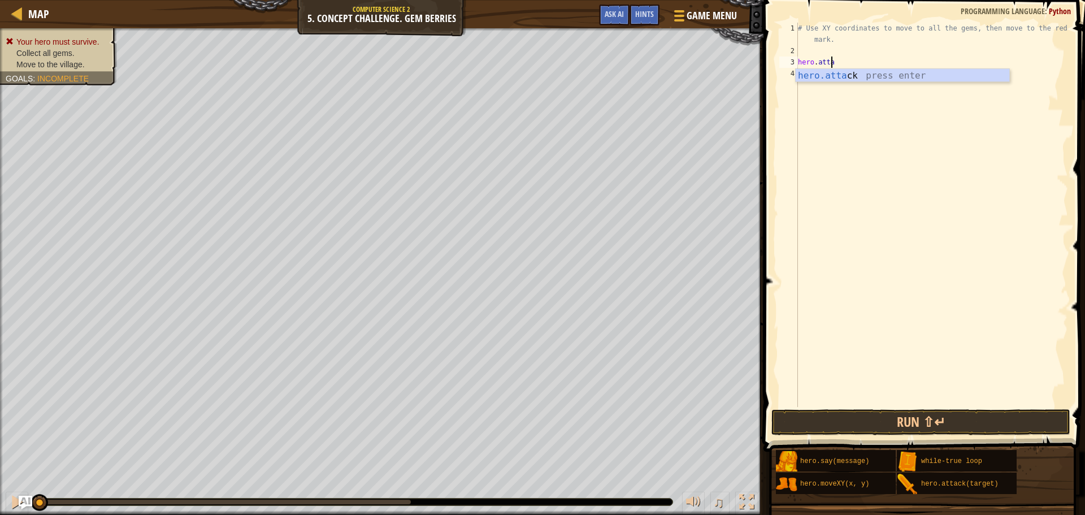
scroll to position [5, 3]
click at [863, 42] on div "# Use XY coordinates to move to all the gems, then move to the red X mark. hero…" at bounding box center [931, 232] width 272 height 418
type textarea "# Use XY coordinates to move to all the gems, then move to the red X mark."
click at [848, 56] on div "# Use XY coordinates to move to all the gems, then move to the red X mark. hero…" at bounding box center [931, 232] width 272 height 418
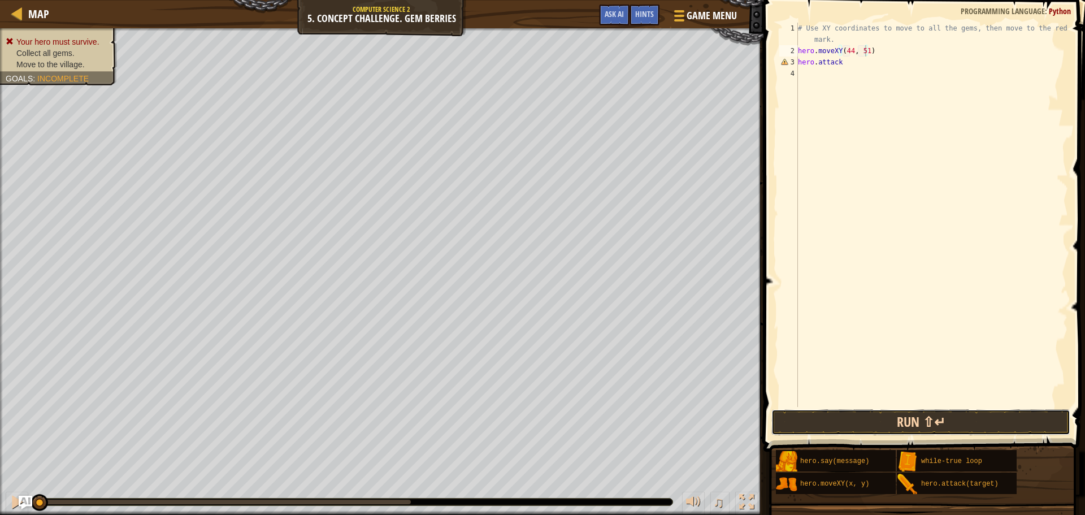
click at [938, 419] on button "Run ⇧↵" at bounding box center [920, 422] width 299 height 26
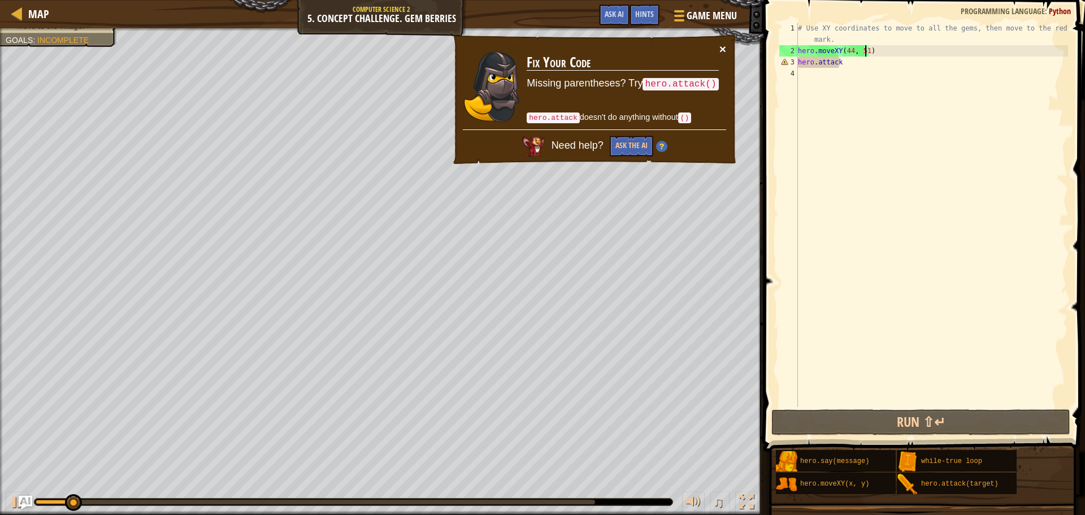
click at [721, 55] on div "× Fix Your Code Missing parentheses? Try hero.attack() hero.attack doesn't do a…" at bounding box center [594, 100] width 286 height 134
click at [850, 66] on div "# Use XY coordinates to move to all the gems, then move to the red X mark. hero…" at bounding box center [931, 232] width 272 height 418
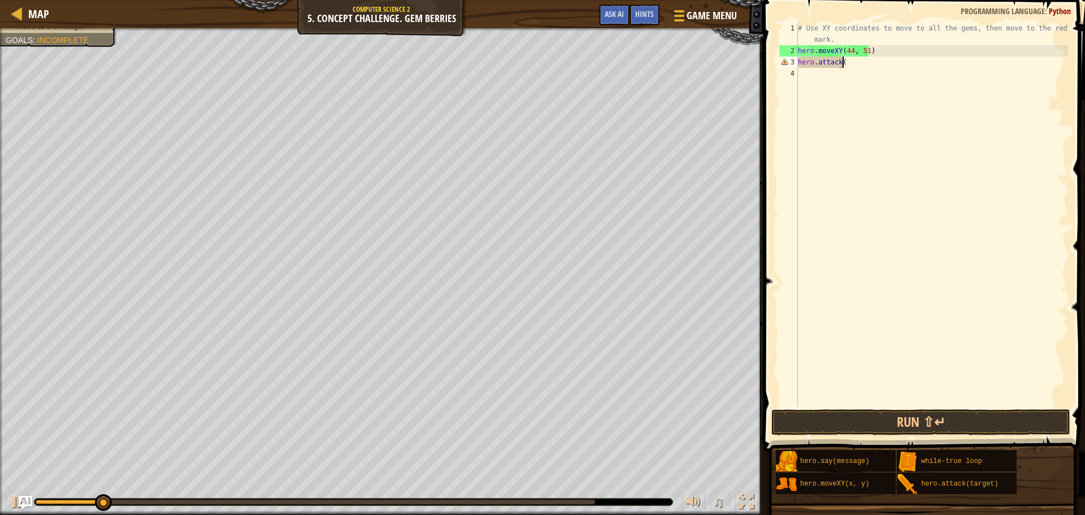
scroll to position [5, 3]
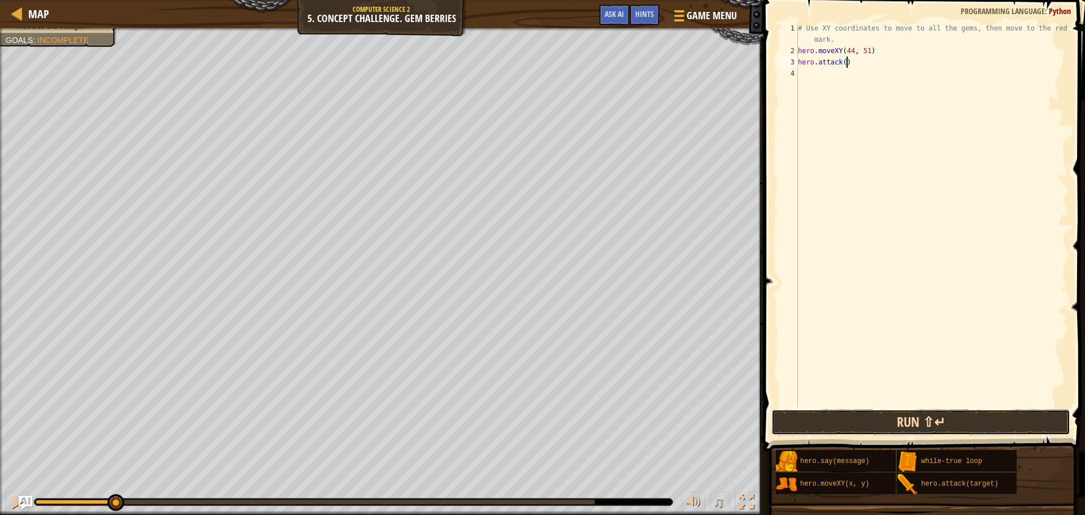
click at [982, 424] on button "Run ⇧↵" at bounding box center [920, 422] width 299 height 26
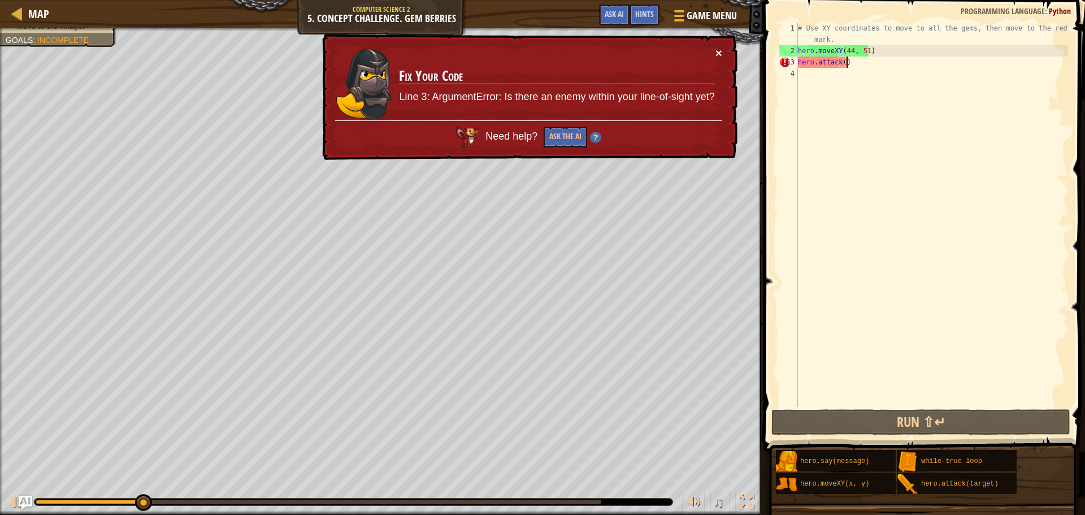
click at [720, 48] on button "×" at bounding box center [717, 49] width 7 height 12
click at [716, 54] on button "×" at bounding box center [718, 54] width 7 height 12
click at [859, 49] on div "# Use XY coordinates to move to all the gems, then move to the red X mark. hero…" at bounding box center [931, 232] width 272 height 418
type textarea "hero.moveXY(44, 51)"
click at [875, 49] on div "# Use XY coordinates to move to all the gems, then move to the red X mark. hero…" at bounding box center [931, 232] width 272 height 418
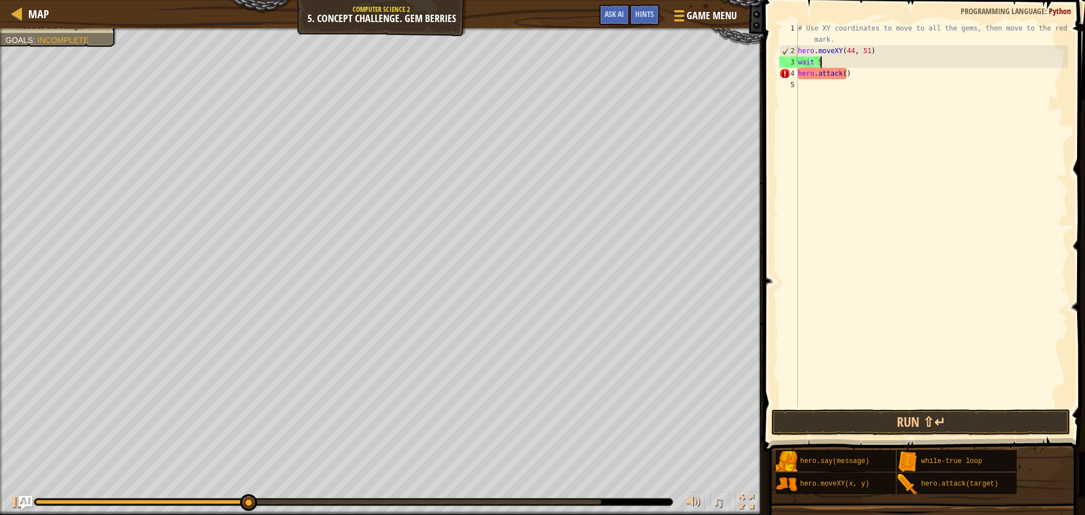
scroll to position [5, 1]
click at [895, 431] on button "Run ⇧↵" at bounding box center [920, 422] width 299 height 26
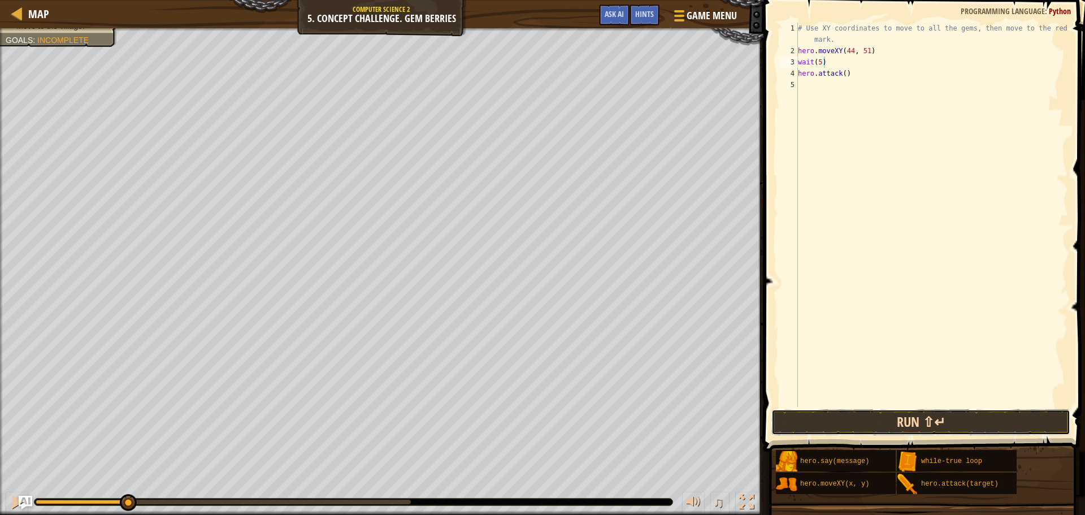
click at [954, 428] on button "Run ⇧↵" at bounding box center [920, 422] width 299 height 26
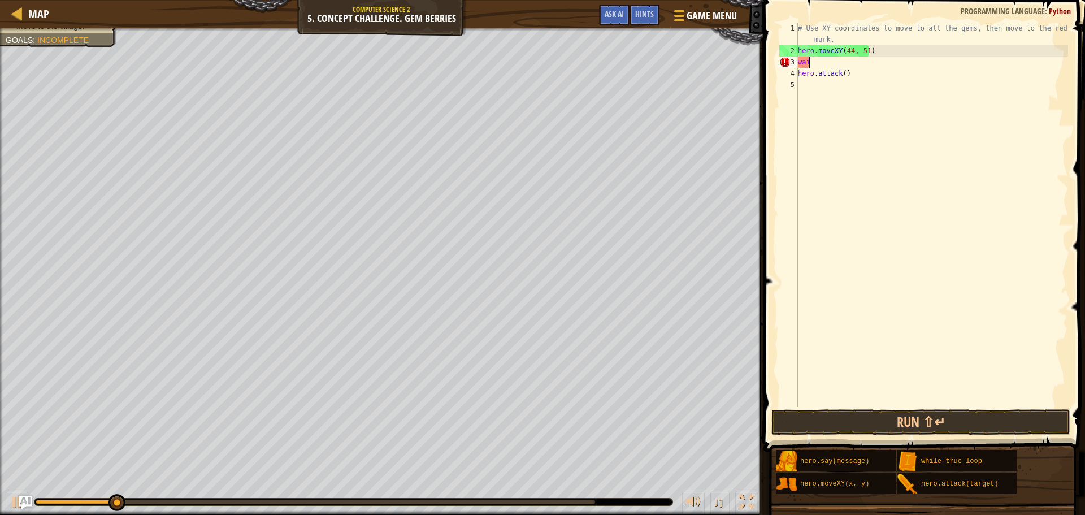
scroll to position [5, 0]
type textarea "w"
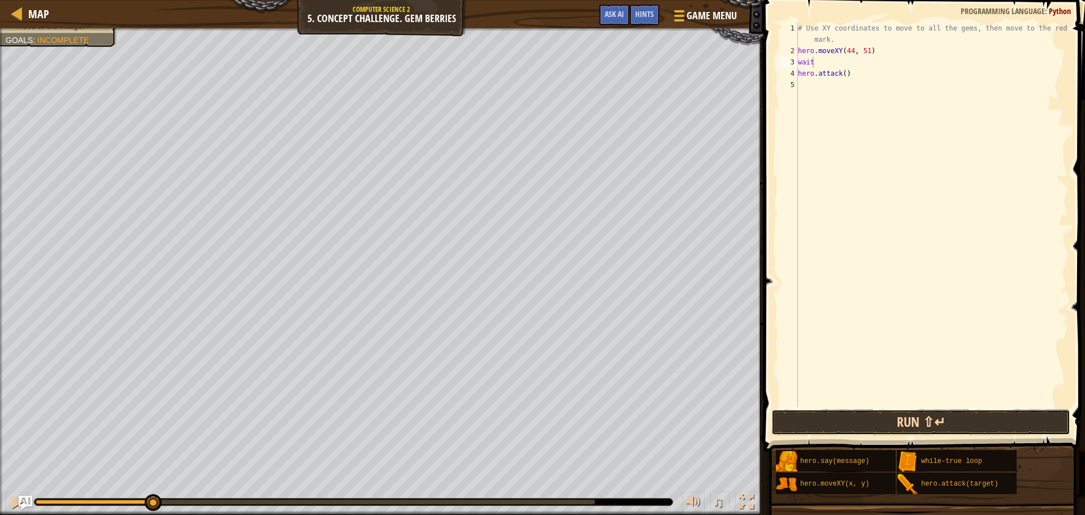
click at [1010, 410] on button "Run ⇧↵" at bounding box center [920, 422] width 299 height 26
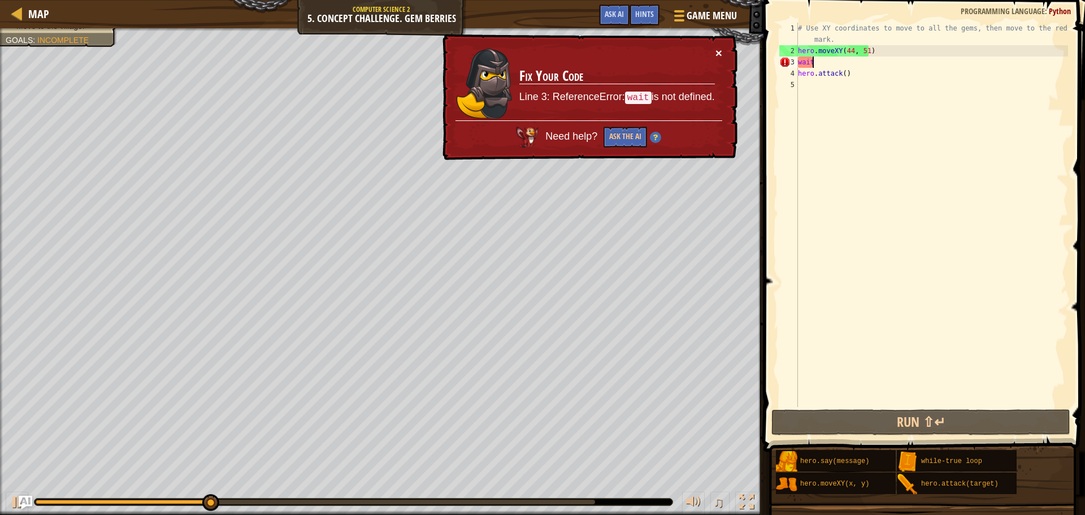
click at [720, 58] on button "×" at bounding box center [719, 55] width 7 height 12
click at [794, 59] on div "wait 1 2 3 4 5 # Use XY coordinates to move to all the gems, then move to the r…" at bounding box center [922, 215] width 291 height 384
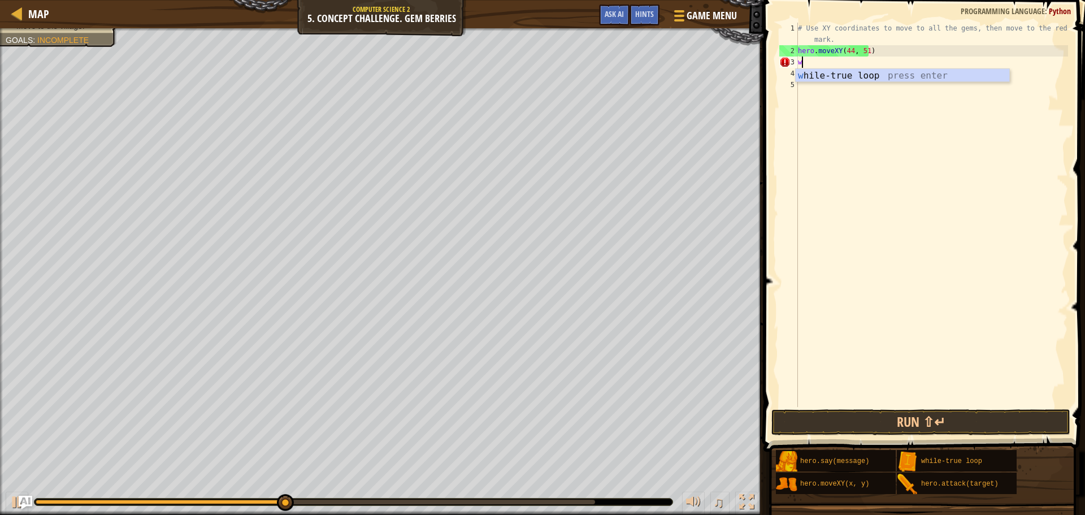
scroll to position [5, 0]
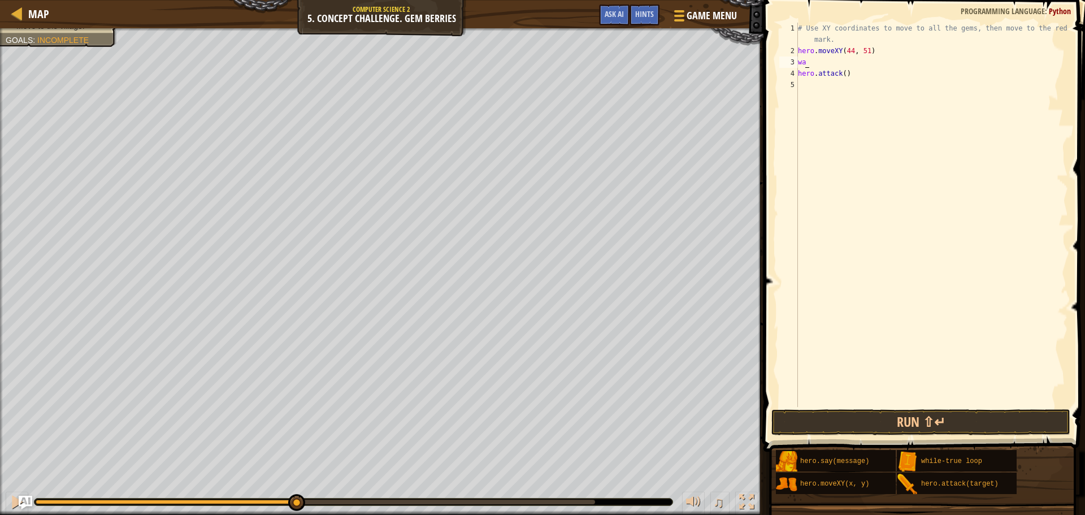
type textarea "w"
type textarea "wait()"
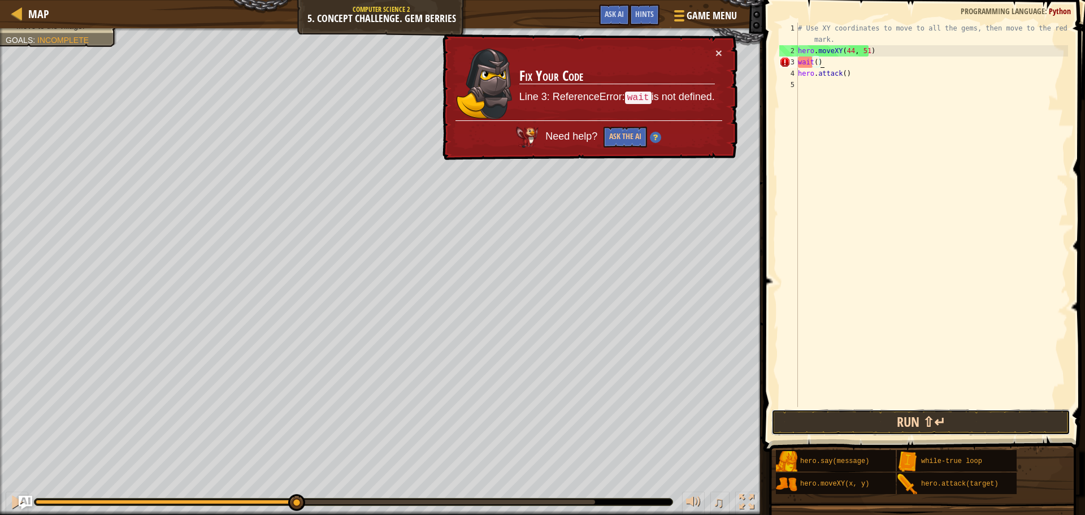
click at [927, 419] on button "Run ⇧↵" at bounding box center [920, 422] width 299 height 26
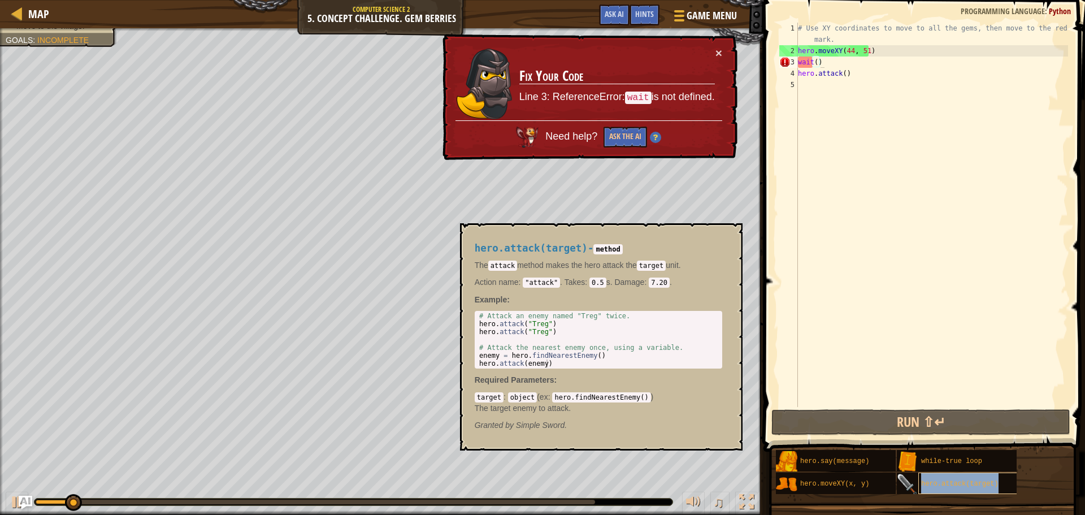
click at [950, 484] on span "hero.attack(target)" at bounding box center [959, 484] width 77 height 8
click at [843, 72] on div "# Use XY coordinates to move to all the gems, then move to the red X mark. hero…" at bounding box center [931, 232] width 272 height 418
click at [841, 75] on div "# Use XY coordinates to move to all the gems, then move to the red X mark. hero…" at bounding box center [931, 232] width 272 height 418
click at [715, 50] on button "×" at bounding box center [718, 54] width 7 height 12
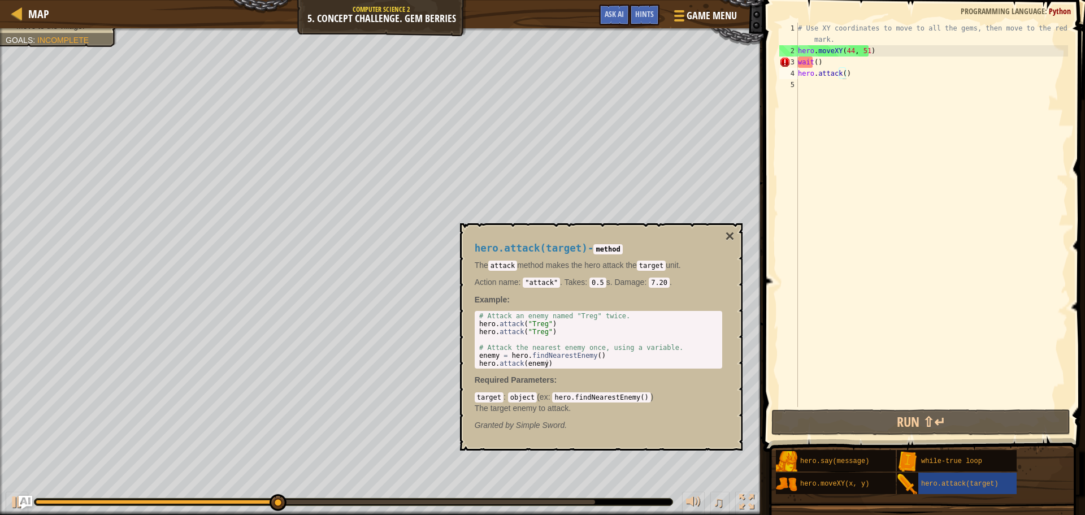
click at [732, 226] on div "hero.attack(target) - method The attack method makes the hero attack the target…" at bounding box center [601, 336] width 282 height 227
click at [733, 234] on button "×" at bounding box center [729, 236] width 9 height 16
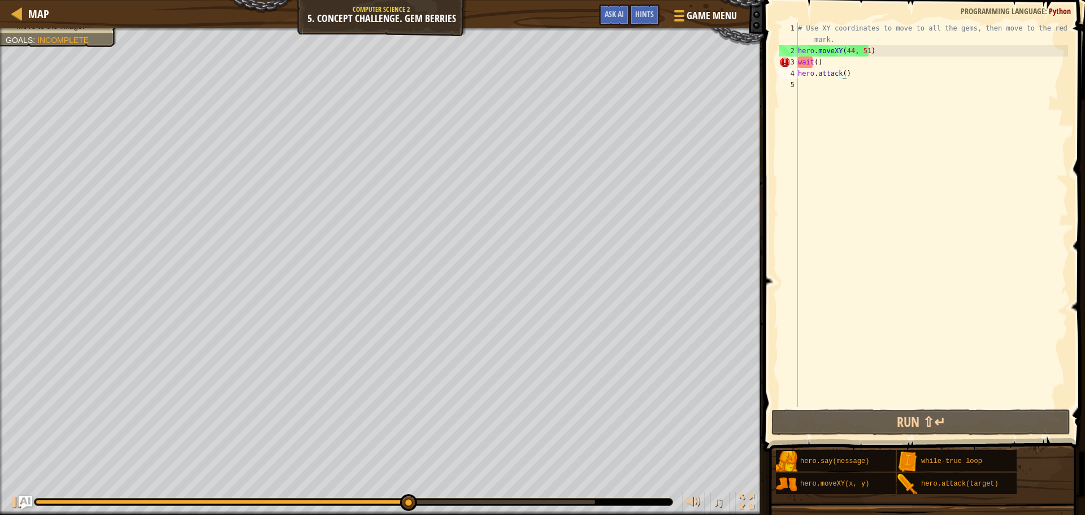
click at [845, 76] on div "# Use XY coordinates to move to all the gems, then move to the red X mark. hero…" at bounding box center [931, 232] width 272 height 418
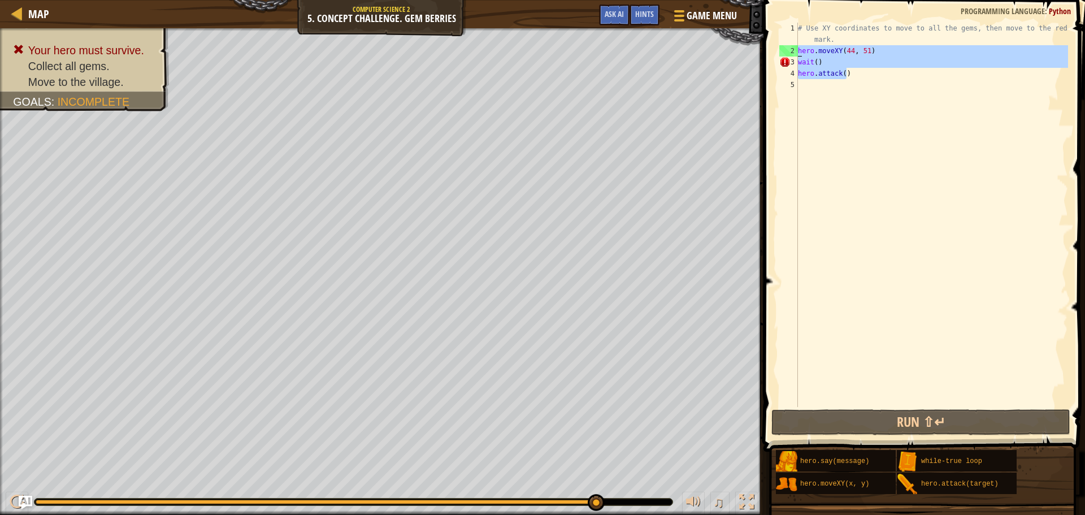
drag, startPoint x: 870, startPoint y: 68, endPoint x: 789, endPoint y: 53, distance: 82.9
click at [789, 53] on div "hero.attack() 1 2 3 4 5 # Use XY coordinates to move to all the gems, then move…" at bounding box center [922, 215] width 291 height 384
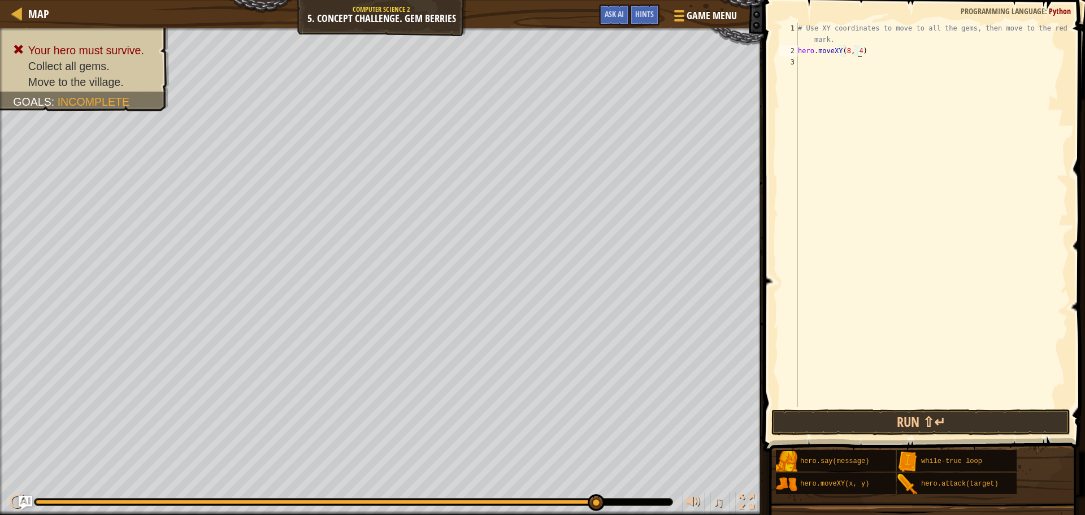
scroll to position [5, 5]
type textarea "hero.moveXY(8, 48)"
type textarea "hero.moveXY(8, 12)"
click at [901, 421] on button "Run ⇧↵" at bounding box center [920, 422] width 299 height 26
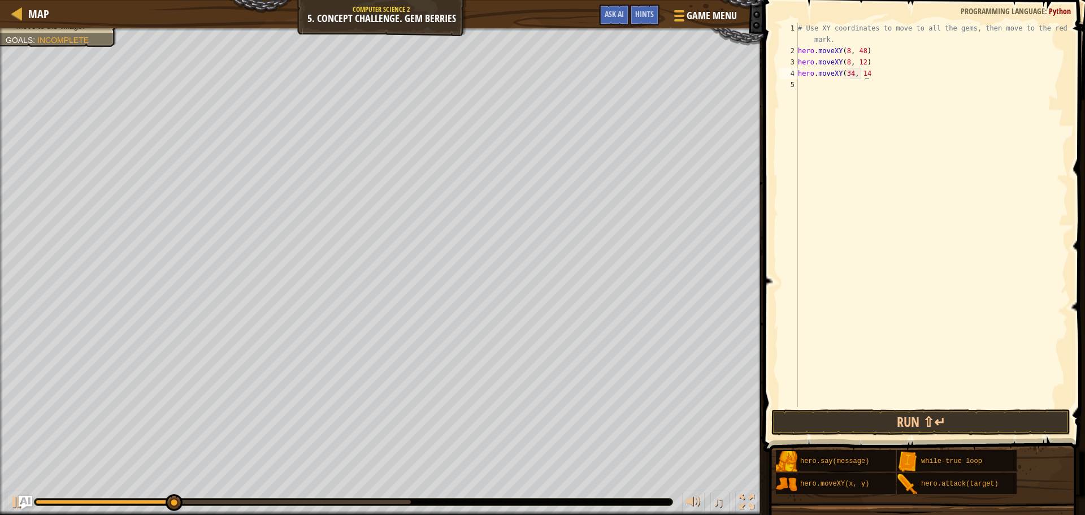
click at [880, 73] on div "# Use XY coordinates to move to all the gems, then move to the red X mark. hero…" at bounding box center [931, 232] width 272 height 418
type textarea "hero.moveXY(34, 14)"
click at [970, 415] on button "Run ⇧↵" at bounding box center [920, 422] width 299 height 26
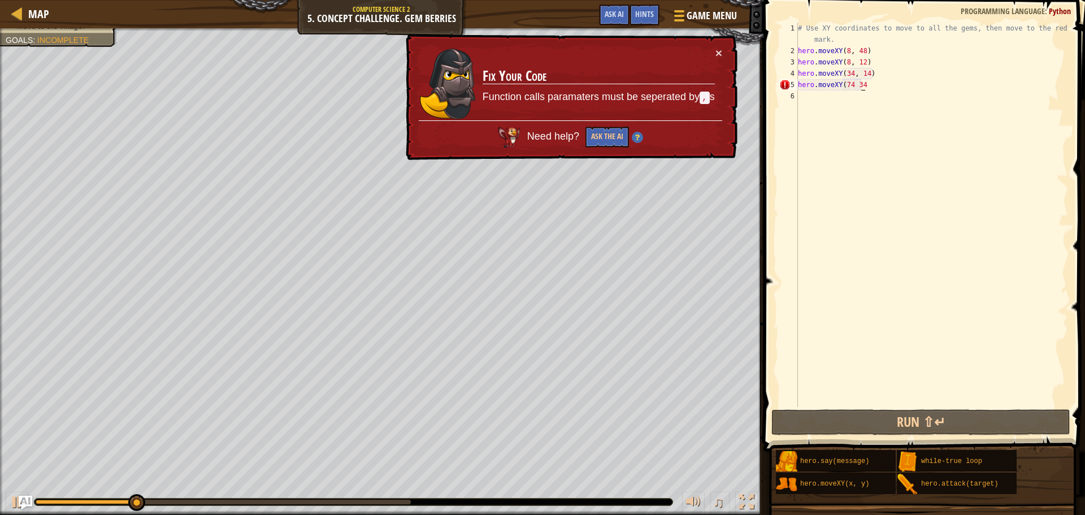
click at [875, 84] on div "# Use XY coordinates to move to all the gems, then move to the red X mark. hero…" at bounding box center [931, 232] width 272 height 418
click at [852, 88] on div "# Use XY coordinates to move to all the gems, then move to the red X mark. hero…" at bounding box center [931, 232] width 272 height 418
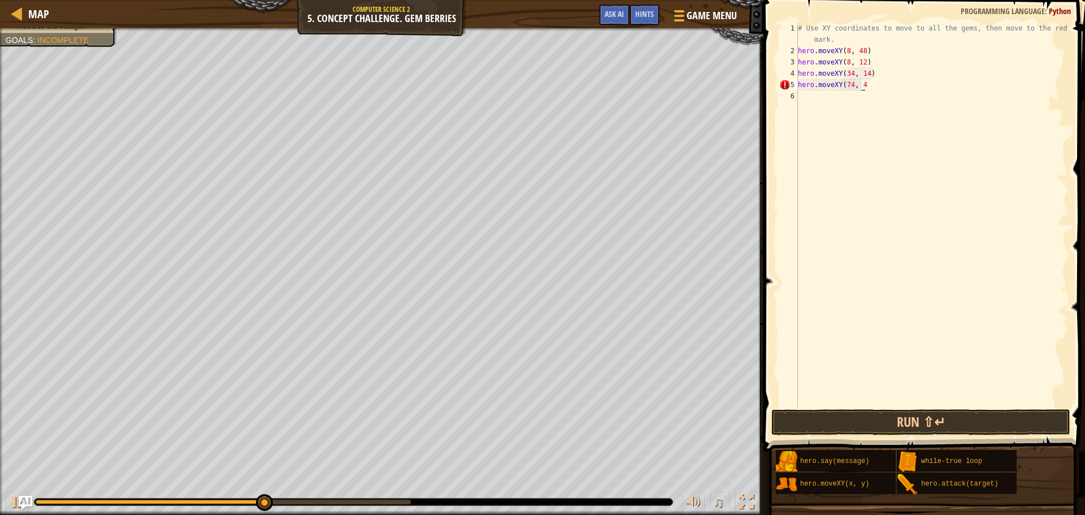
click at [887, 84] on div "# Use XY coordinates to move to all the gems, then move to the red X mark. hero…" at bounding box center [931, 232] width 272 height 418
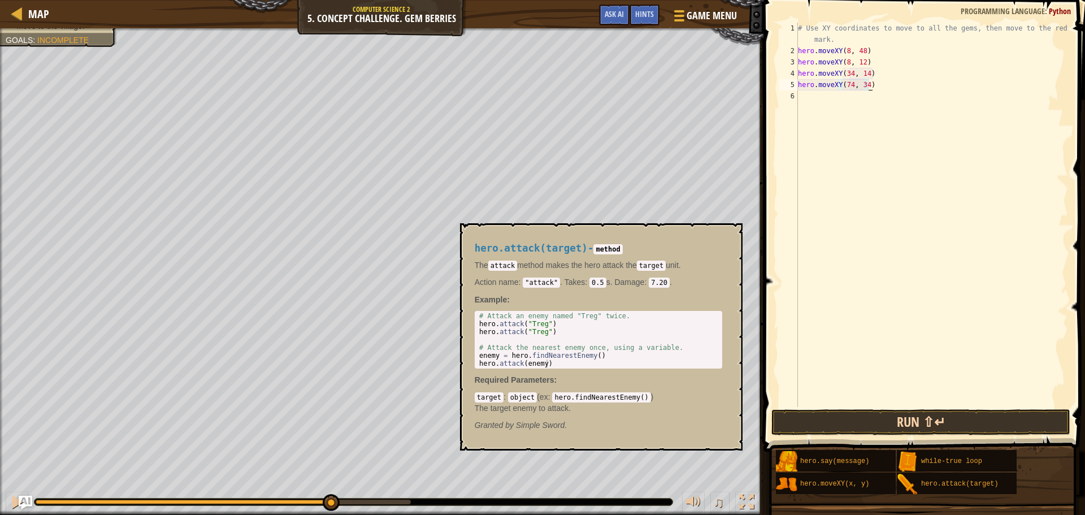
type textarea "hero.moveXY(74, 34)"
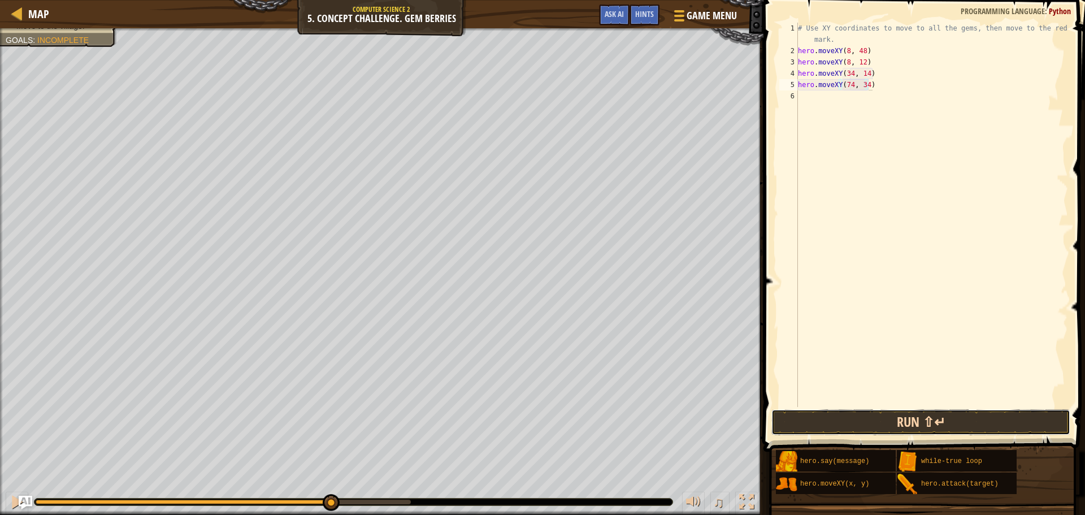
click at [912, 434] on button "Run ⇧↵" at bounding box center [920, 422] width 299 height 26
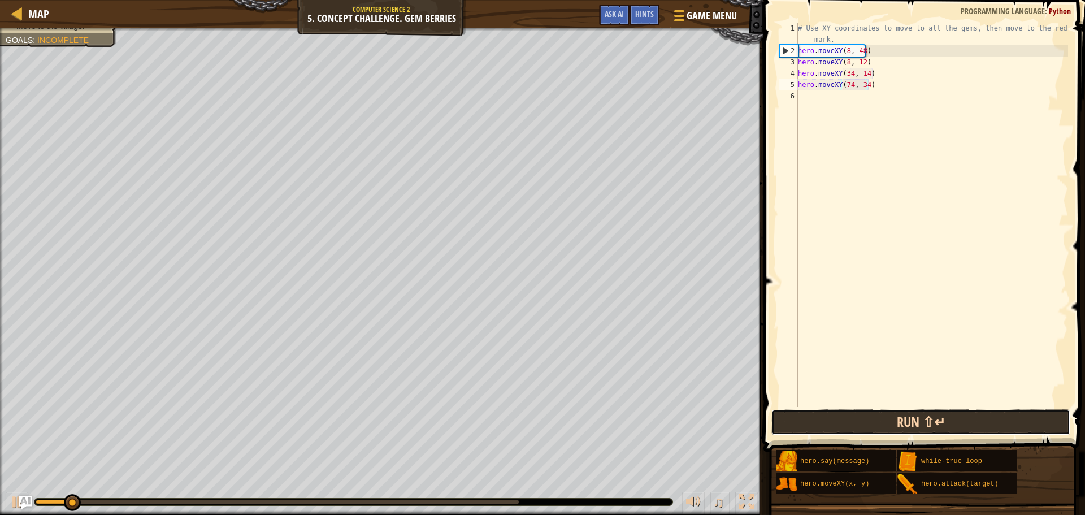
click at [915, 429] on button "Run ⇧↵" at bounding box center [920, 422] width 299 height 26
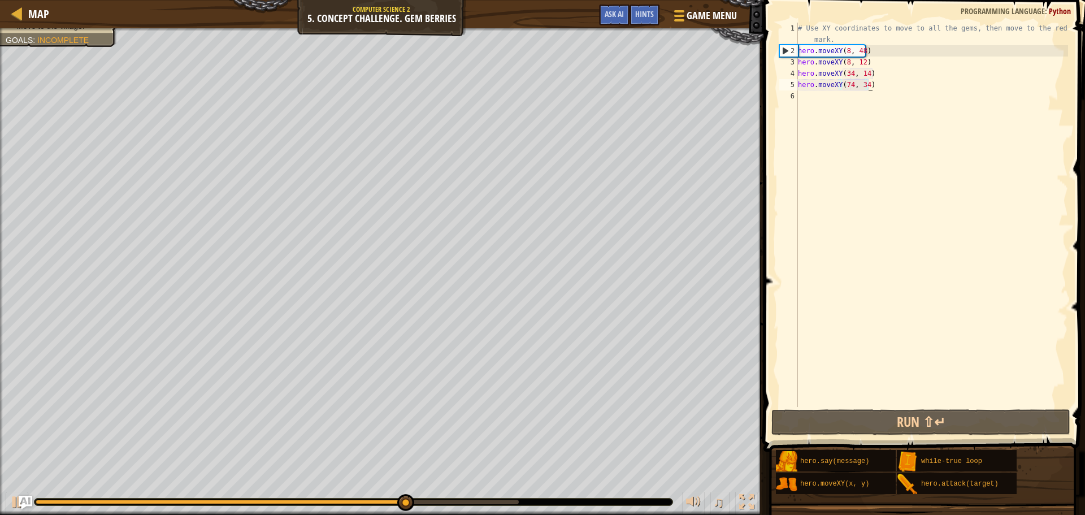
click at [848, 90] on div "# Use XY coordinates to move to all the gems, then move to the red X mark. hero…" at bounding box center [931, 232] width 272 height 418
click at [882, 93] on div "# Use XY coordinates to move to all the gems, then move to the red X mark. hero…" at bounding box center [931, 232] width 272 height 418
click at [880, 83] on div "# Use XY coordinates to move to all the gems, then move to the red X mark. hero…" at bounding box center [931, 232] width 272 height 418
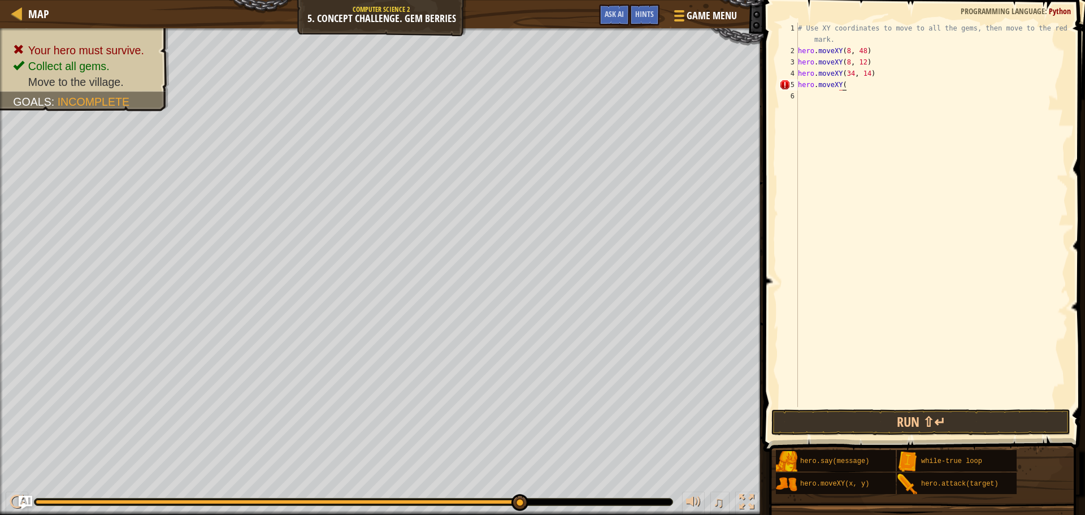
click at [852, 85] on div "# Use XY coordinates to move to all the gems, then move to the red X mark. hero…" at bounding box center [931, 232] width 272 height 418
type textarea "hero.moveXY(50, 41)"
type textarea "hero.moveXY(74, 34)"
click at [958, 436] on span at bounding box center [925, 209] width 330 height 485
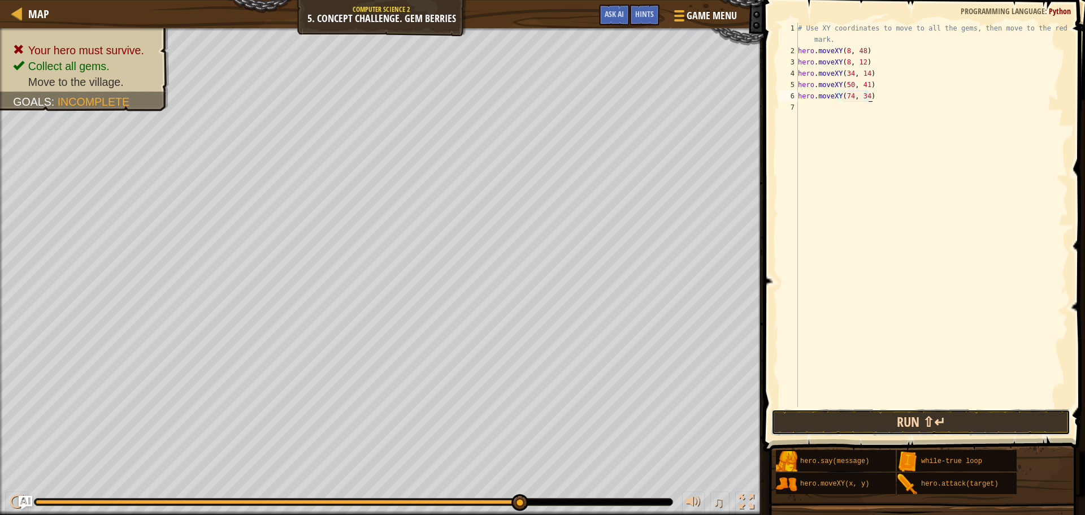
click at [943, 424] on button "Run ⇧↵" at bounding box center [920, 422] width 299 height 26
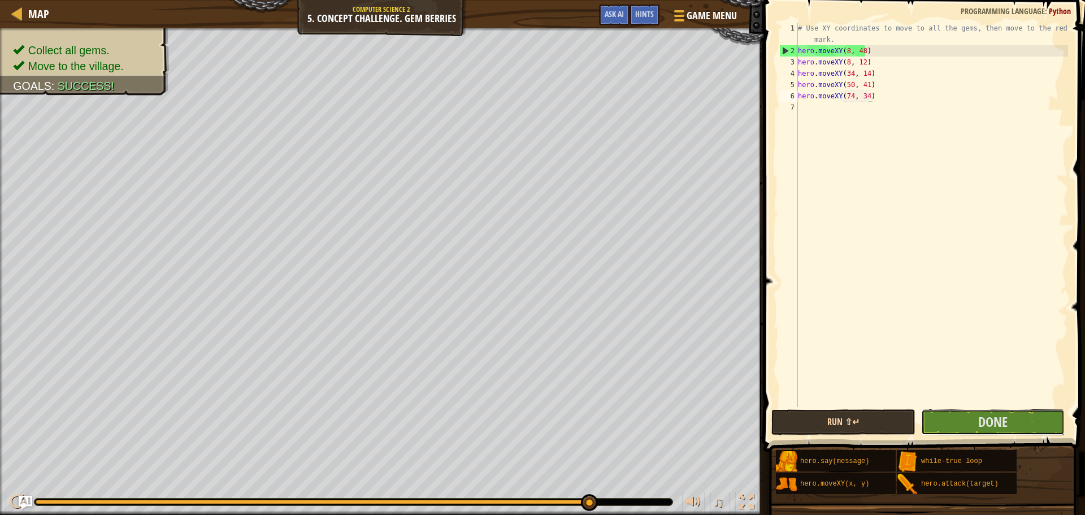
click at [943, 424] on button "Done" at bounding box center [992, 422] width 143 height 26
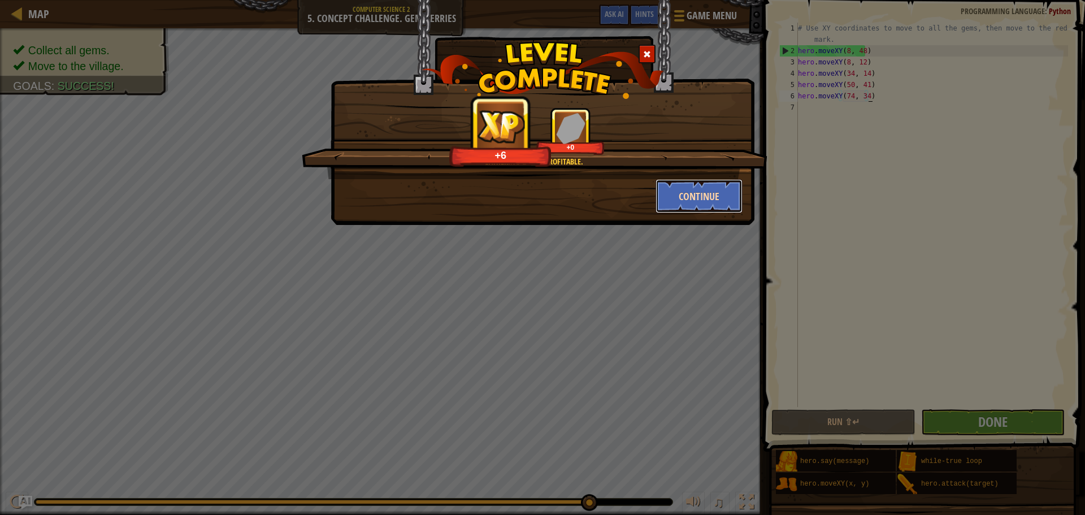
click at [708, 192] on button "Continue" at bounding box center [699, 196] width 88 height 34
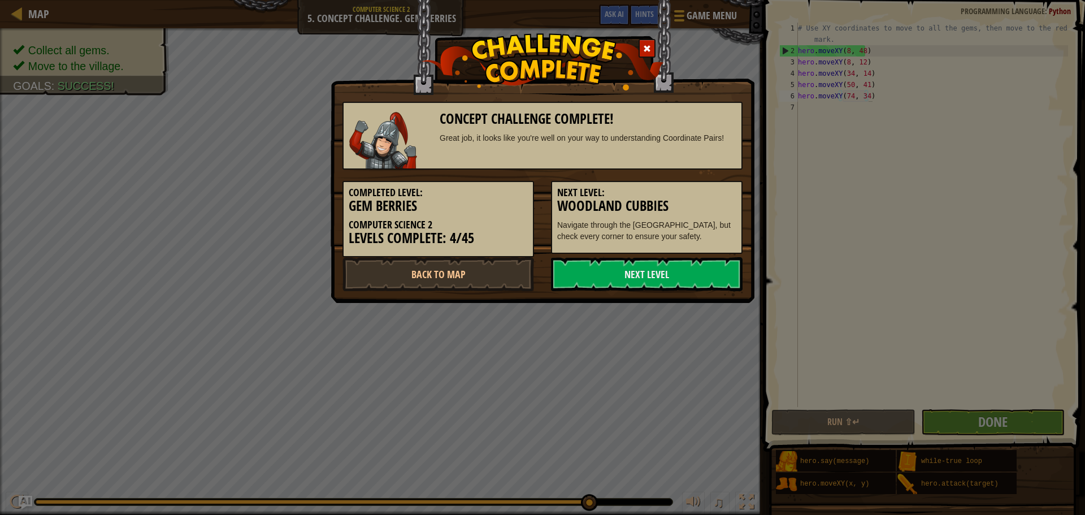
click at [698, 187] on h5 "Next Level:" at bounding box center [646, 192] width 179 height 11
